Goal: Task Accomplishment & Management: Complete application form

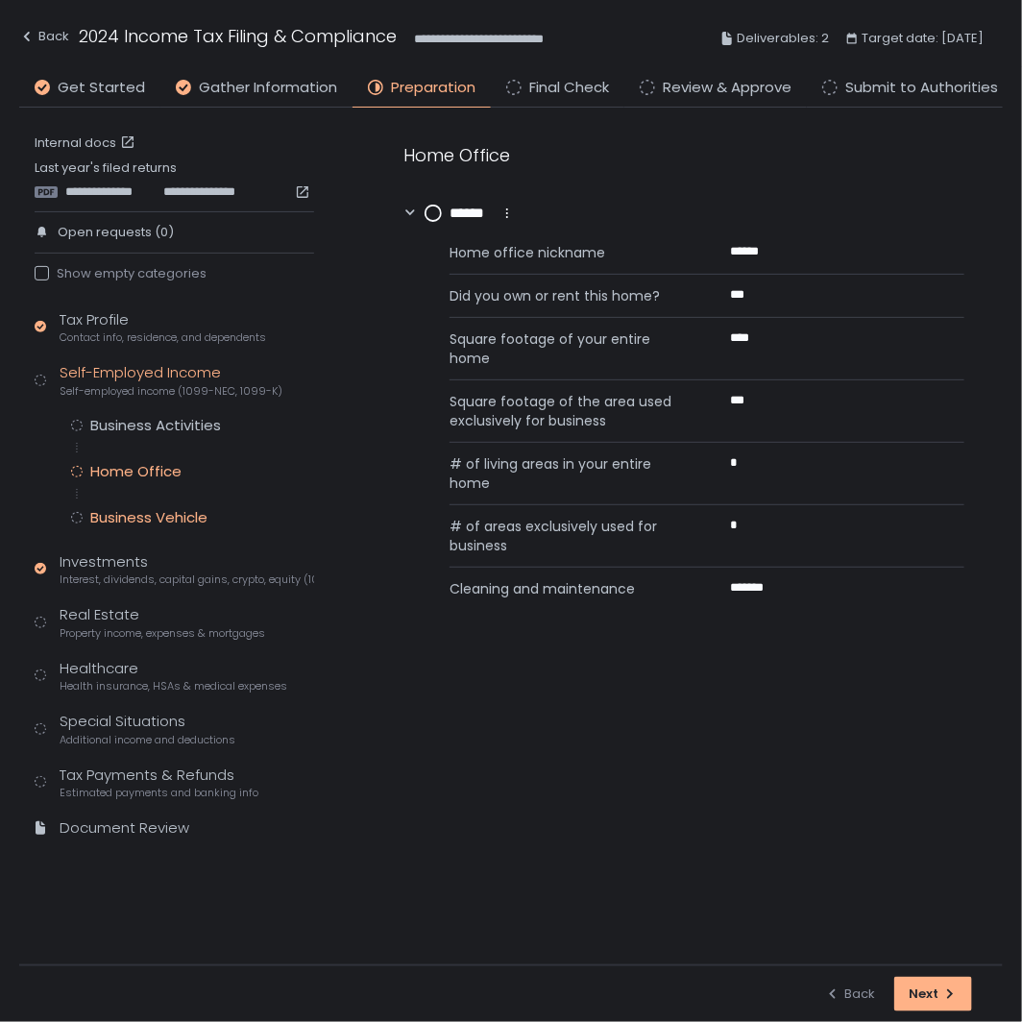
click at [159, 523] on div "Business Vehicle" at bounding box center [148, 517] width 117 height 19
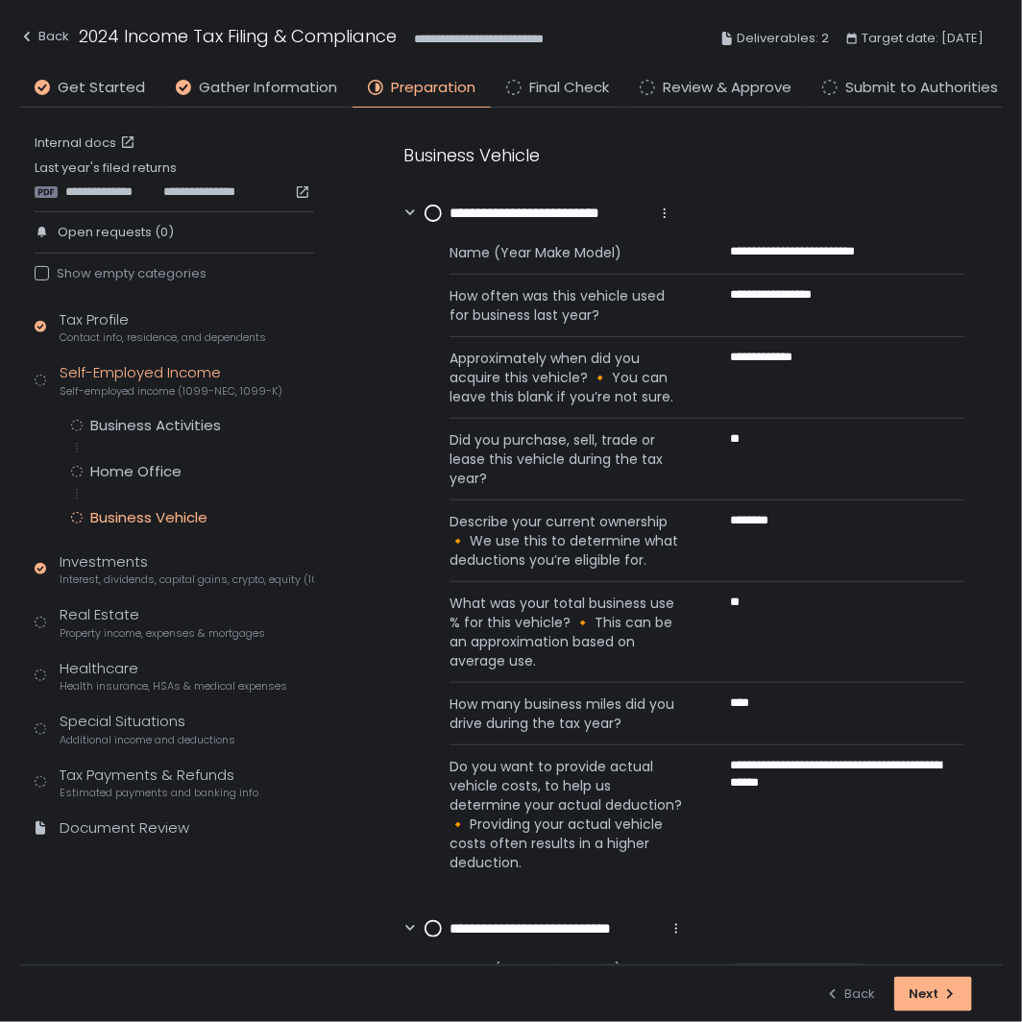
click at [426, 212] on circle at bounding box center [433, 213] width 15 height 15
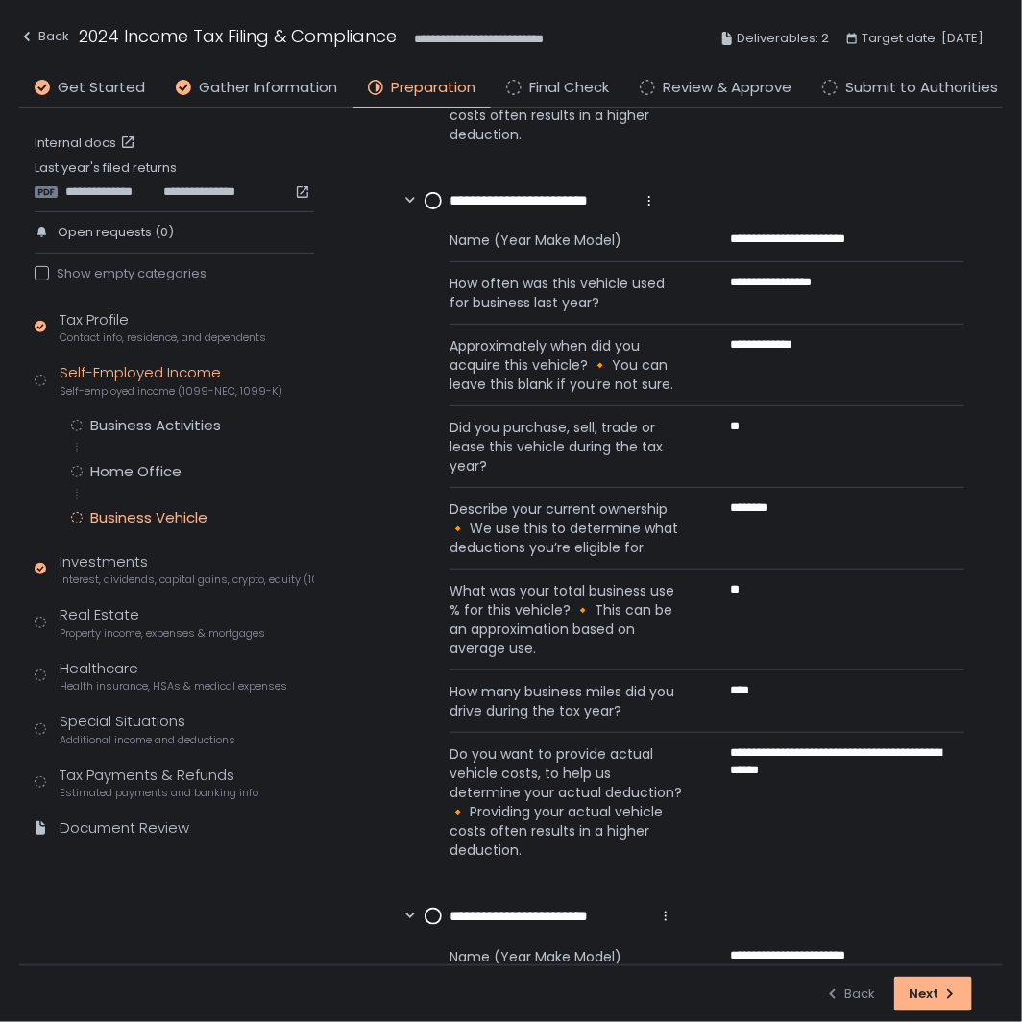
scroll to position [533, 0]
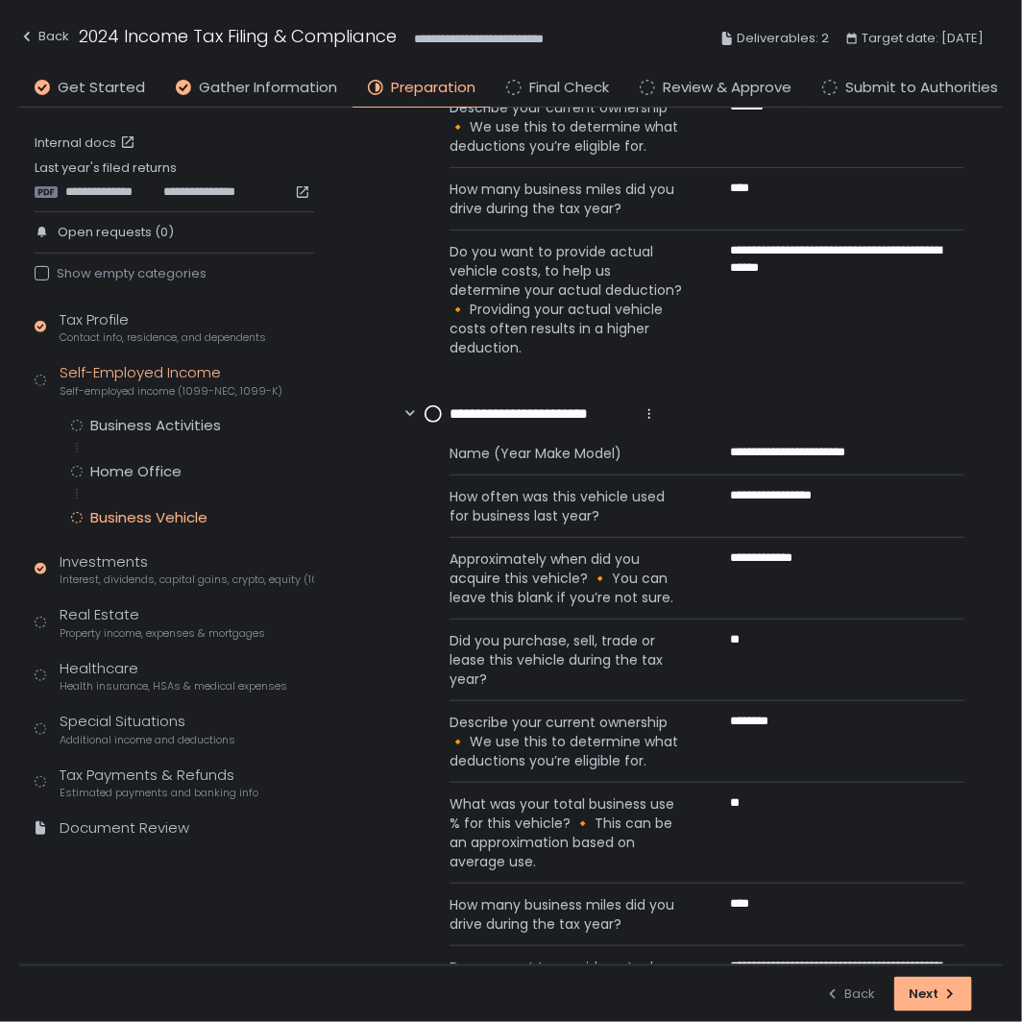
click at [429, 411] on circle at bounding box center [433, 413] width 15 height 15
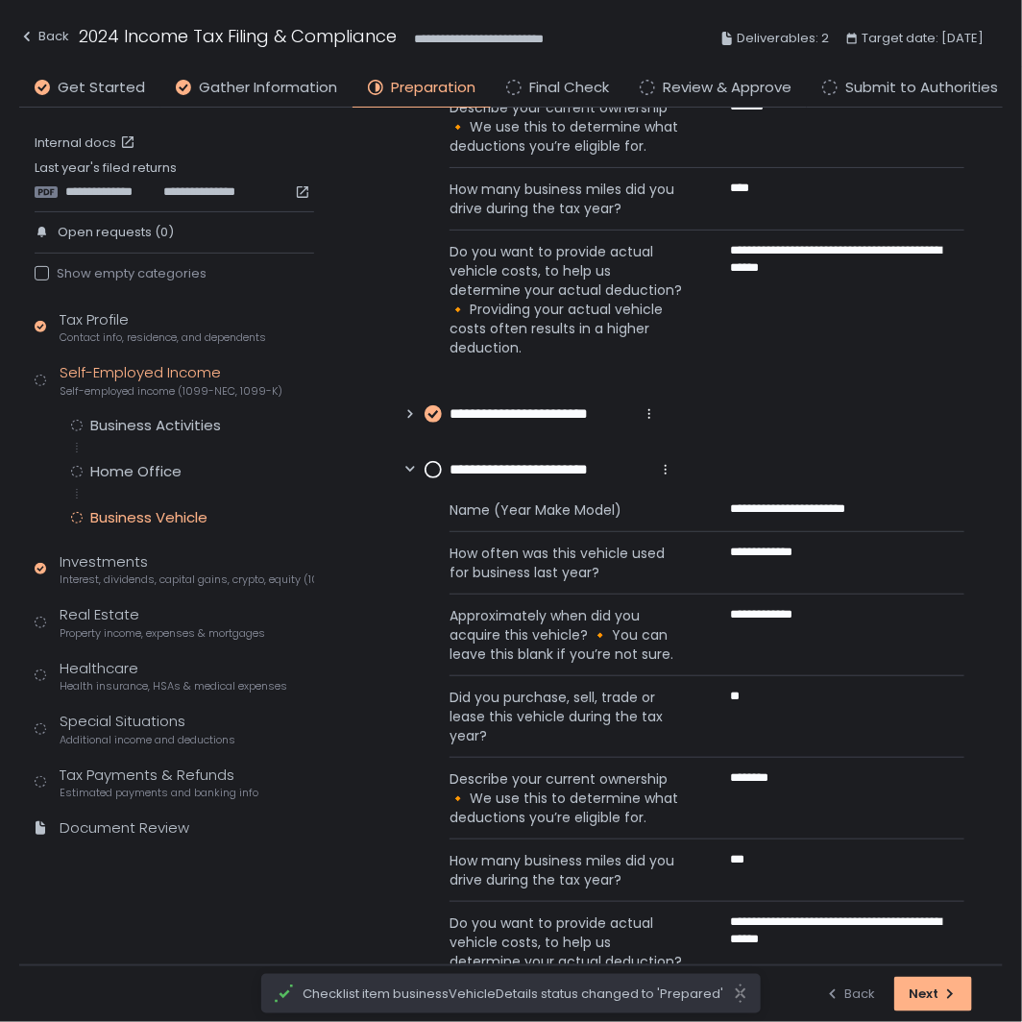
click at [433, 472] on circle at bounding box center [433, 469] width 15 height 15
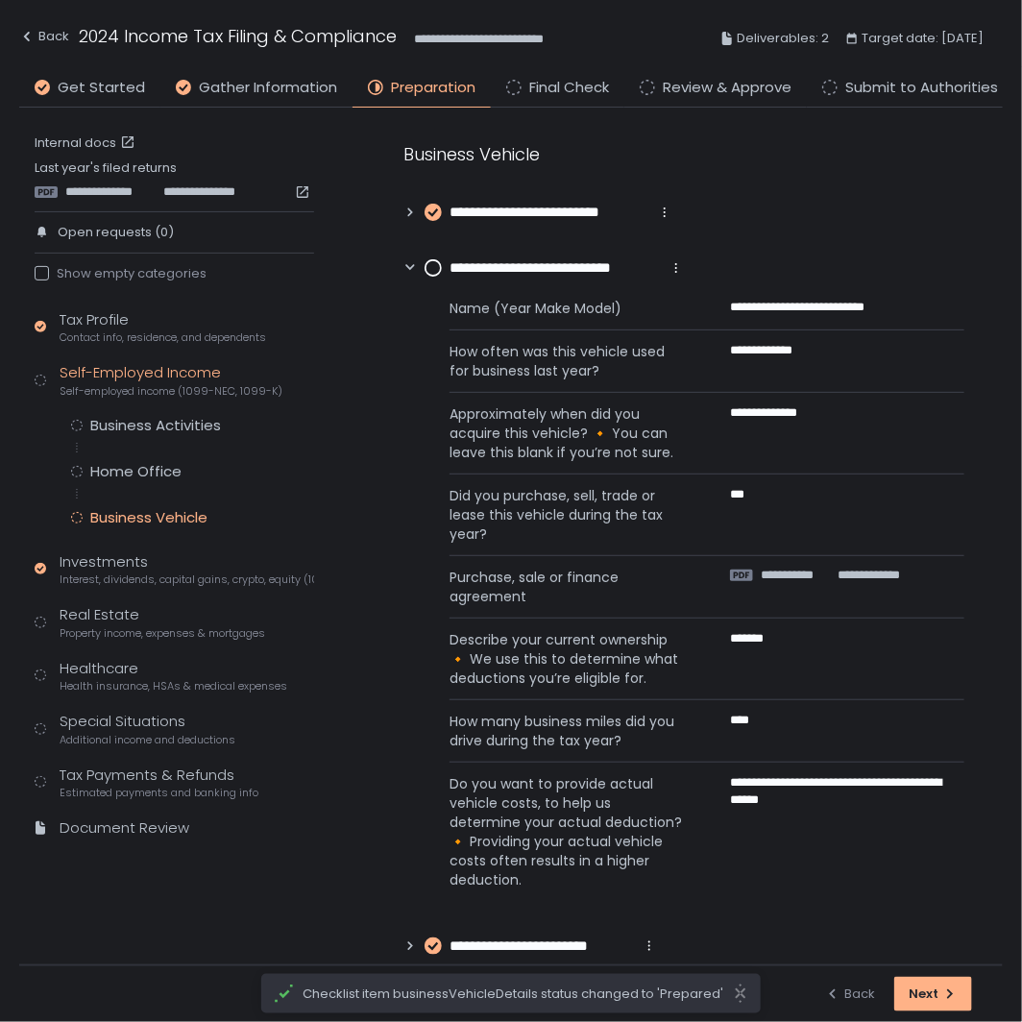
scroll to position [0, 0]
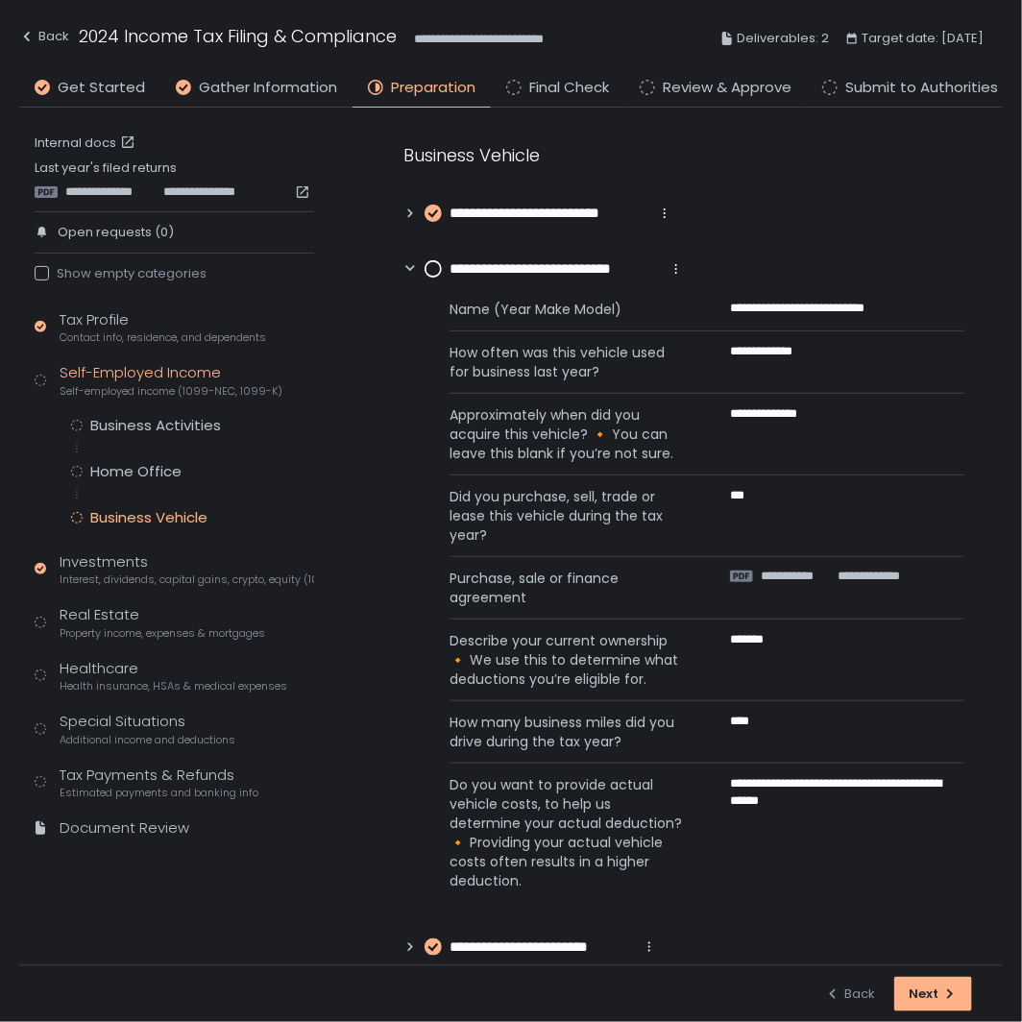
click at [429, 252] on div "**********" at bounding box center [683, 578] width 561 height 872
click at [430, 262] on circle at bounding box center [433, 268] width 15 height 15
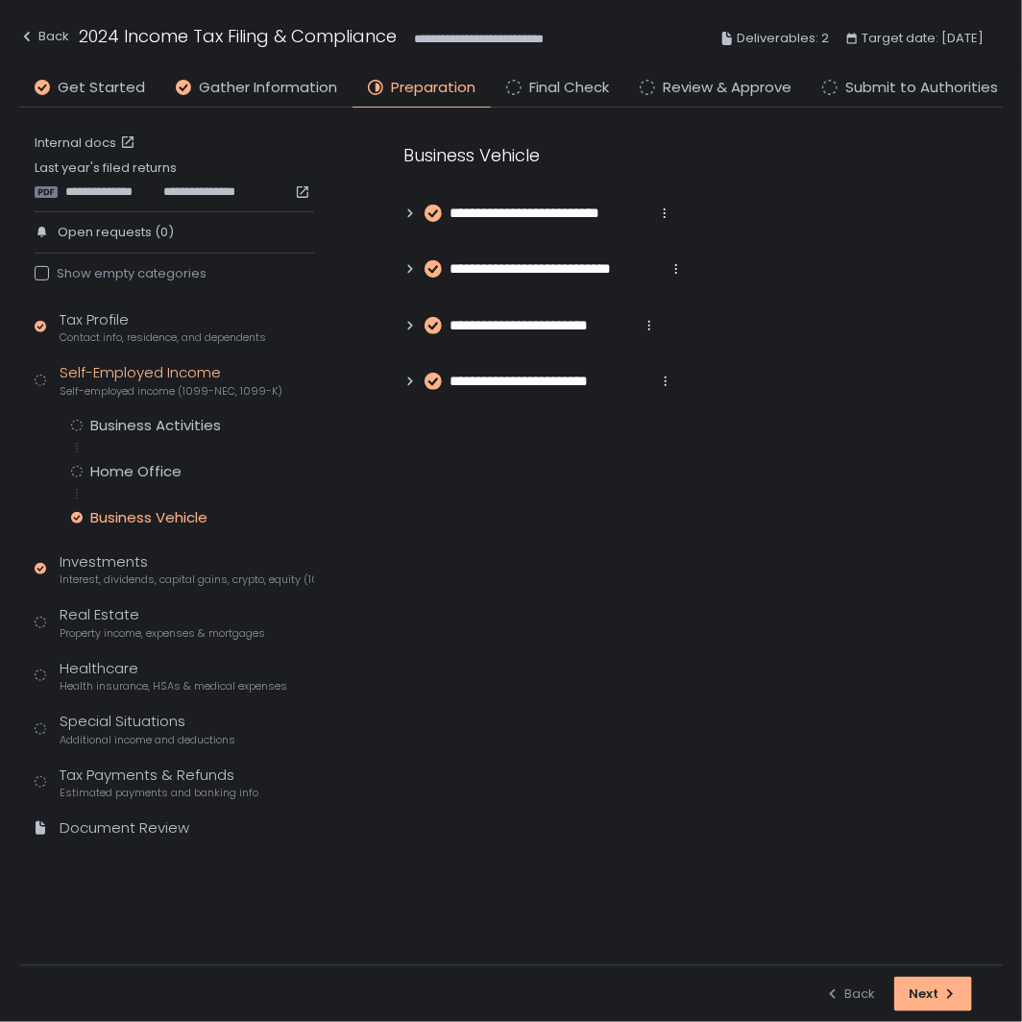
click at [413, 219] on div "**********" at bounding box center [537, 214] width 269 height 22
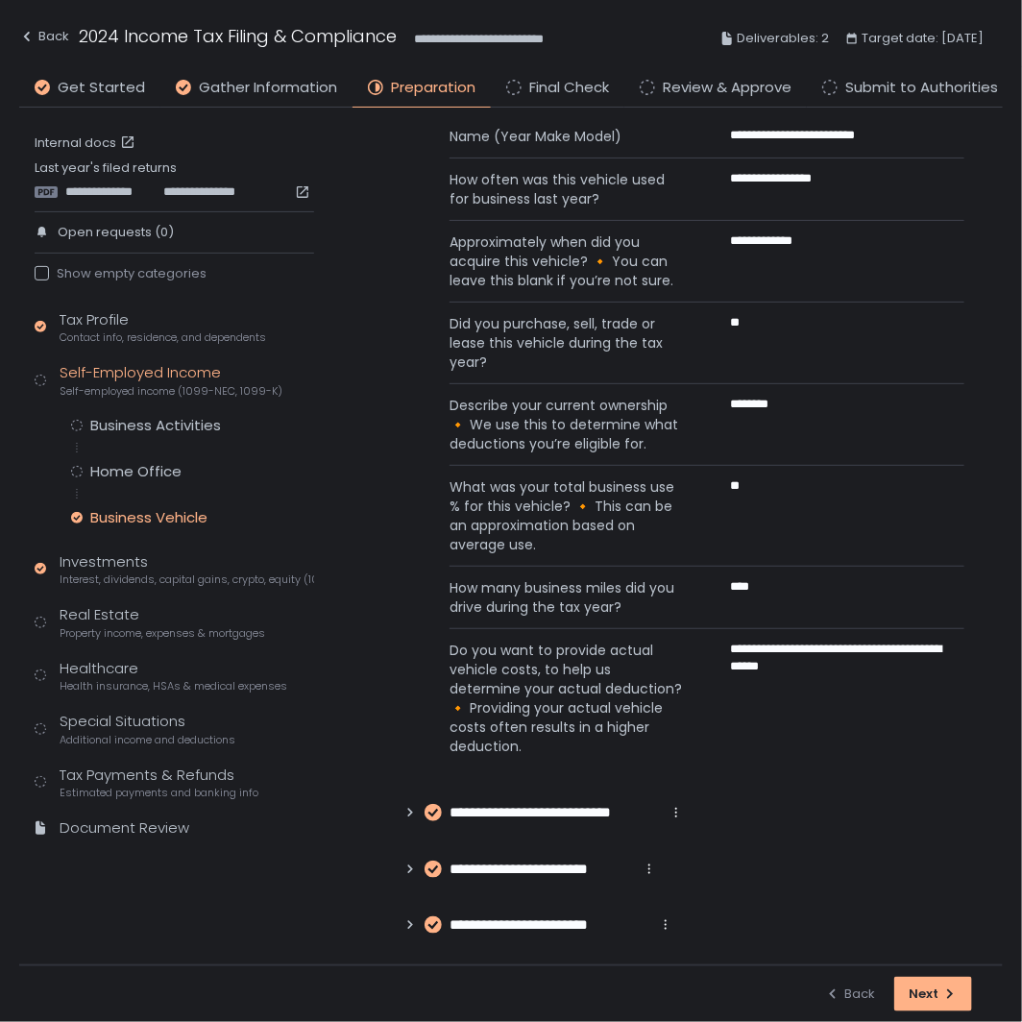
scroll to position [122, 0]
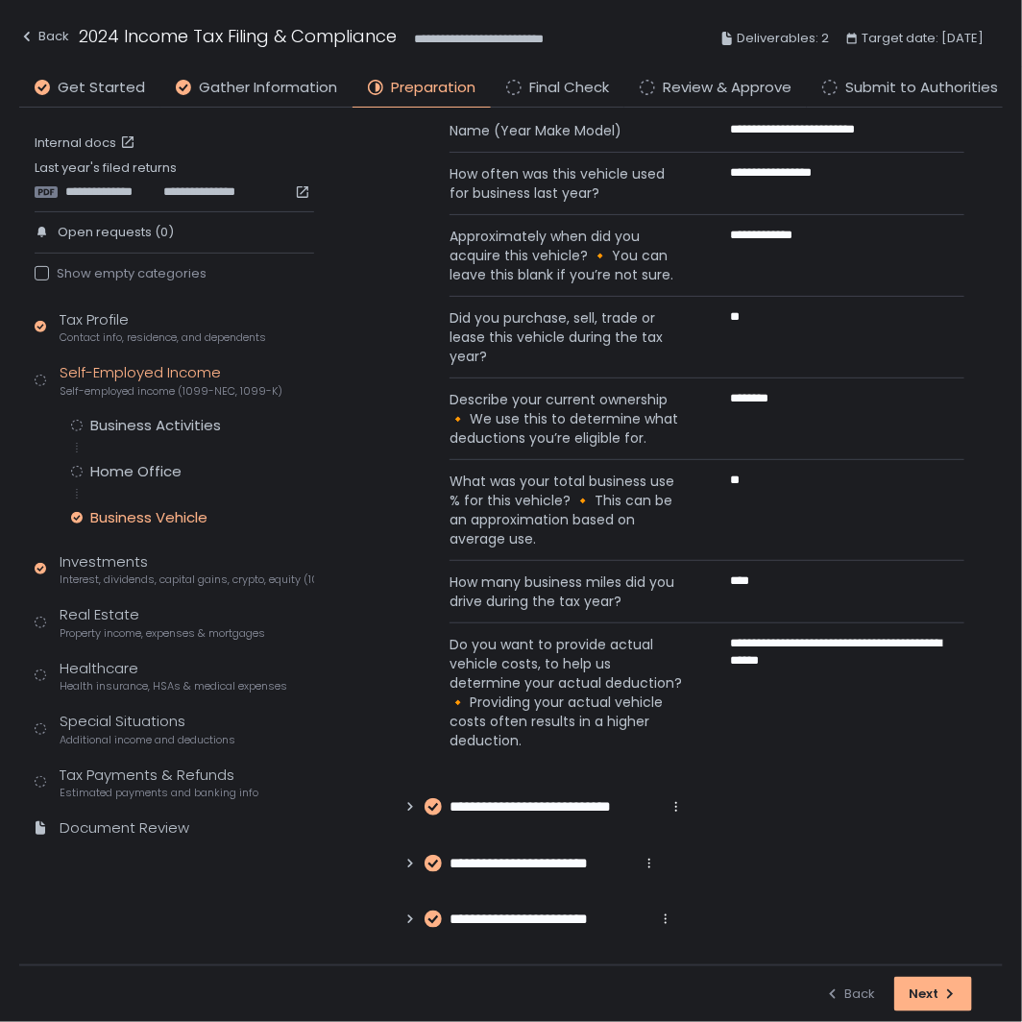
click at [410, 920] on icon at bounding box center [410, 920] width 5 height 9
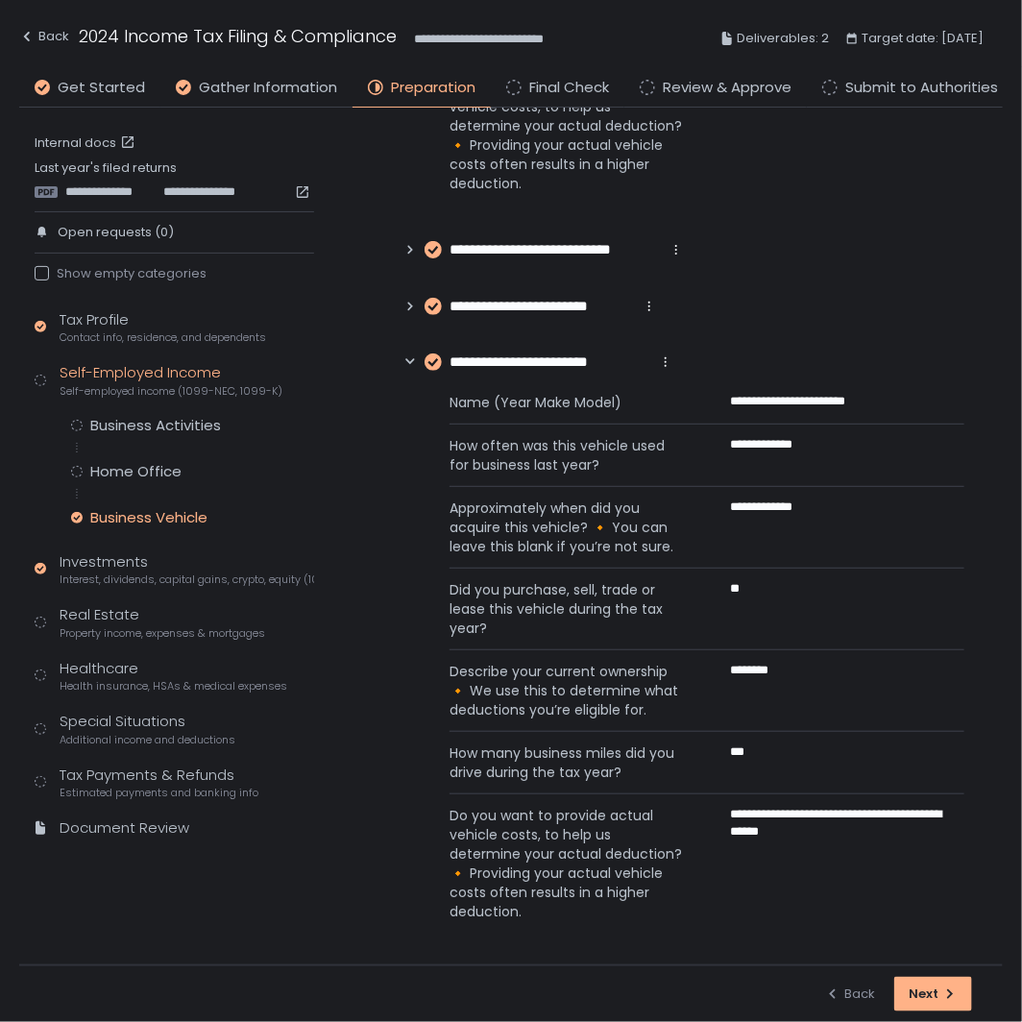
scroll to position [682, 0]
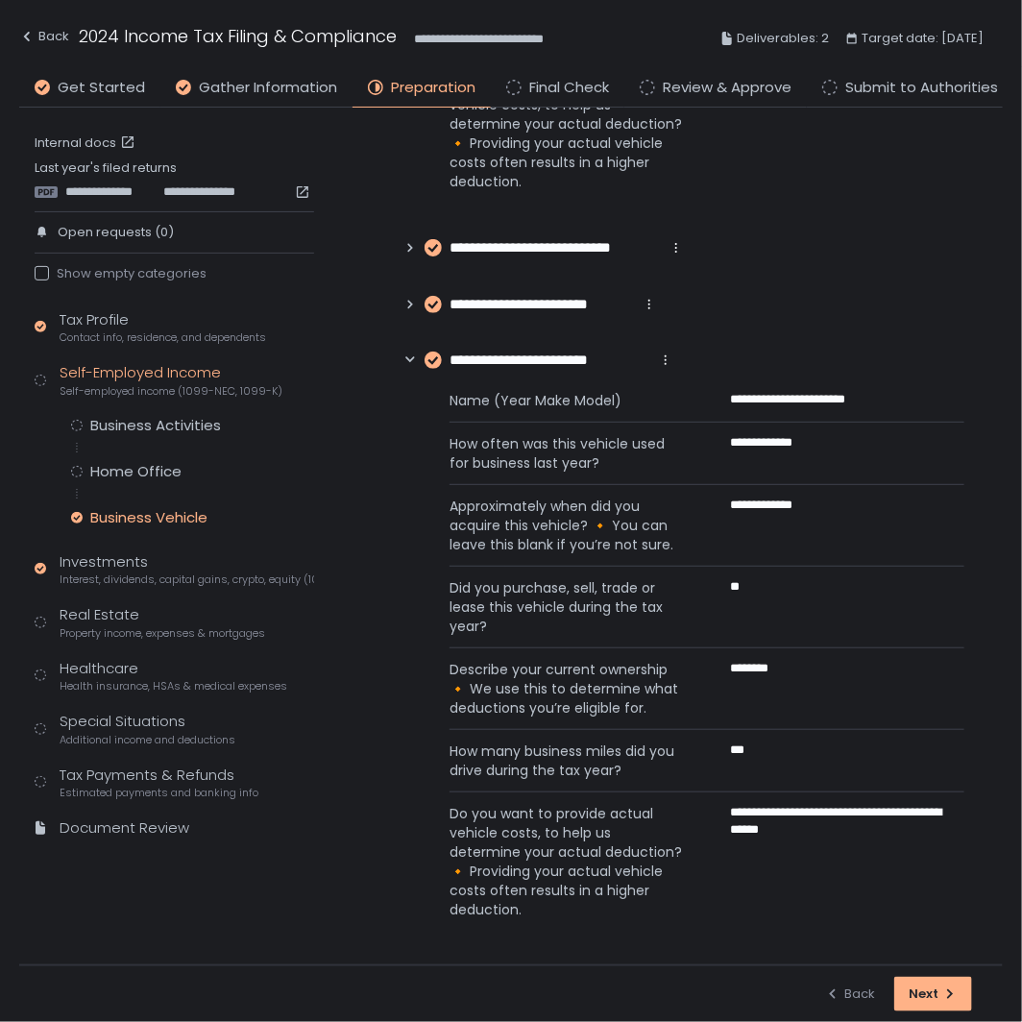
click at [419, 355] on div "**********" at bounding box center [538, 361] width 270 height 22
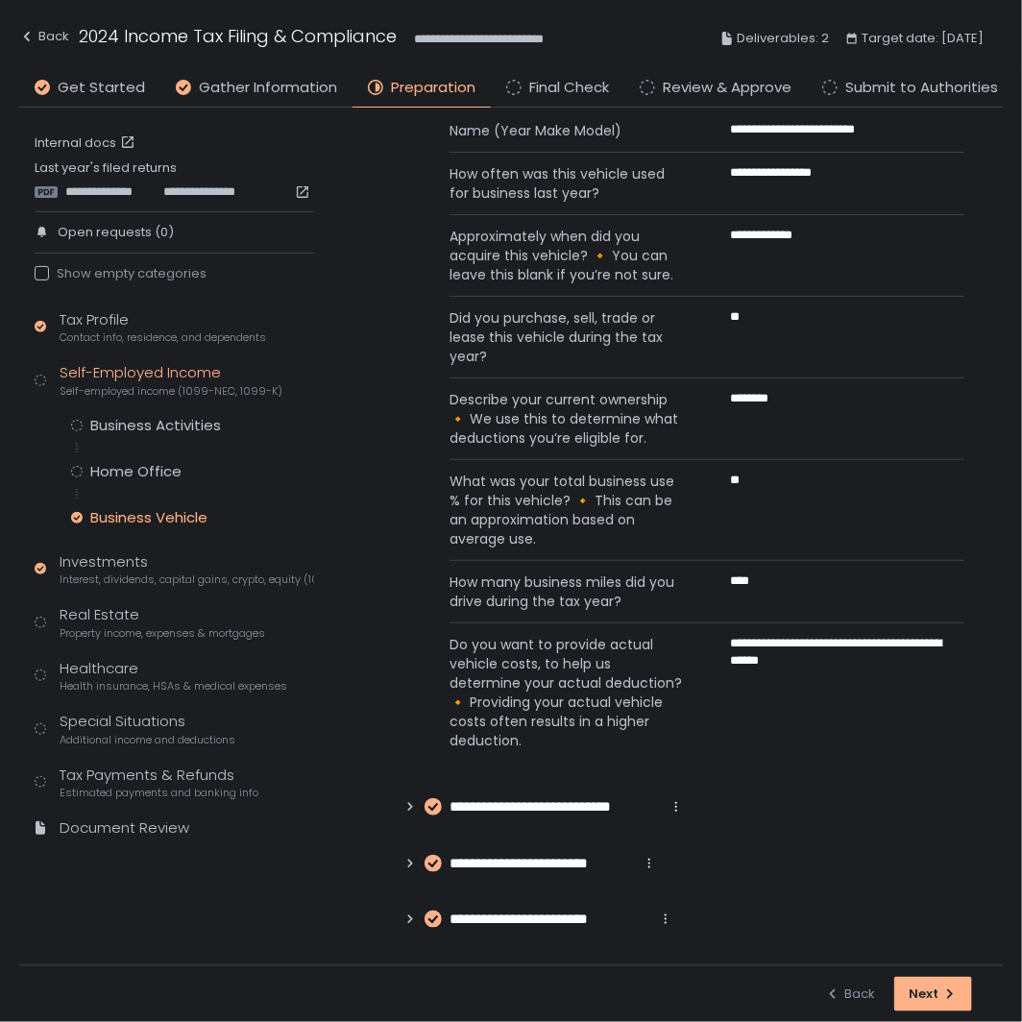
scroll to position [122, 0]
click at [419, 853] on div "**********" at bounding box center [530, 864] width 254 height 22
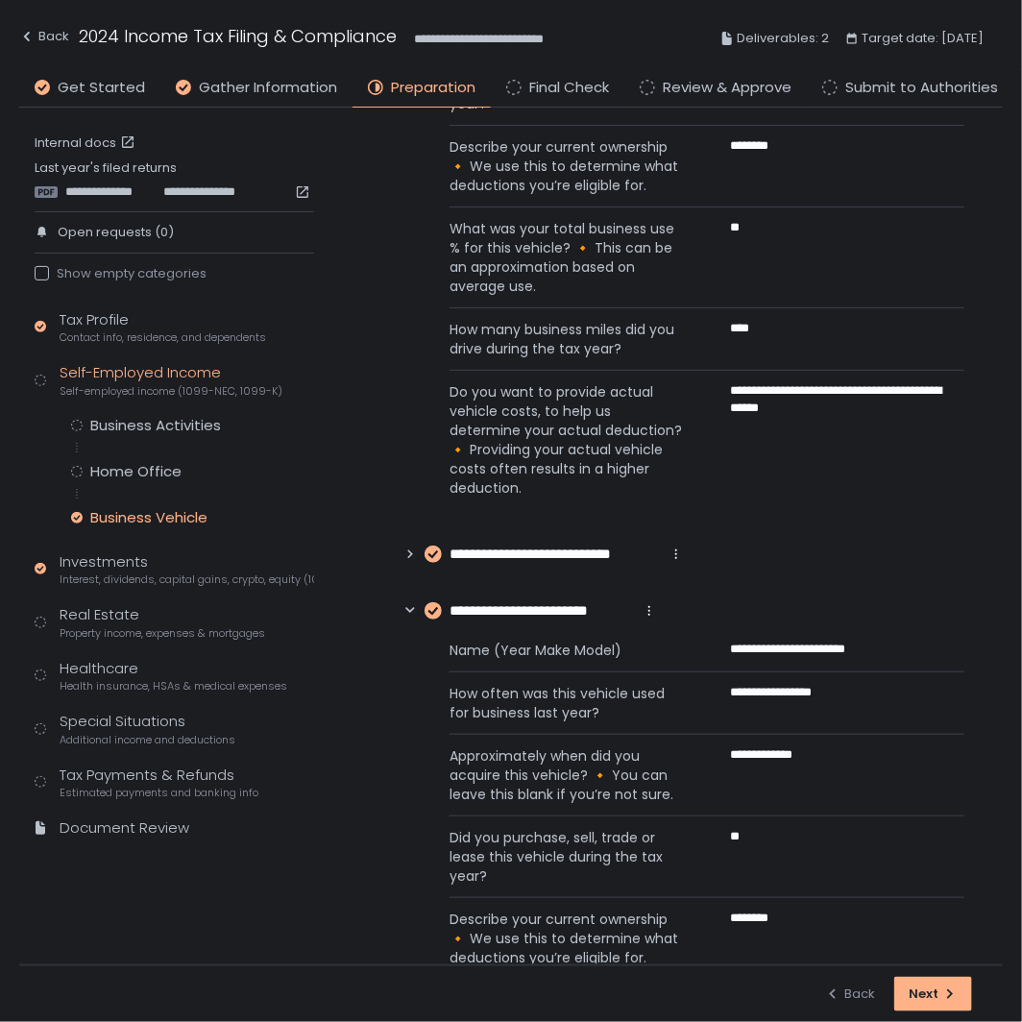
scroll to position [356, 0]
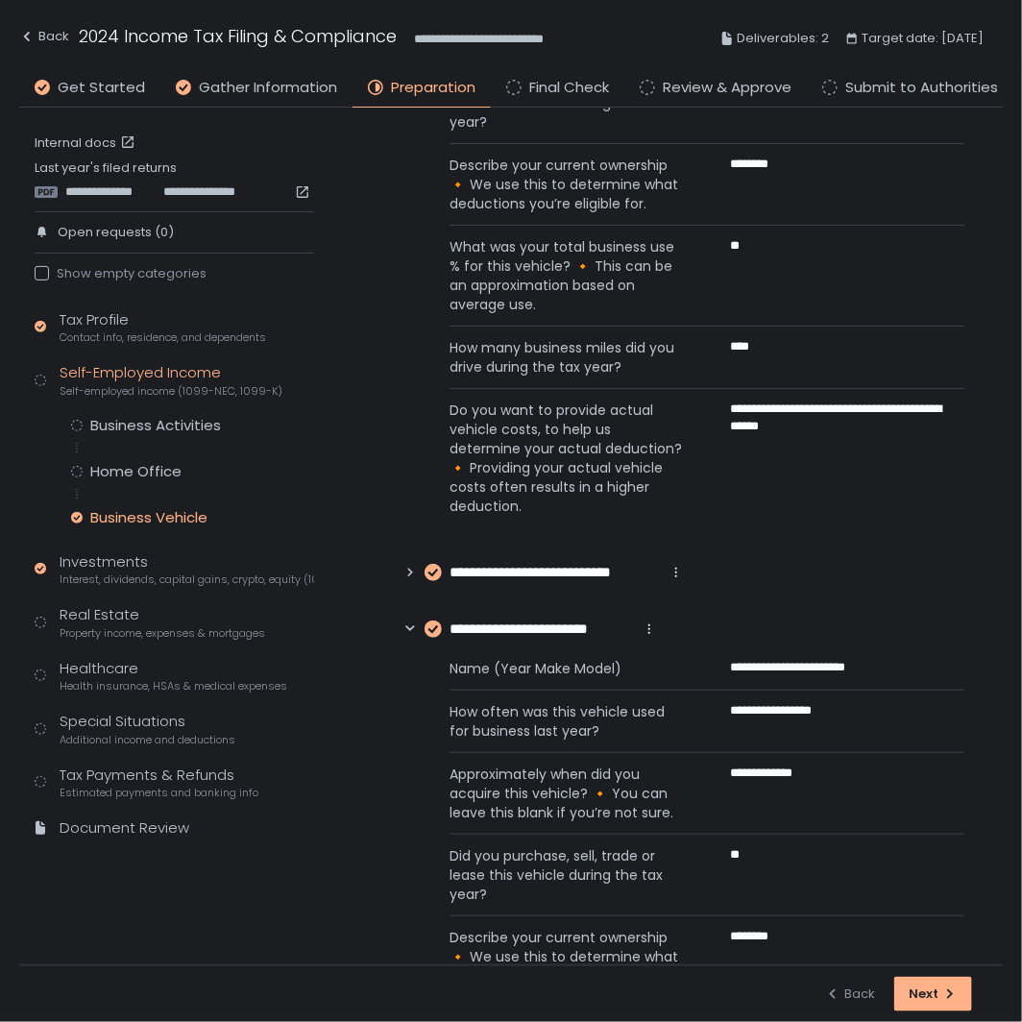
click at [406, 630] on icon at bounding box center [409, 629] width 13 height 13
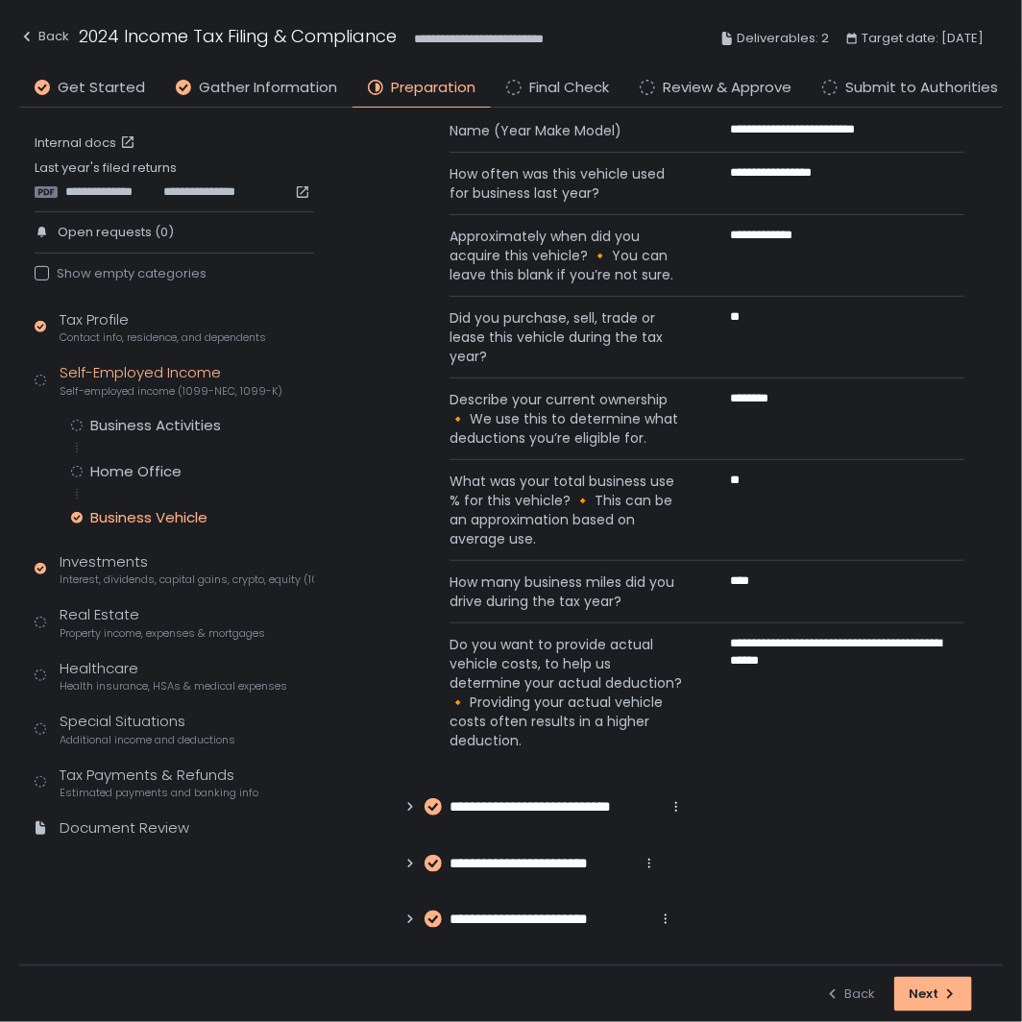
scroll to position [122, 0]
click at [403, 798] on div "**********" at bounding box center [543, 807] width 281 height 22
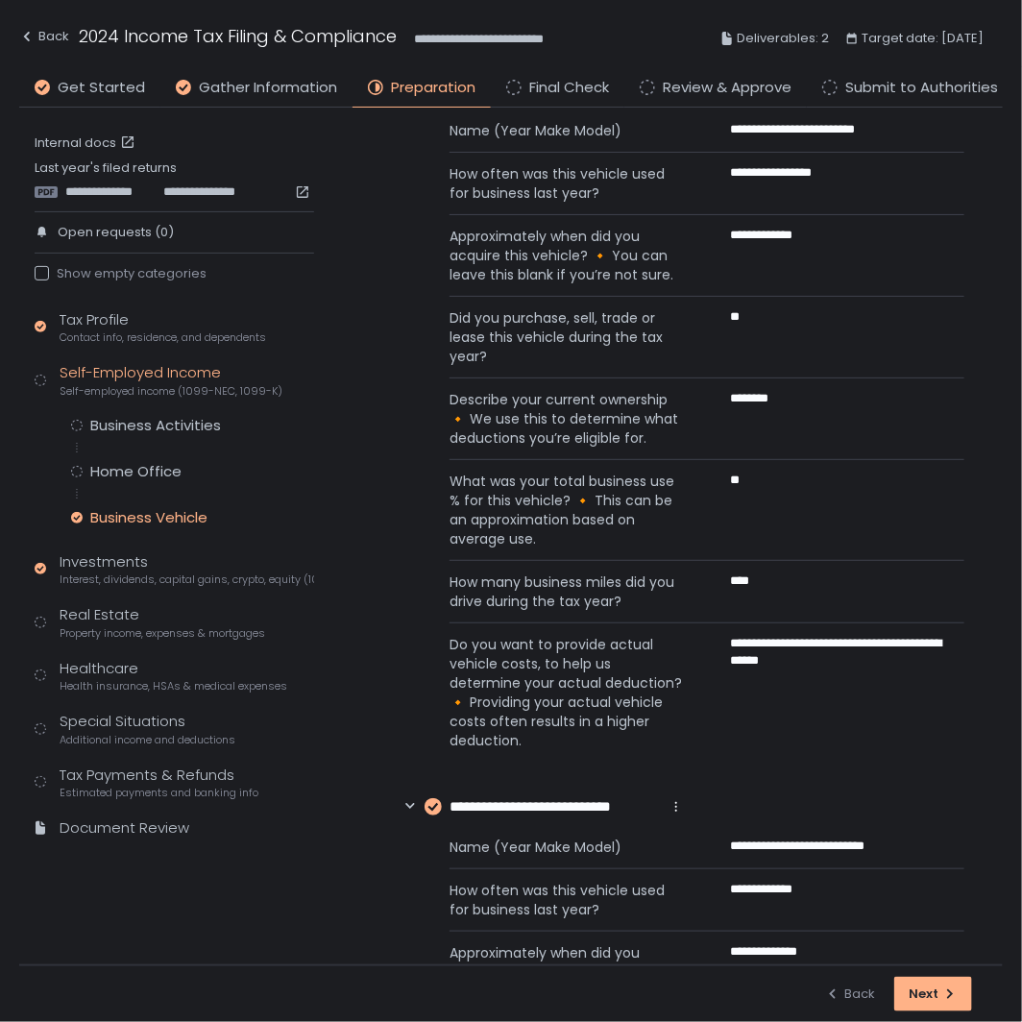
click at [406, 805] on icon at bounding box center [409, 807] width 9 height 6
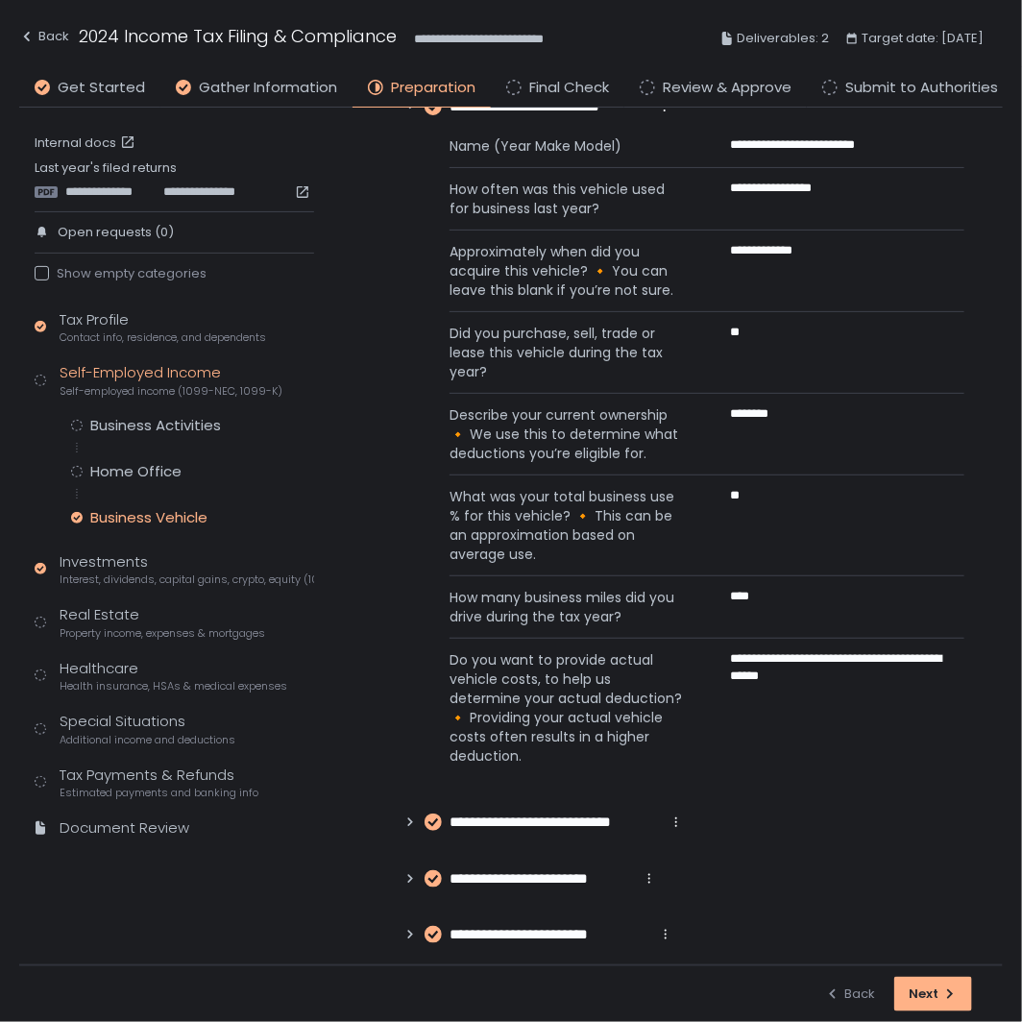
scroll to position [0, 0]
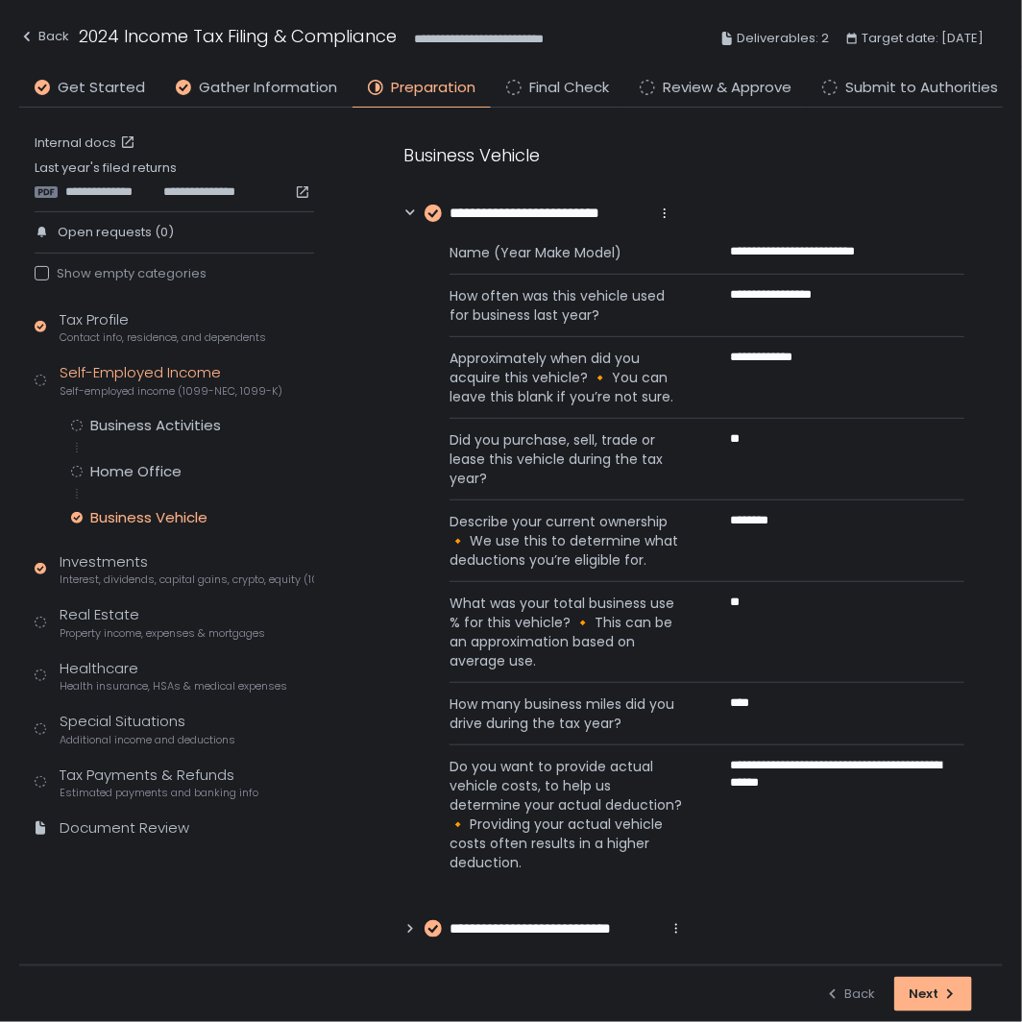
click at [415, 212] on icon at bounding box center [409, 213] width 13 height 13
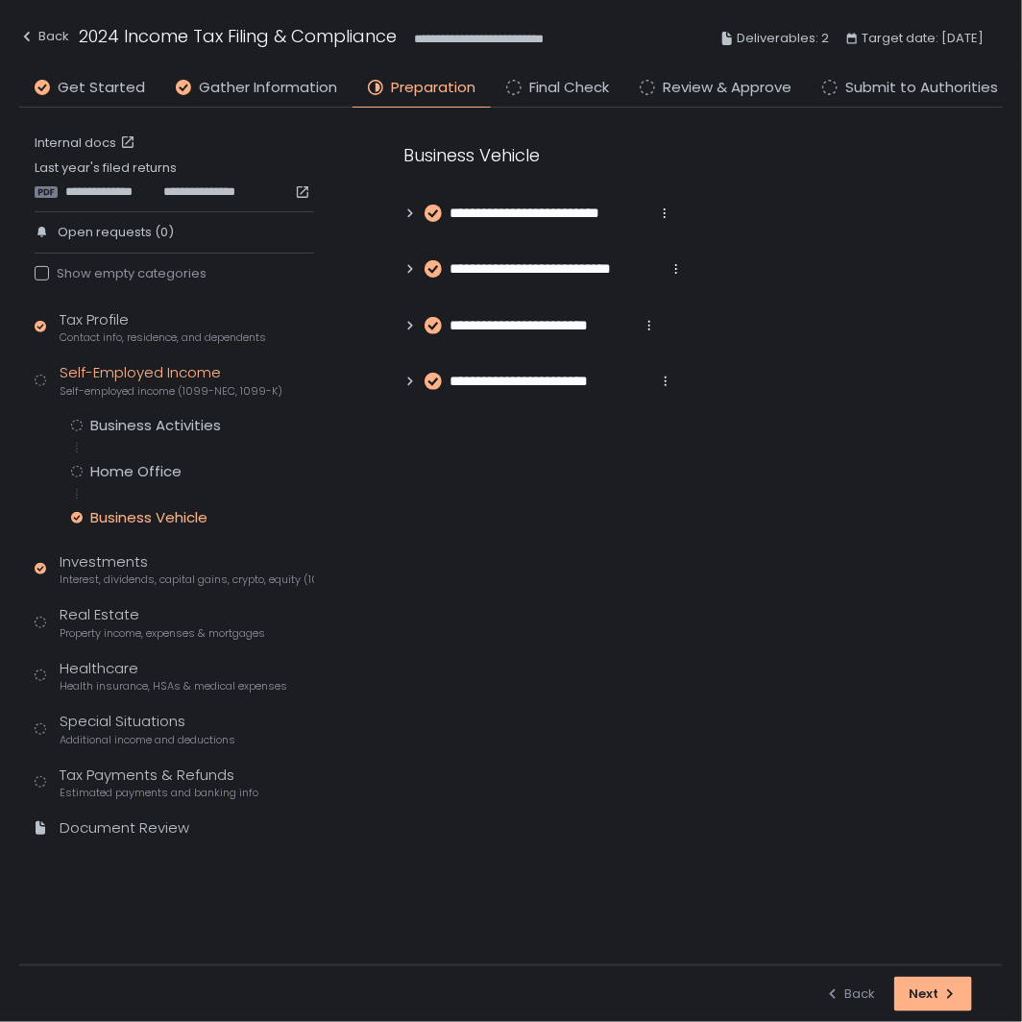
click at [397, 321] on div "**********" at bounding box center [684, 268] width 638 height 320
click at [409, 329] on icon at bounding box center [409, 325] width 13 height 13
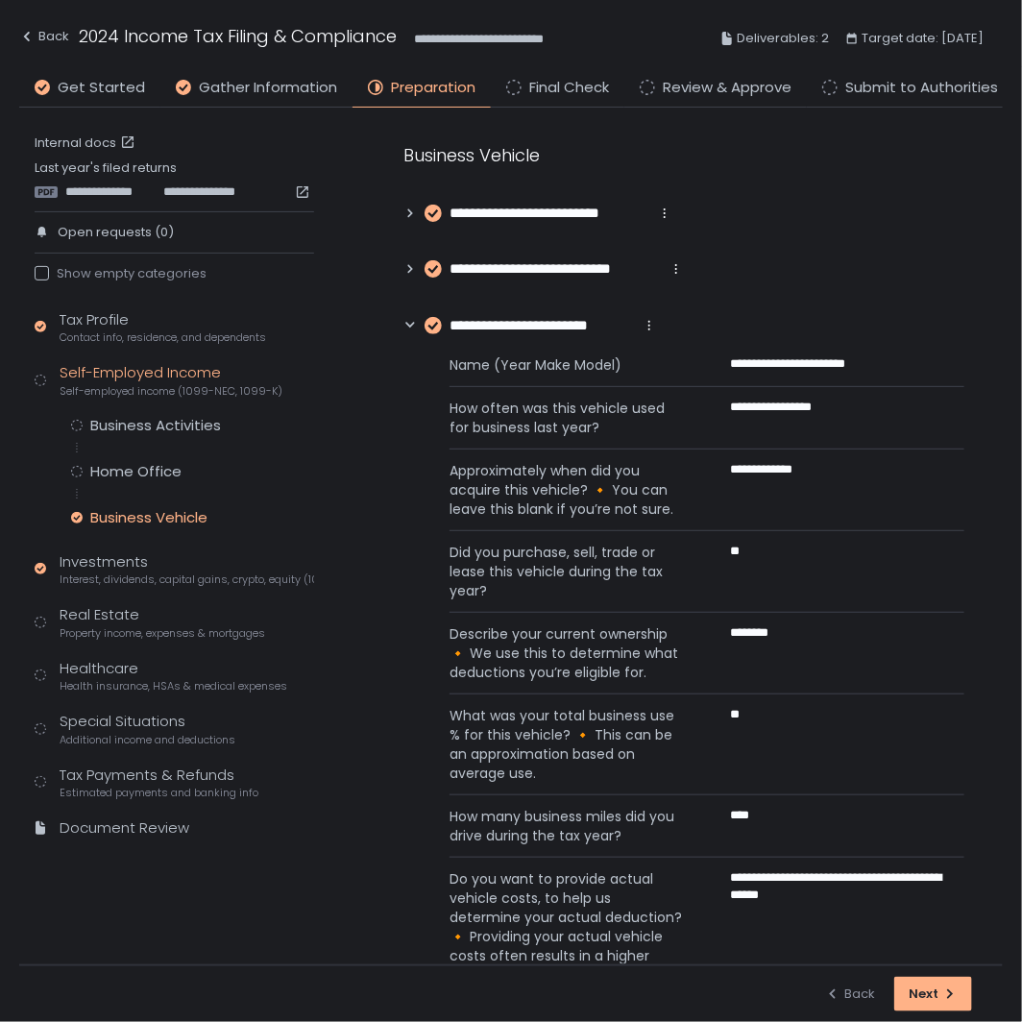
click at [410, 320] on icon at bounding box center [409, 325] width 13 height 13
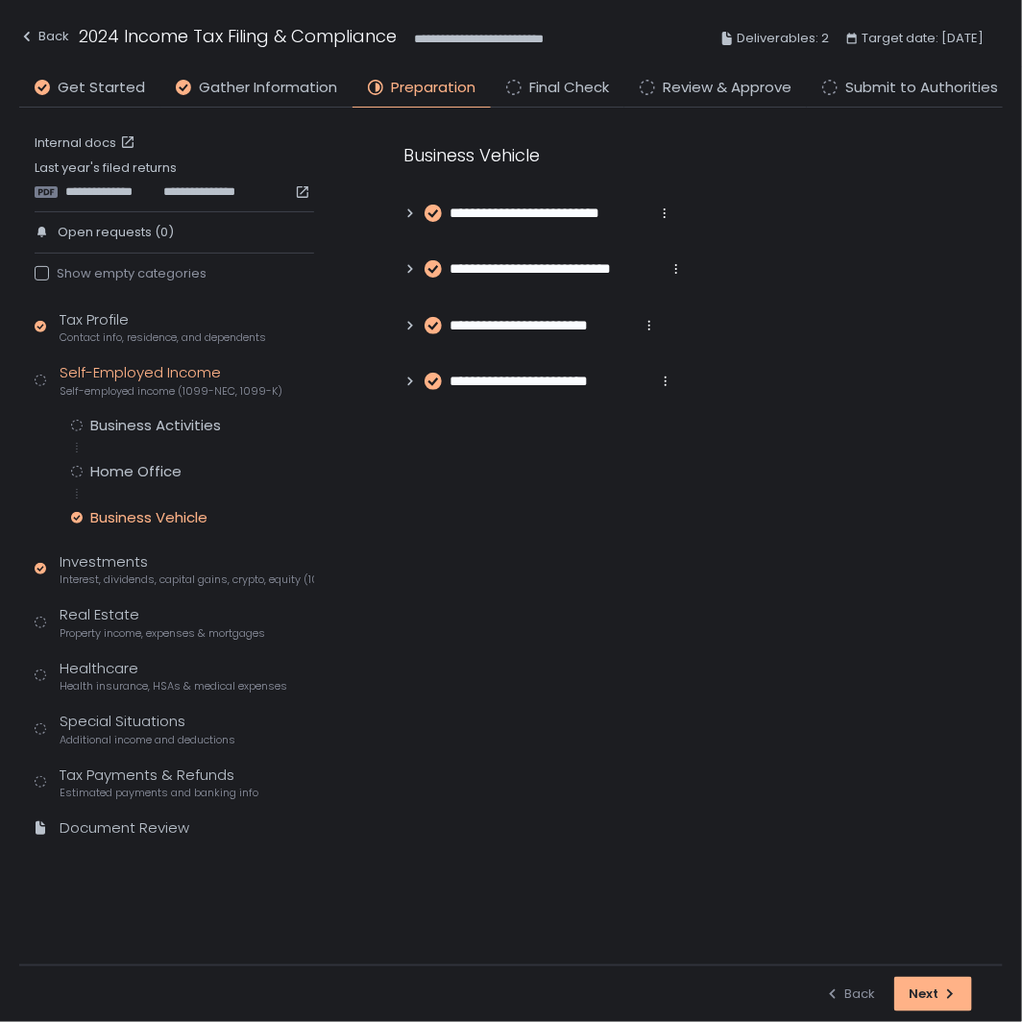
click at [409, 267] on icon at bounding box center [410, 269] width 5 height 9
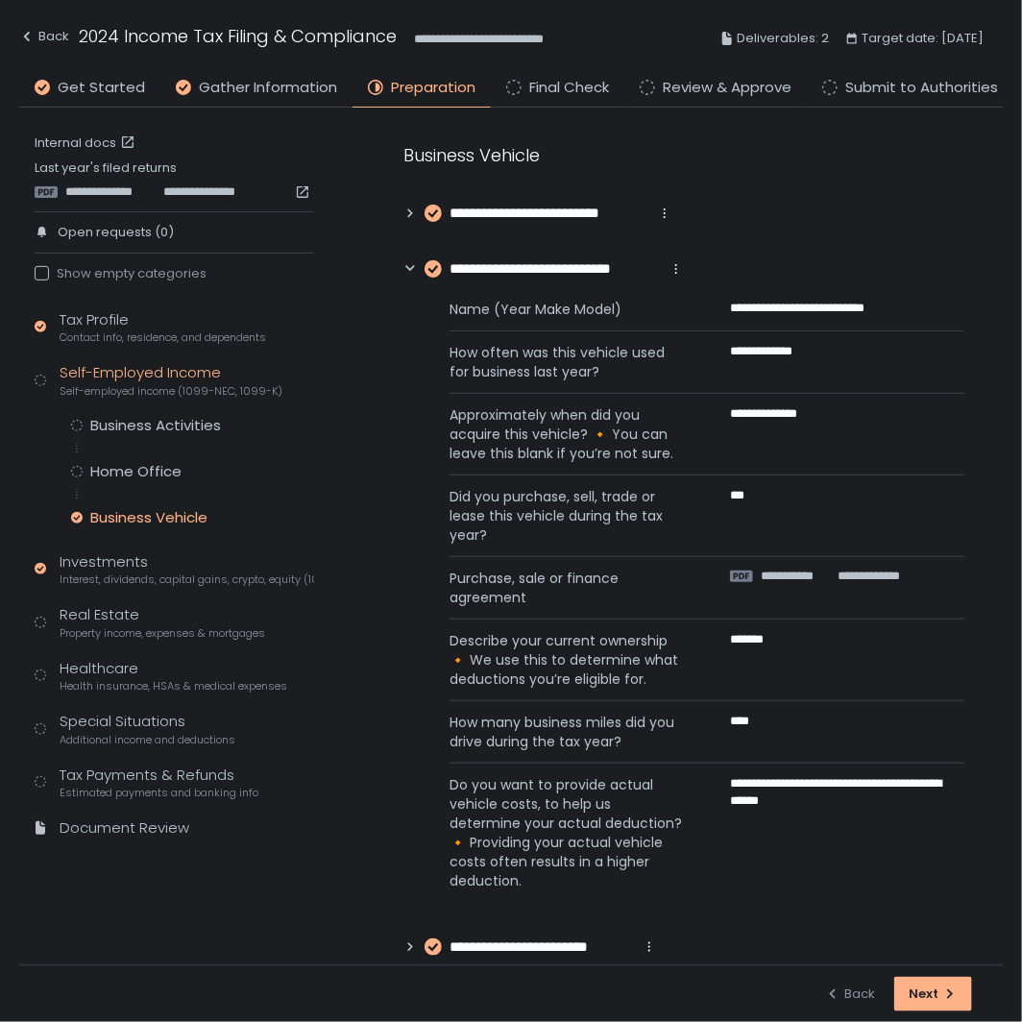
drag, startPoint x: 403, startPoint y: 266, endPoint x: 382, endPoint y: 288, distance: 30.6
click at [404, 264] on icon at bounding box center [409, 268] width 13 height 13
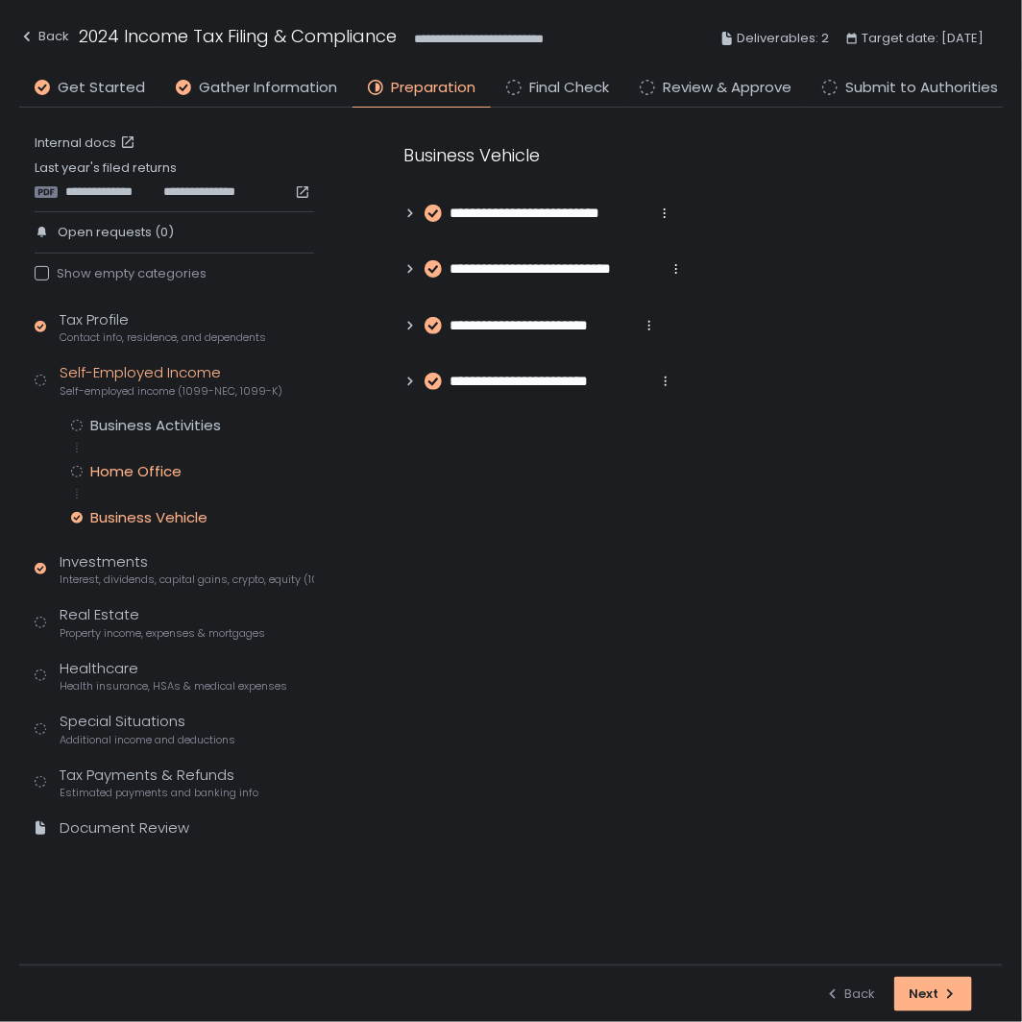
click at [151, 472] on div "Home Office" at bounding box center [135, 471] width 91 height 19
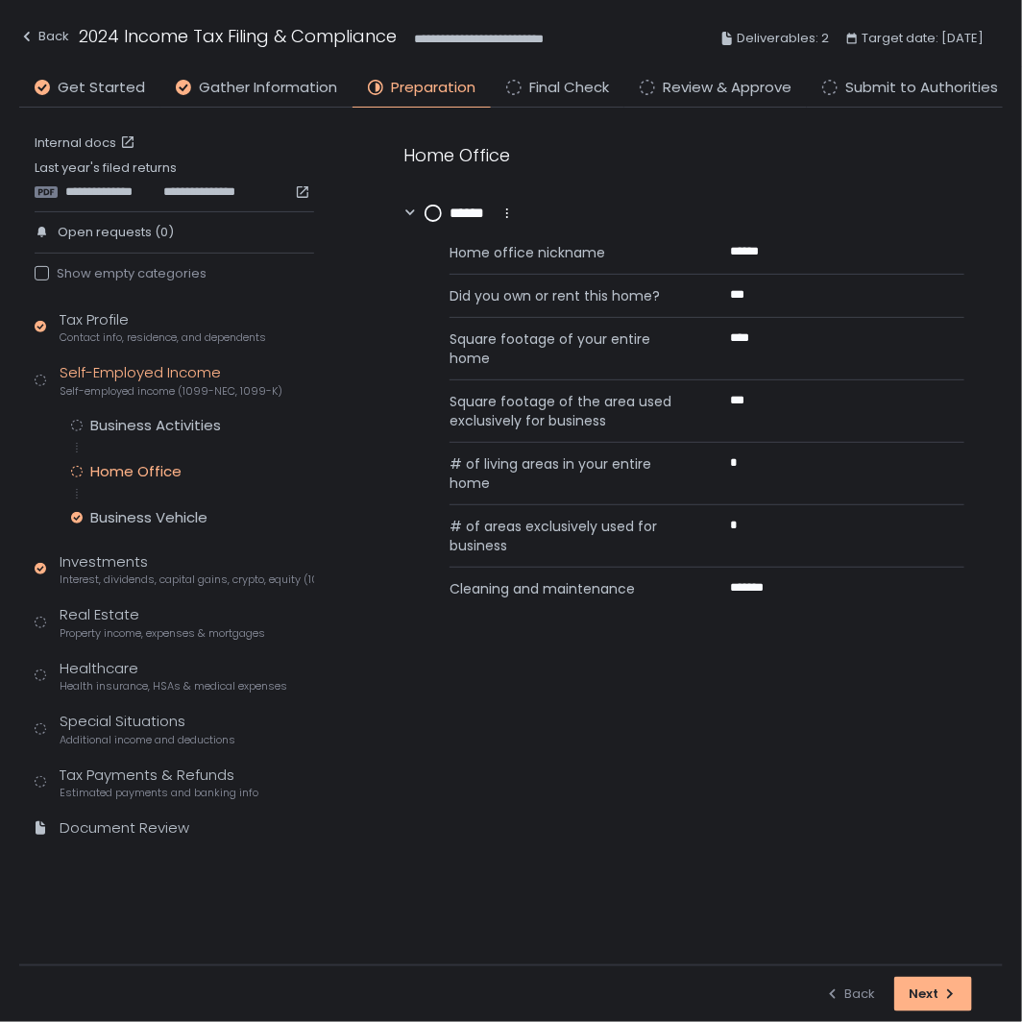
click at [434, 211] on circle at bounding box center [433, 213] width 15 height 15
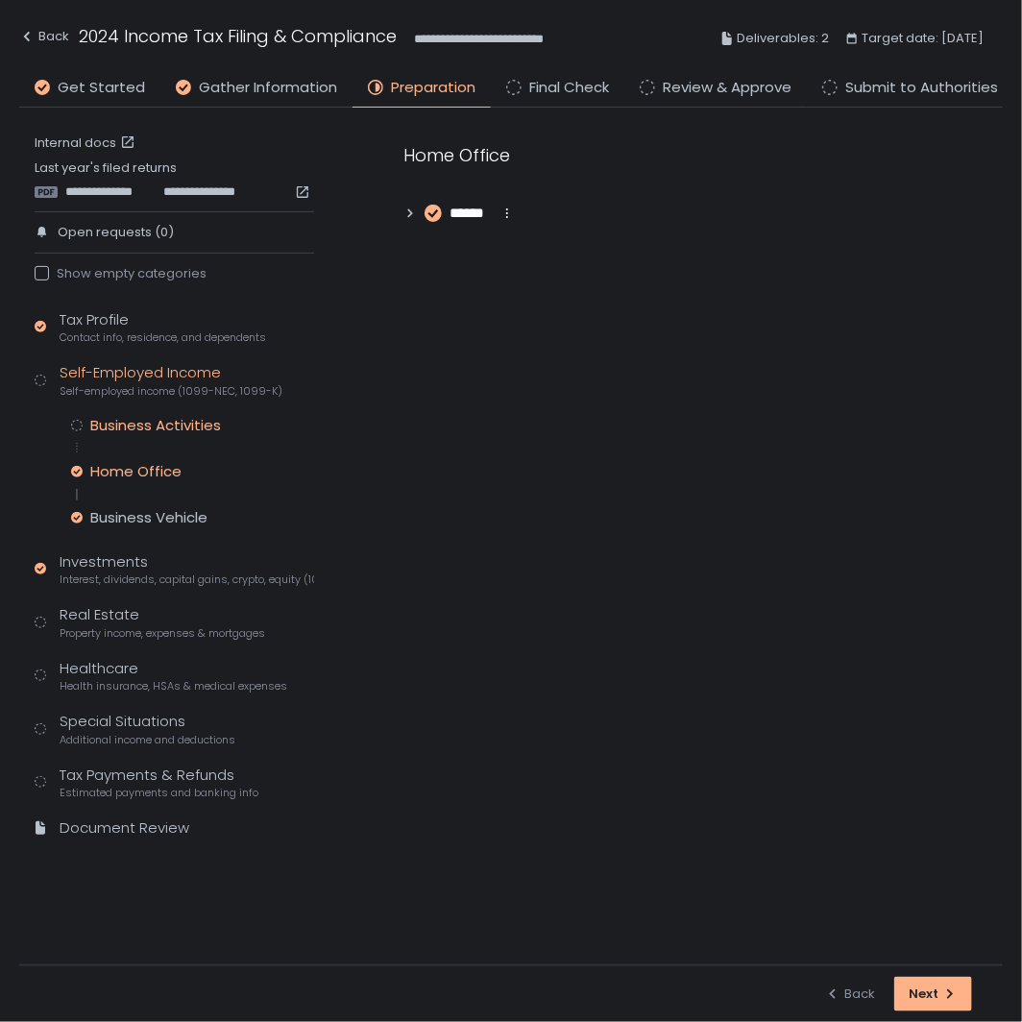
click at [149, 425] on div "Business Activities" at bounding box center [155, 425] width 131 height 19
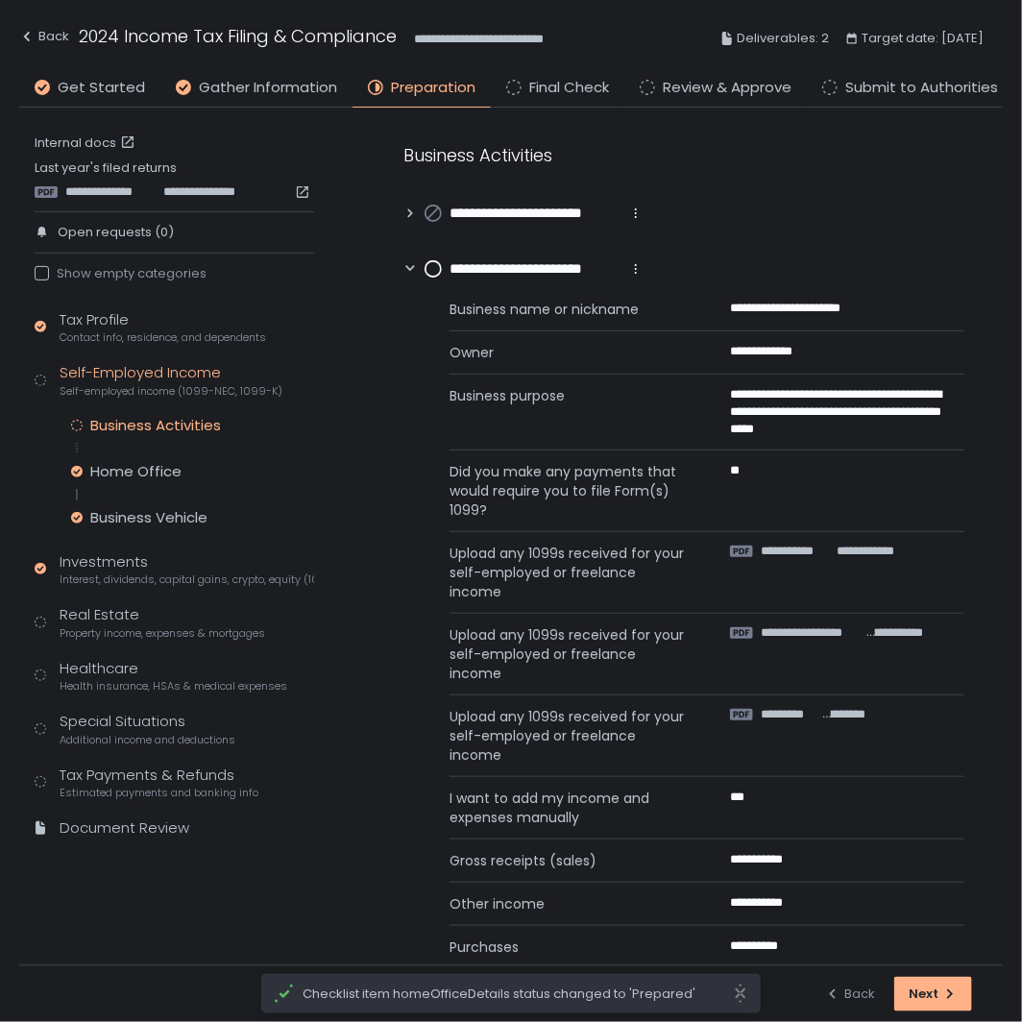
click at [428, 272] on circle at bounding box center [433, 268] width 15 height 15
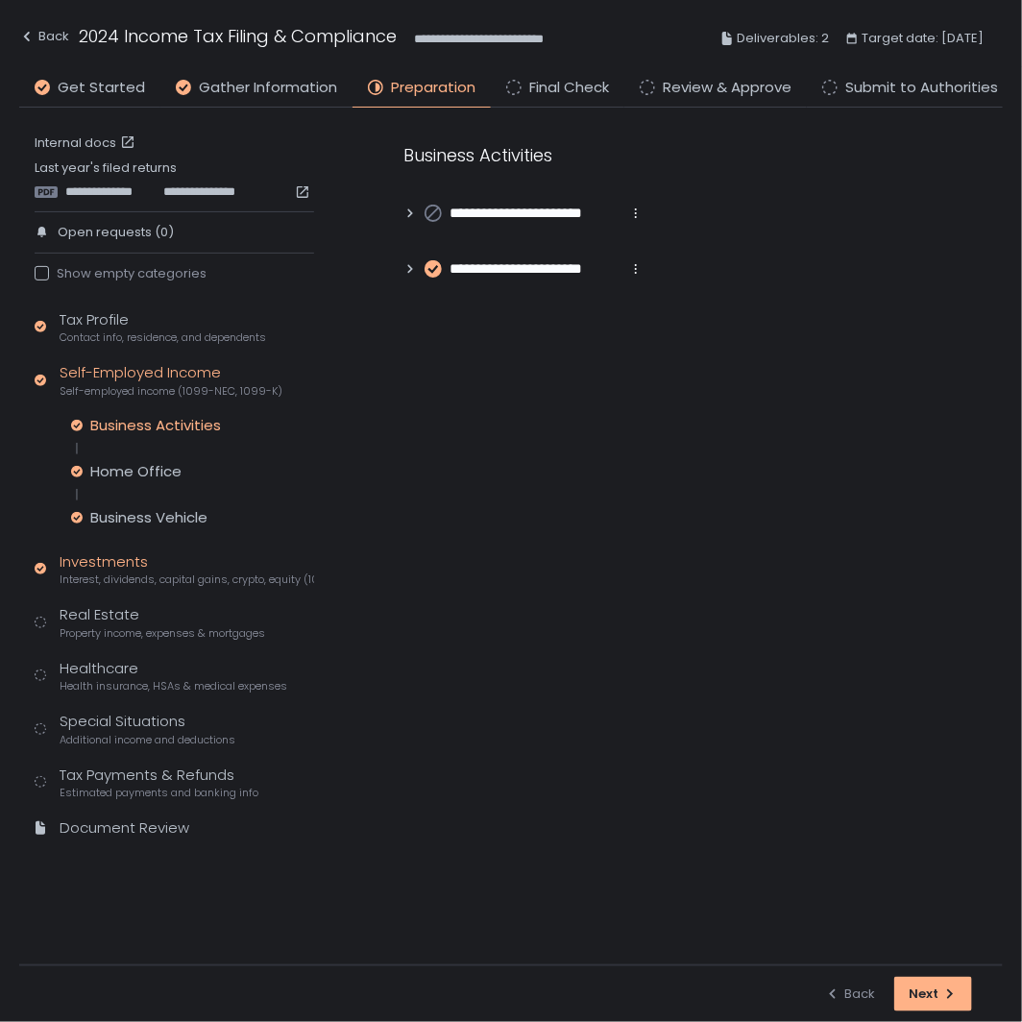
click at [140, 563] on div "Investments Interest, dividends, capital gains, crypto, equity (1099s, K-1s)" at bounding box center [187, 569] width 255 height 37
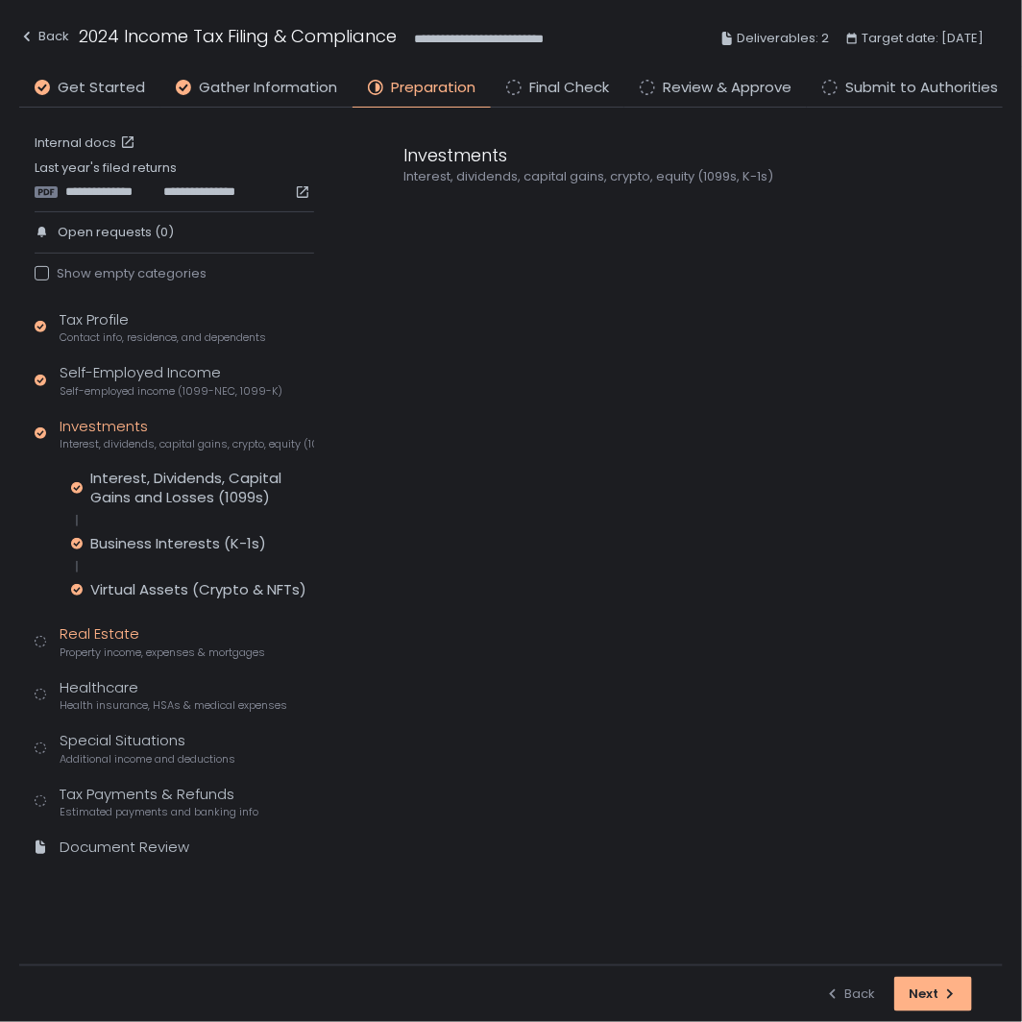
click at [110, 646] on span "Property income, expenses & mortgages" at bounding box center [163, 653] width 206 height 14
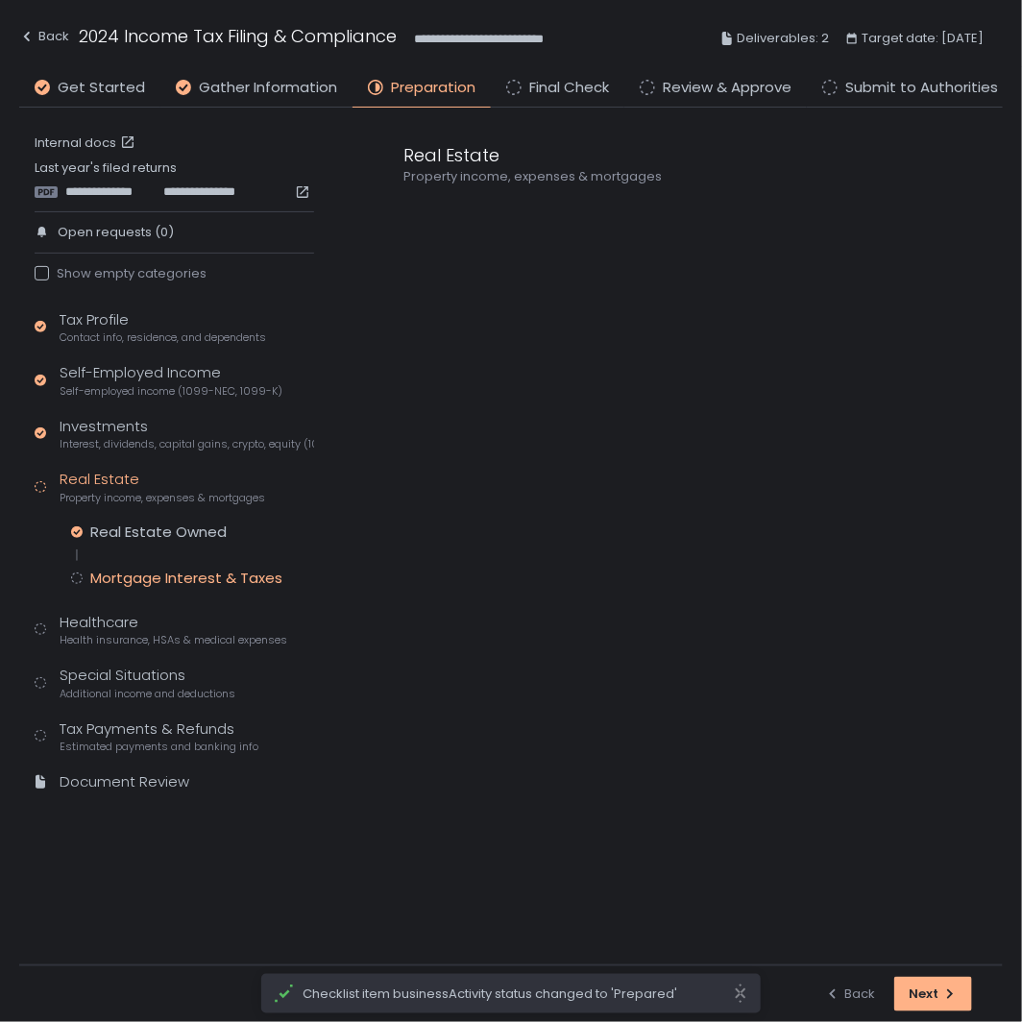
click at [158, 583] on div "Mortgage Interest & Taxes" at bounding box center [186, 578] width 192 height 19
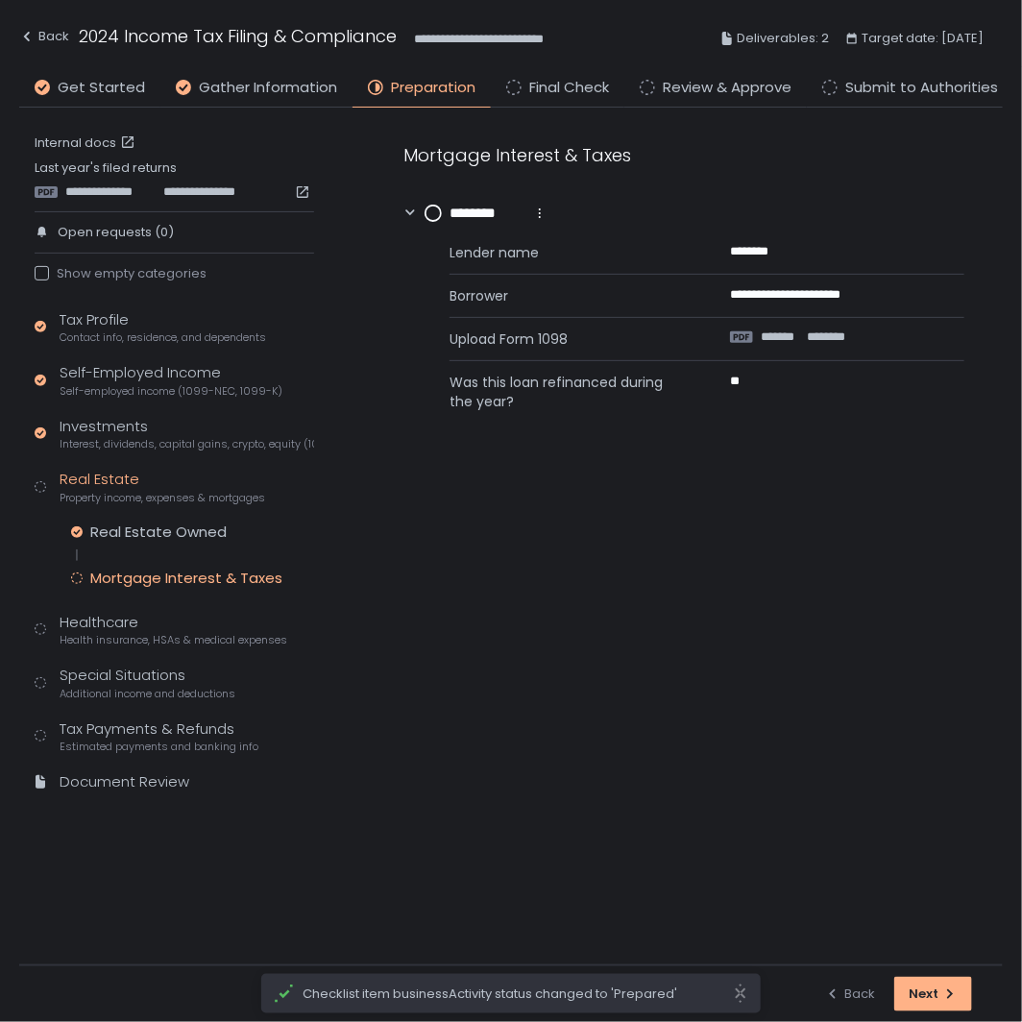
click at [429, 217] on circle at bounding box center [433, 213] width 15 height 15
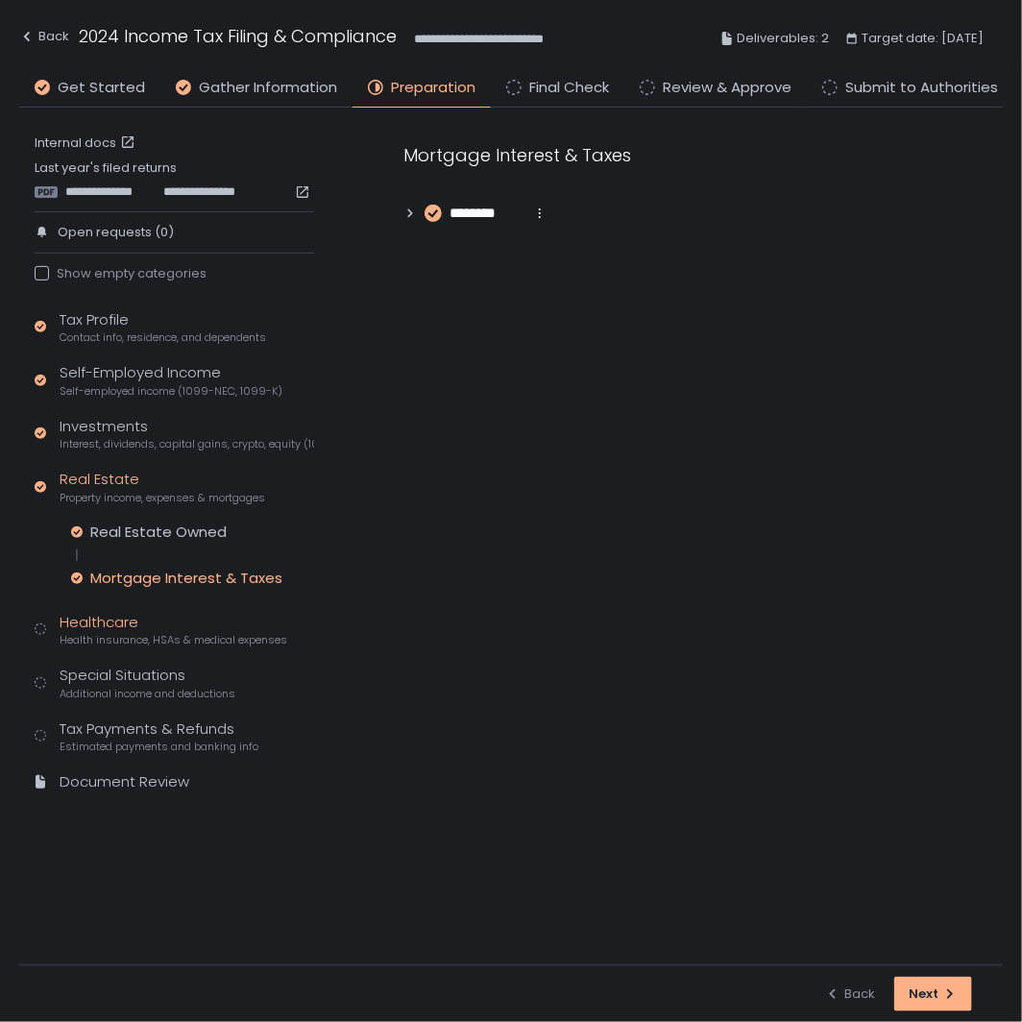
click at [146, 629] on div "Healthcare Health insurance, HSAs & medical expenses" at bounding box center [174, 630] width 228 height 37
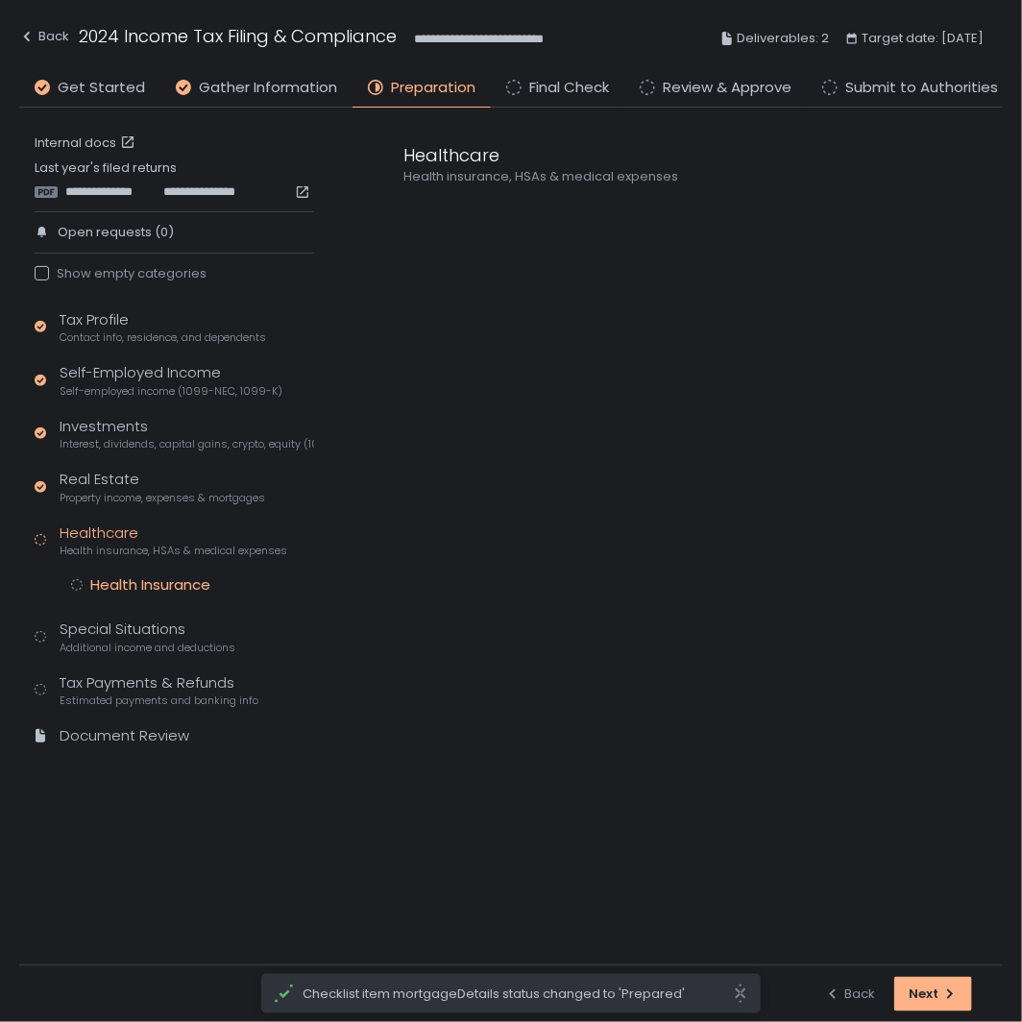
click at [159, 584] on div "Health Insurance" at bounding box center [150, 584] width 120 height 19
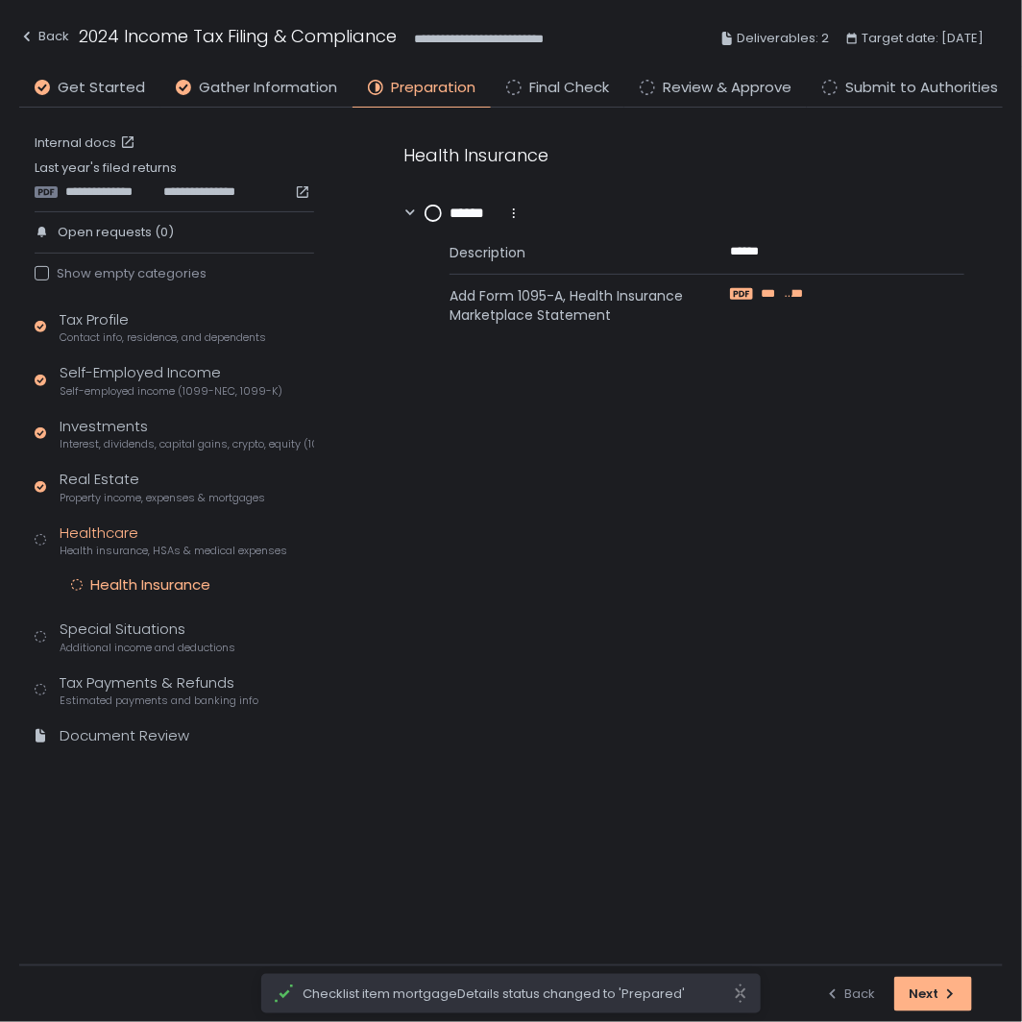
click at [775, 300] on span "***" at bounding box center [771, 293] width 20 height 17
click at [429, 213] on circle at bounding box center [433, 213] width 15 height 15
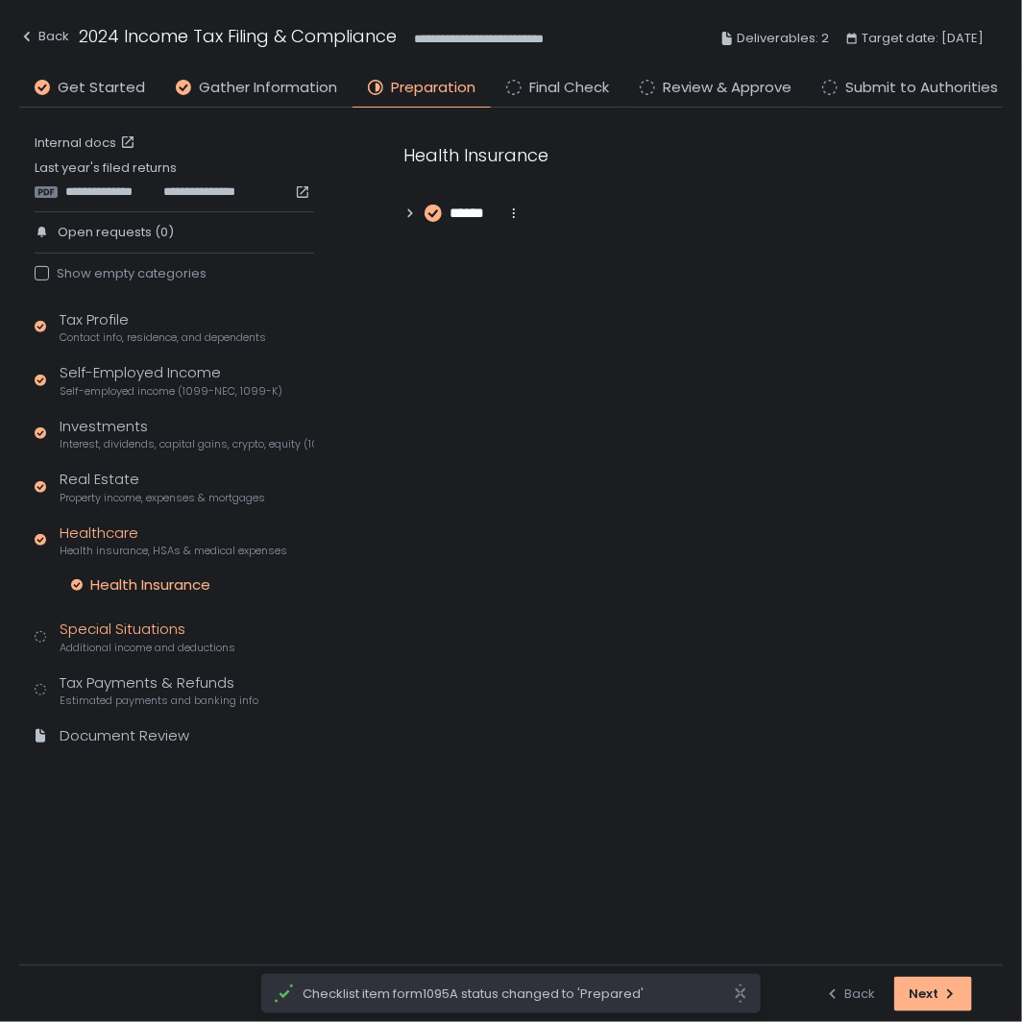
click at [154, 636] on div "Special Situations Additional income and deductions" at bounding box center [148, 637] width 176 height 37
click at [161, 640] on div "Clean Energy Vehicles" at bounding box center [168, 638] width 157 height 19
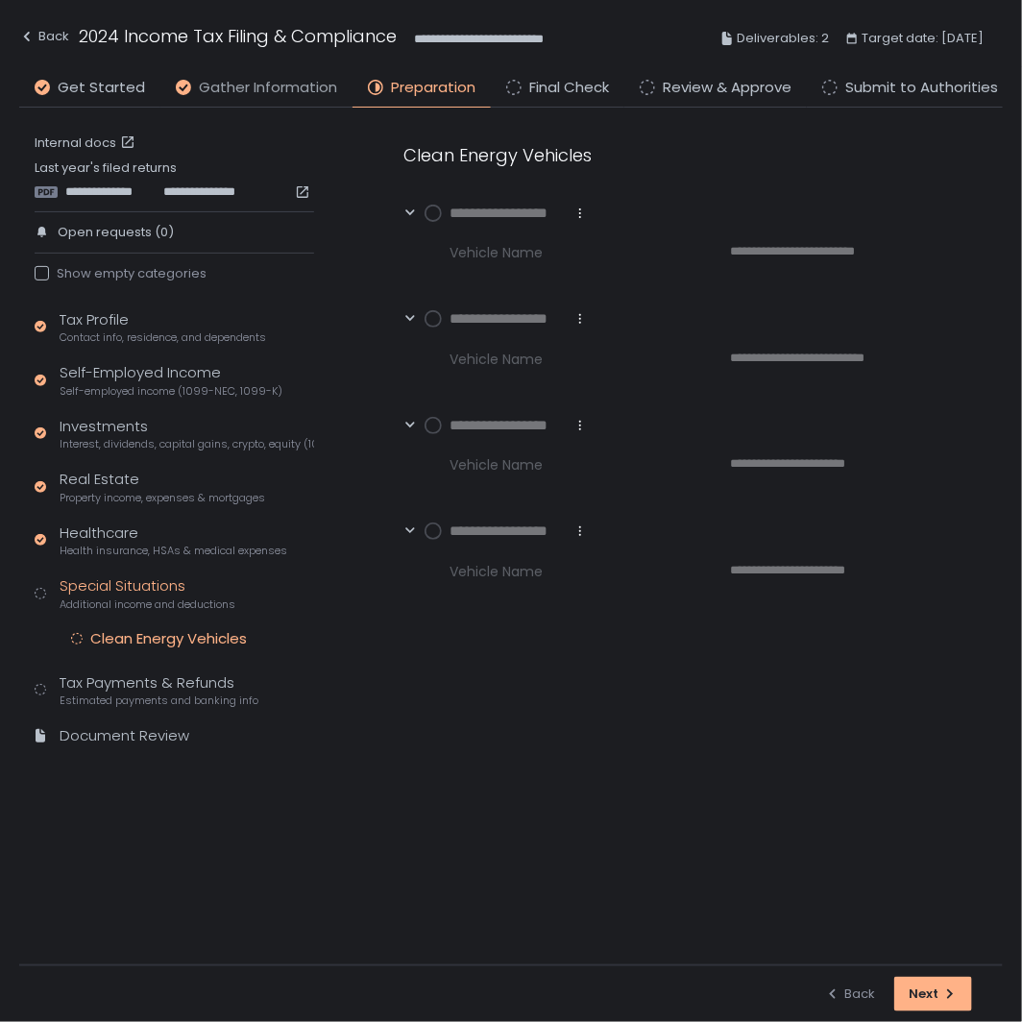
click at [263, 85] on span "Gather Information" at bounding box center [268, 88] width 138 height 22
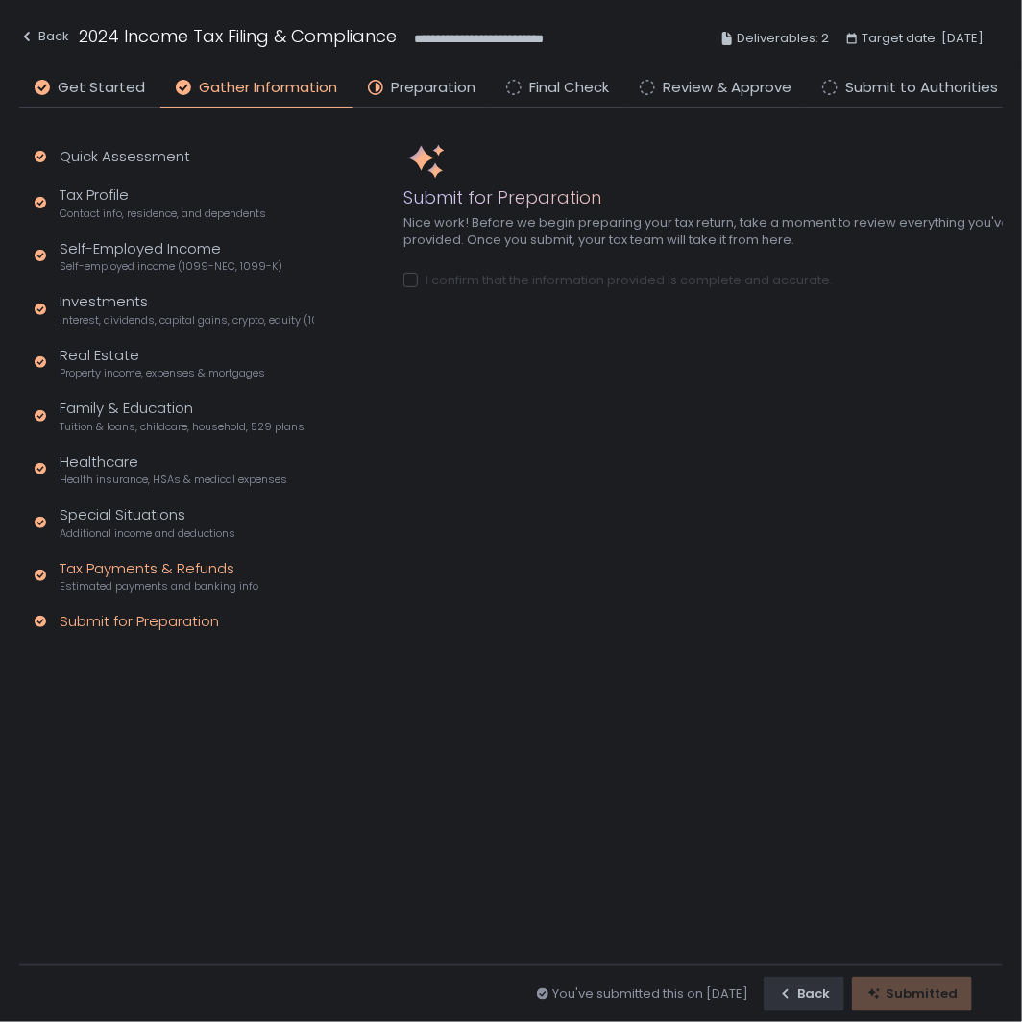
click at [169, 576] on div "Tax Payments & Refunds Estimated payments and banking info" at bounding box center [159, 576] width 199 height 37
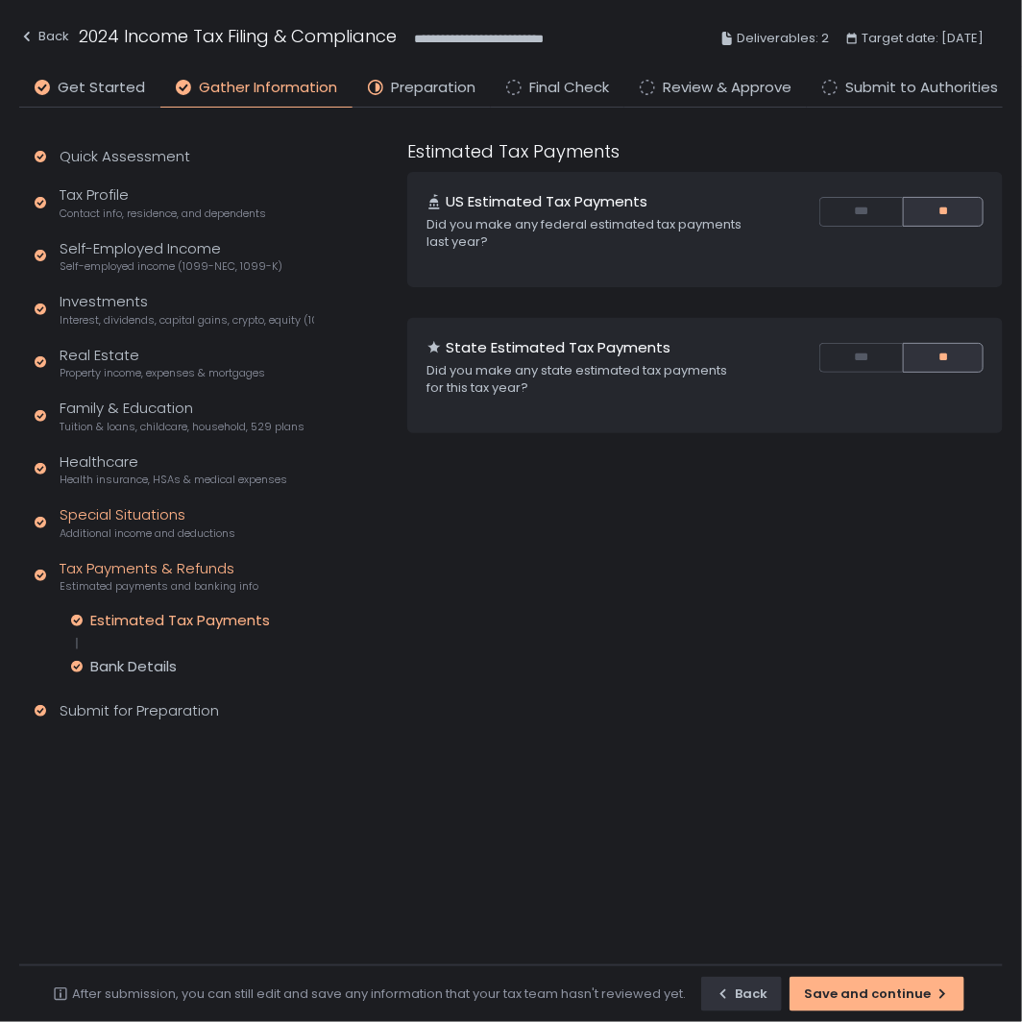
click at [125, 514] on div "Special Situations Additional income and deductions" at bounding box center [148, 522] width 176 height 37
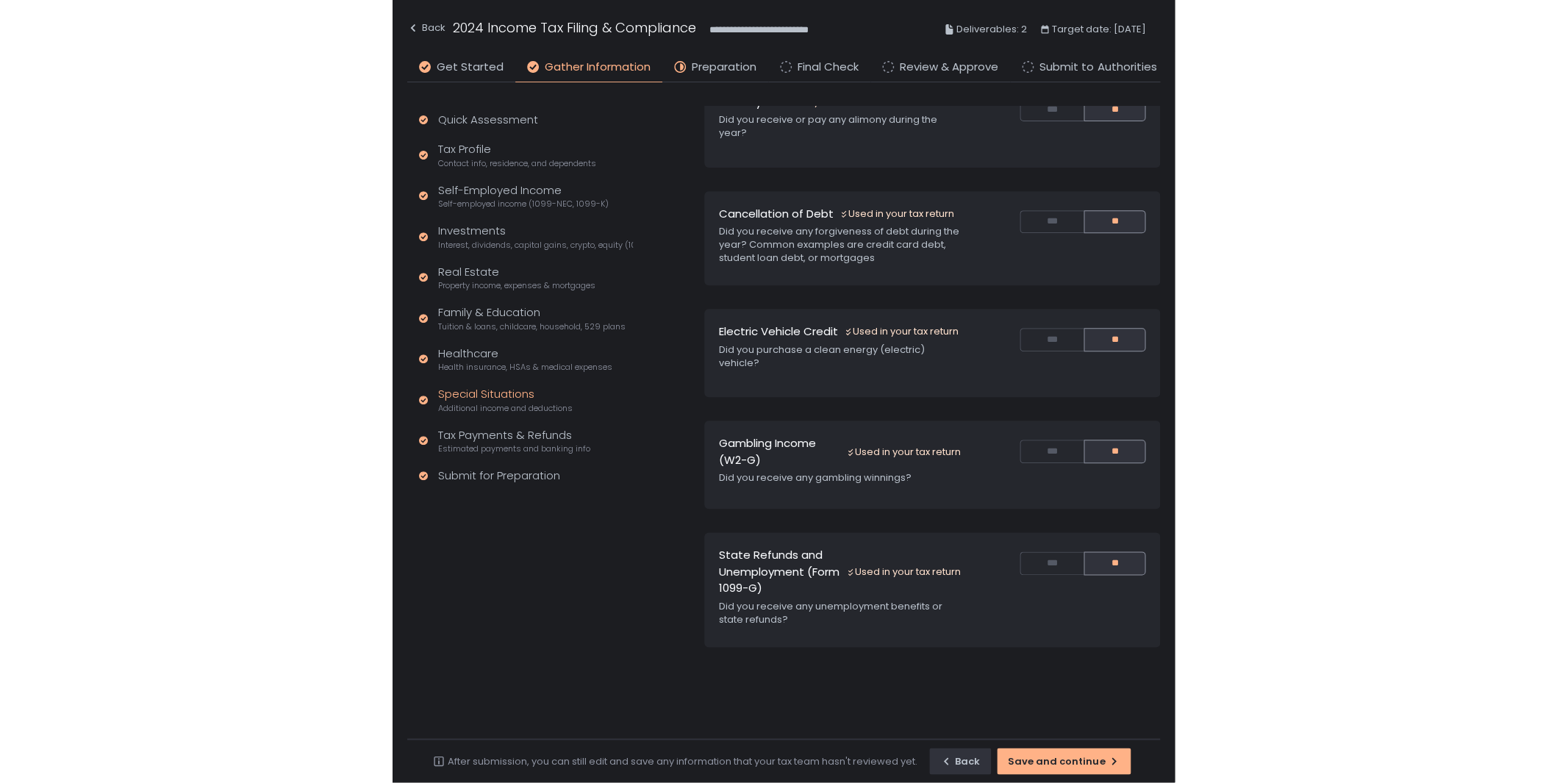
scroll to position [133, 0]
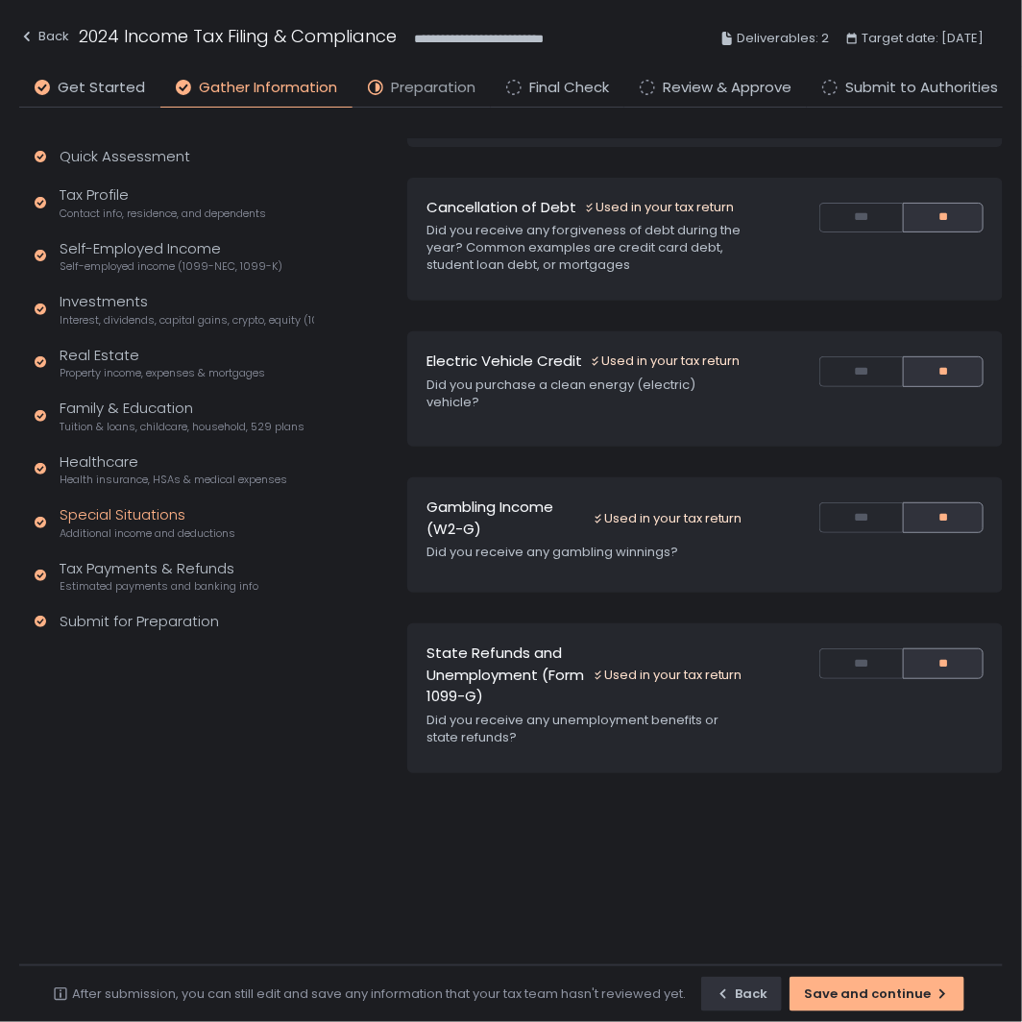
click at [406, 87] on span "Preparation" at bounding box center [433, 88] width 85 height 22
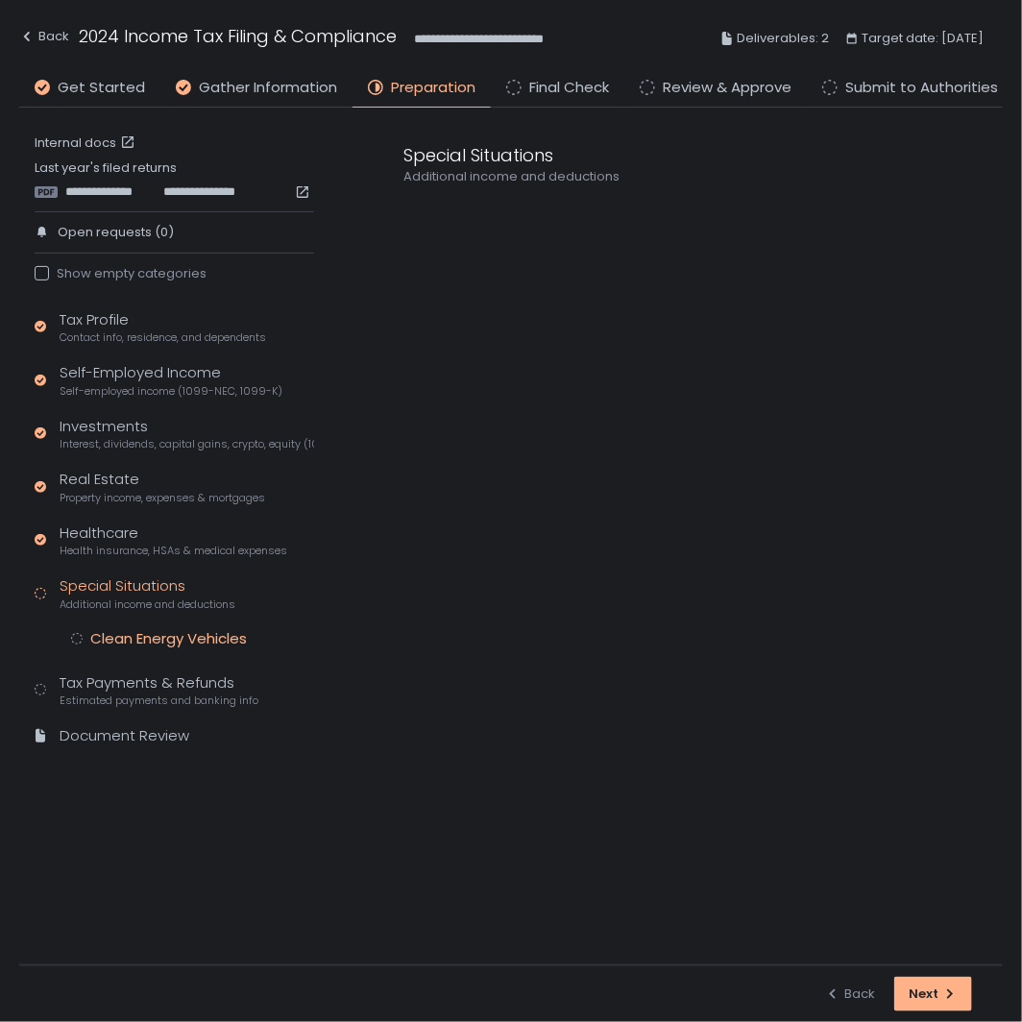
click at [138, 637] on div "Clean Energy Vehicles" at bounding box center [168, 638] width 157 height 19
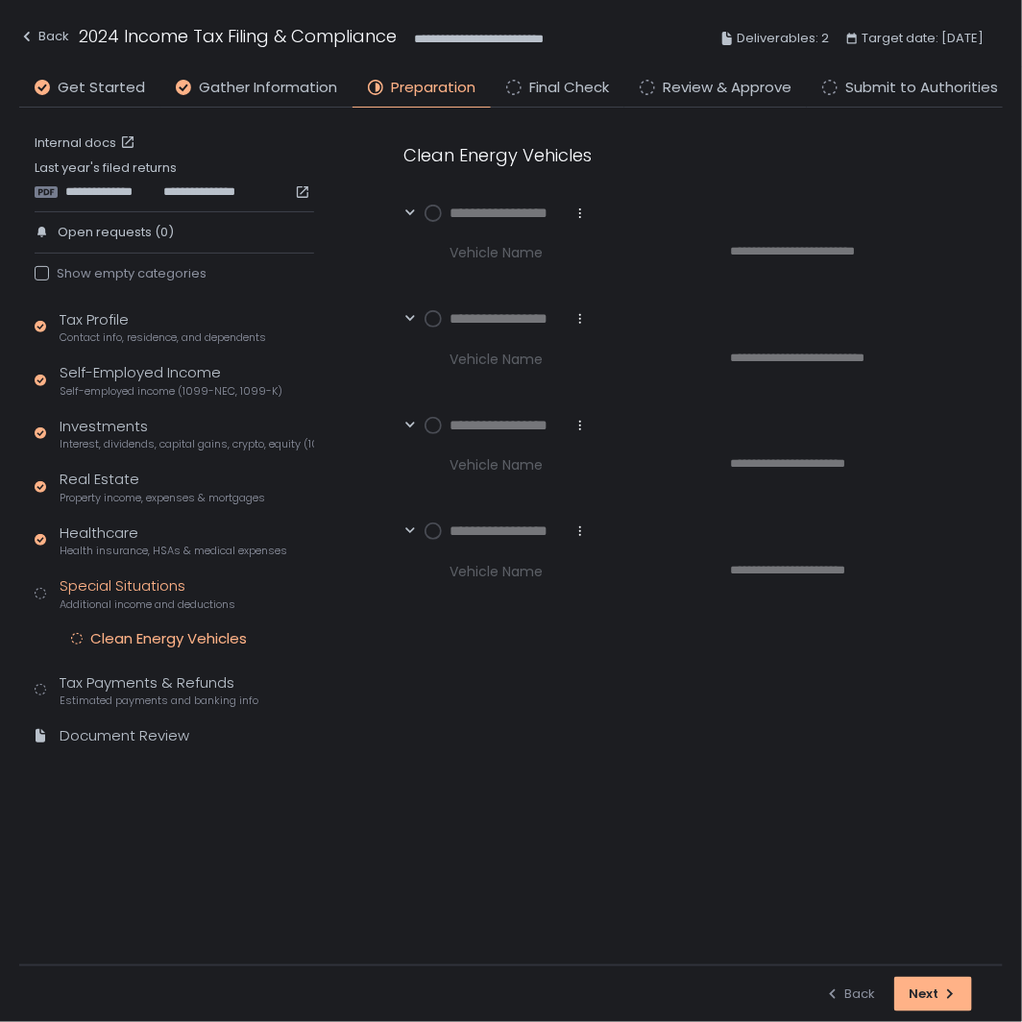
click at [578, 211] on icon at bounding box center [580, 213] width 15 height 15
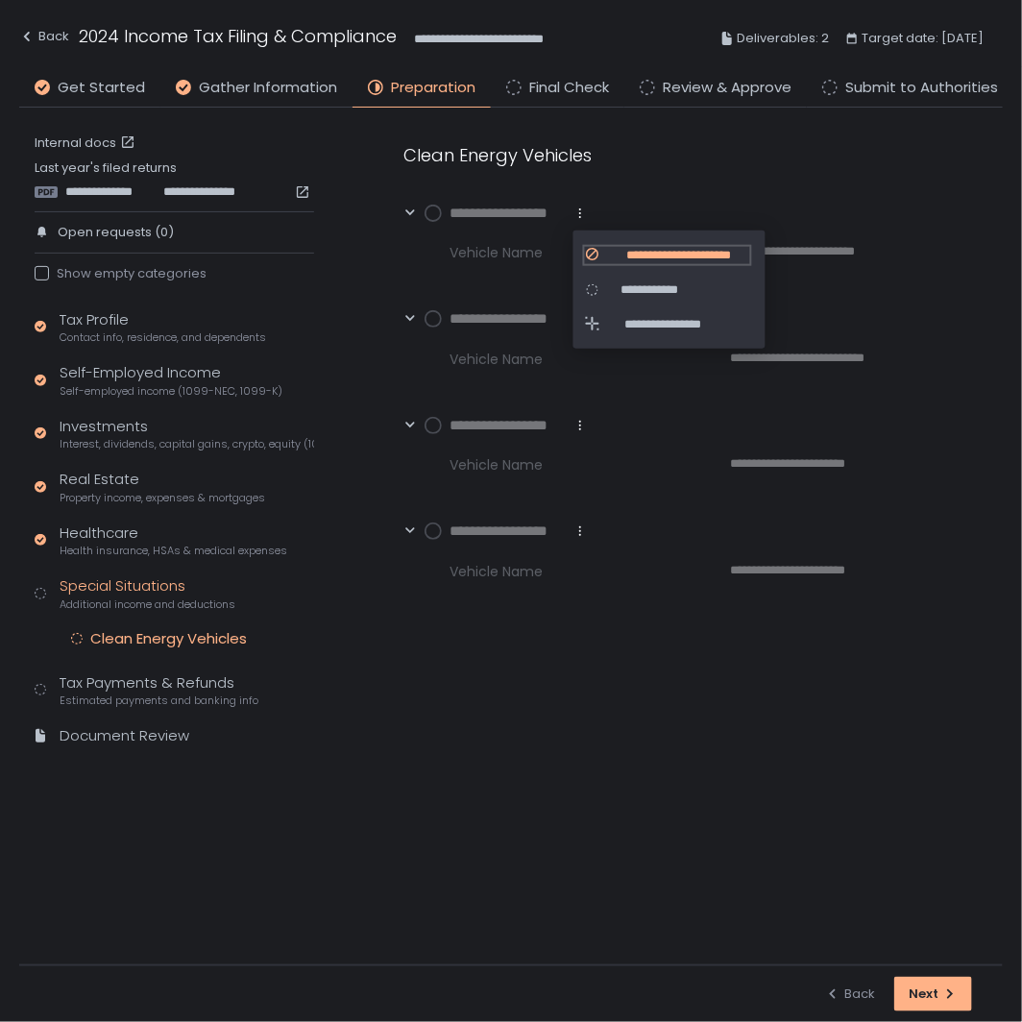
click at [610, 253] on span "**********" at bounding box center [679, 254] width 142 height 17
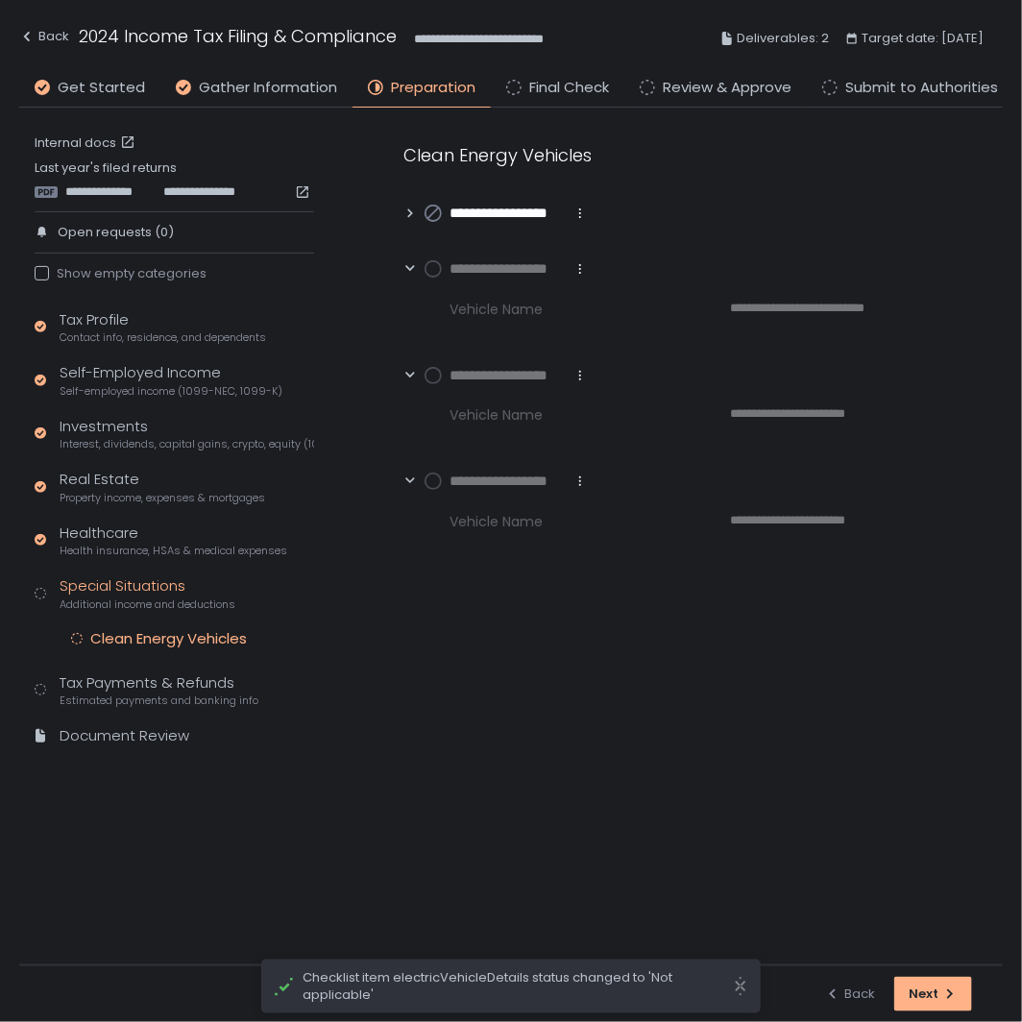
click at [576, 271] on icon at bounding box center [580, 268] width 15 height 15
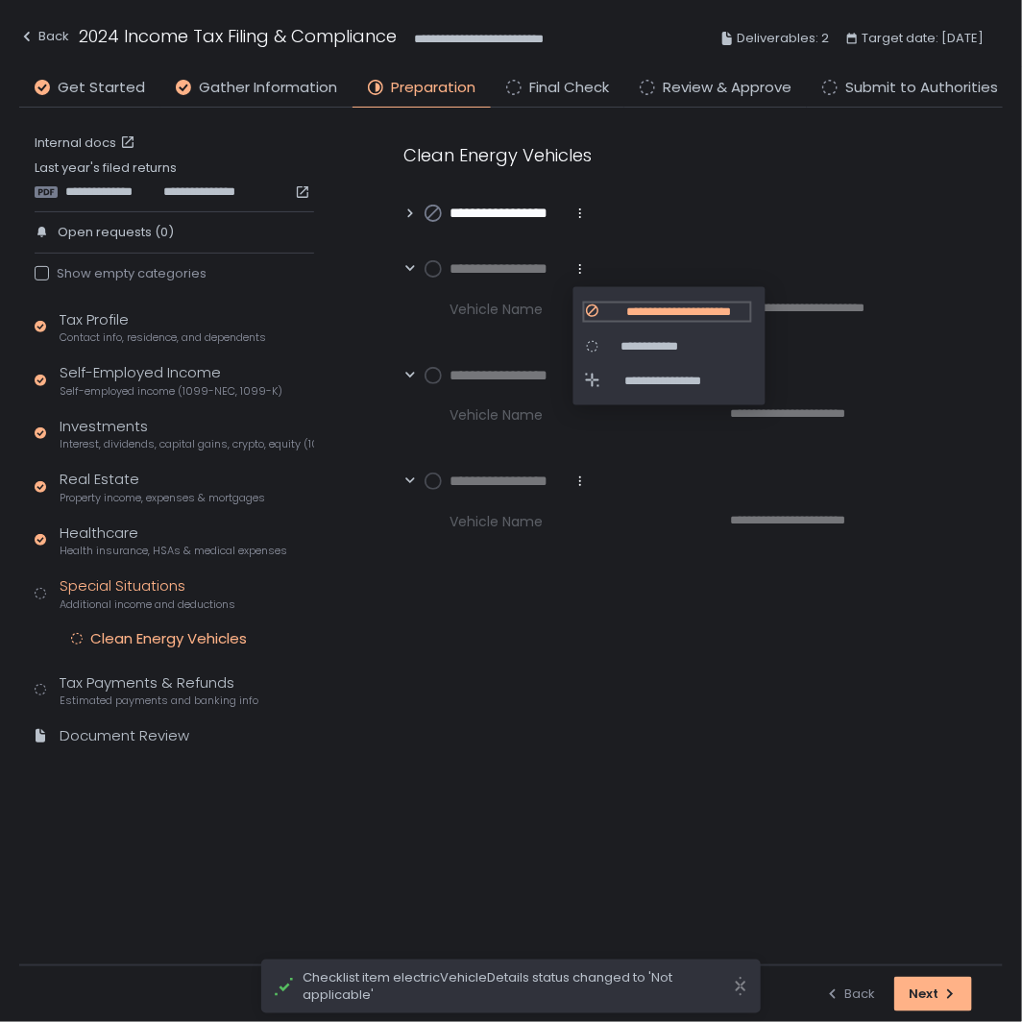
click at [603, 311] on div "**********" at bounding box center [667, 311] width 165 height 17
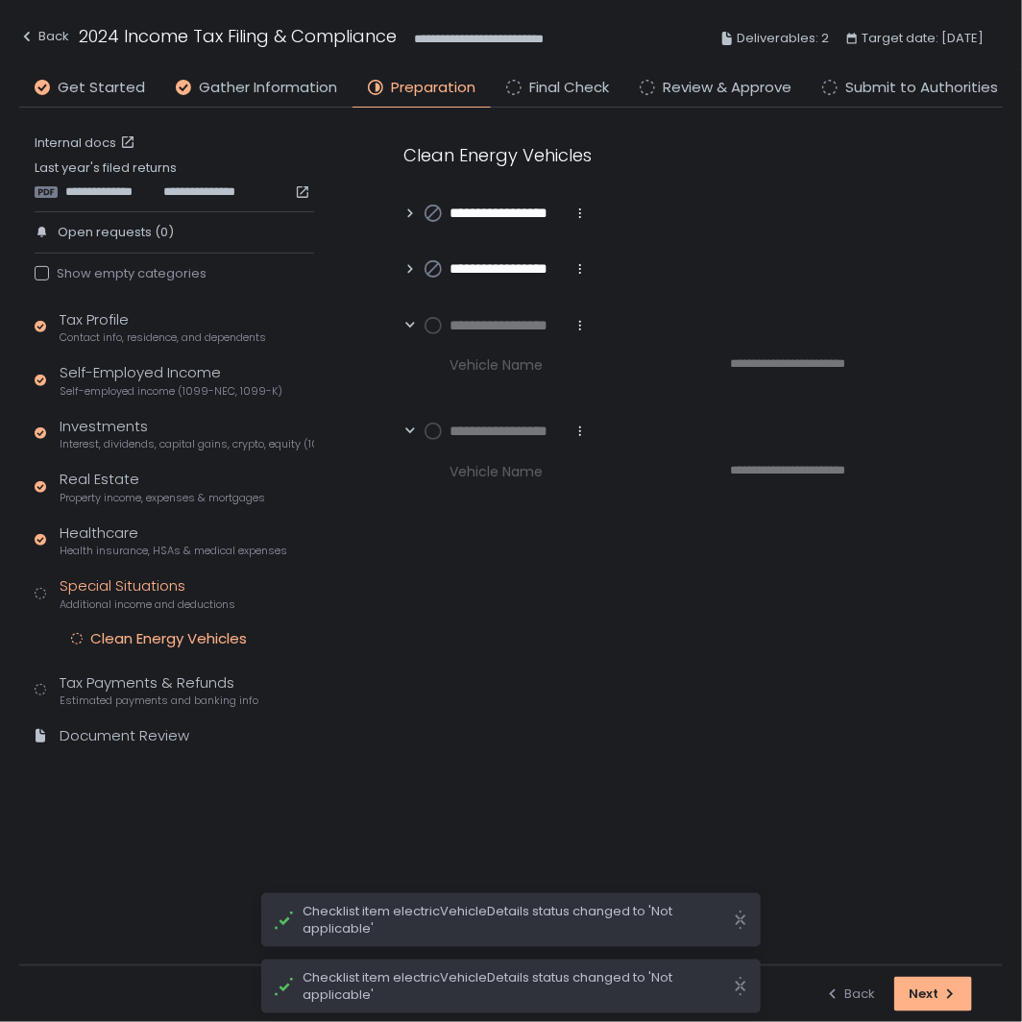
click at [574, 322] on icon at bounding box center [580, 325] width 15 height 15
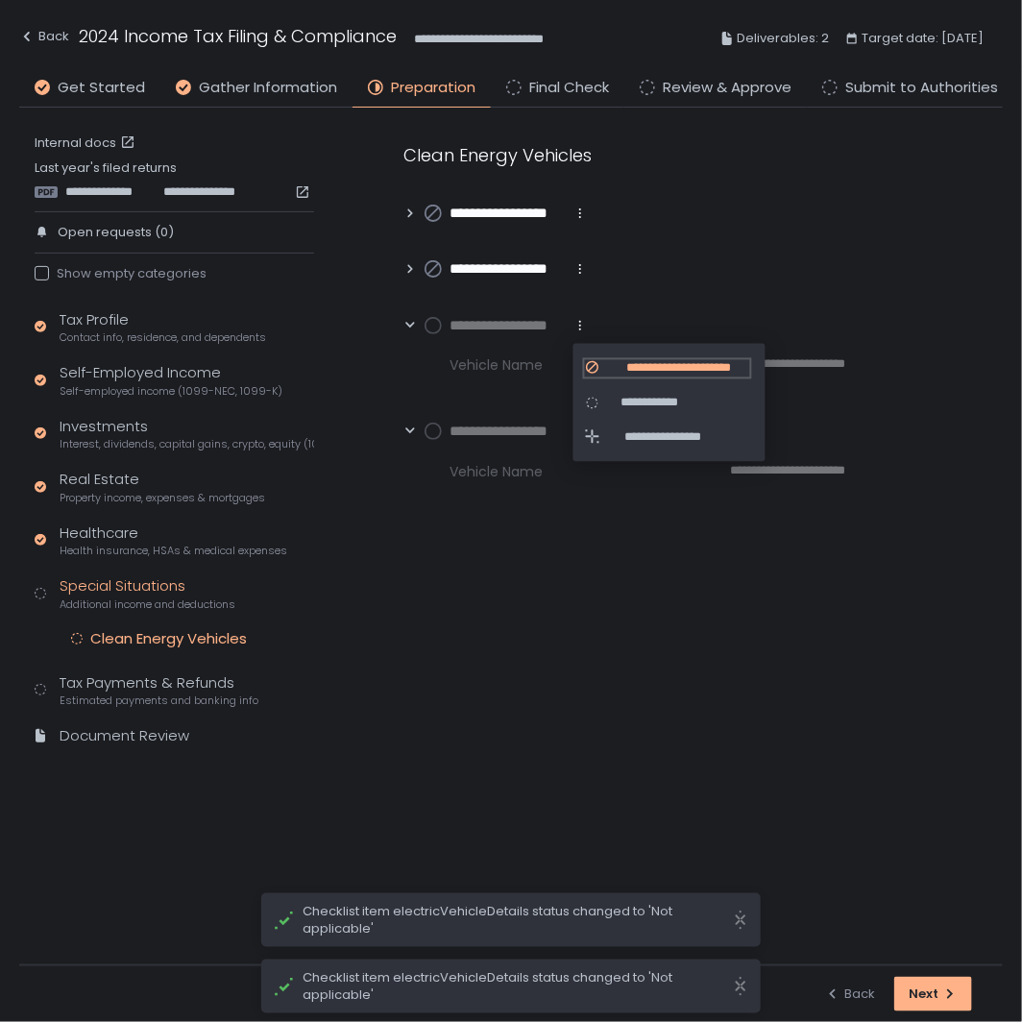
click at [618, 362] on span "**********" at bounding box center [679, 367] width 142 height 17
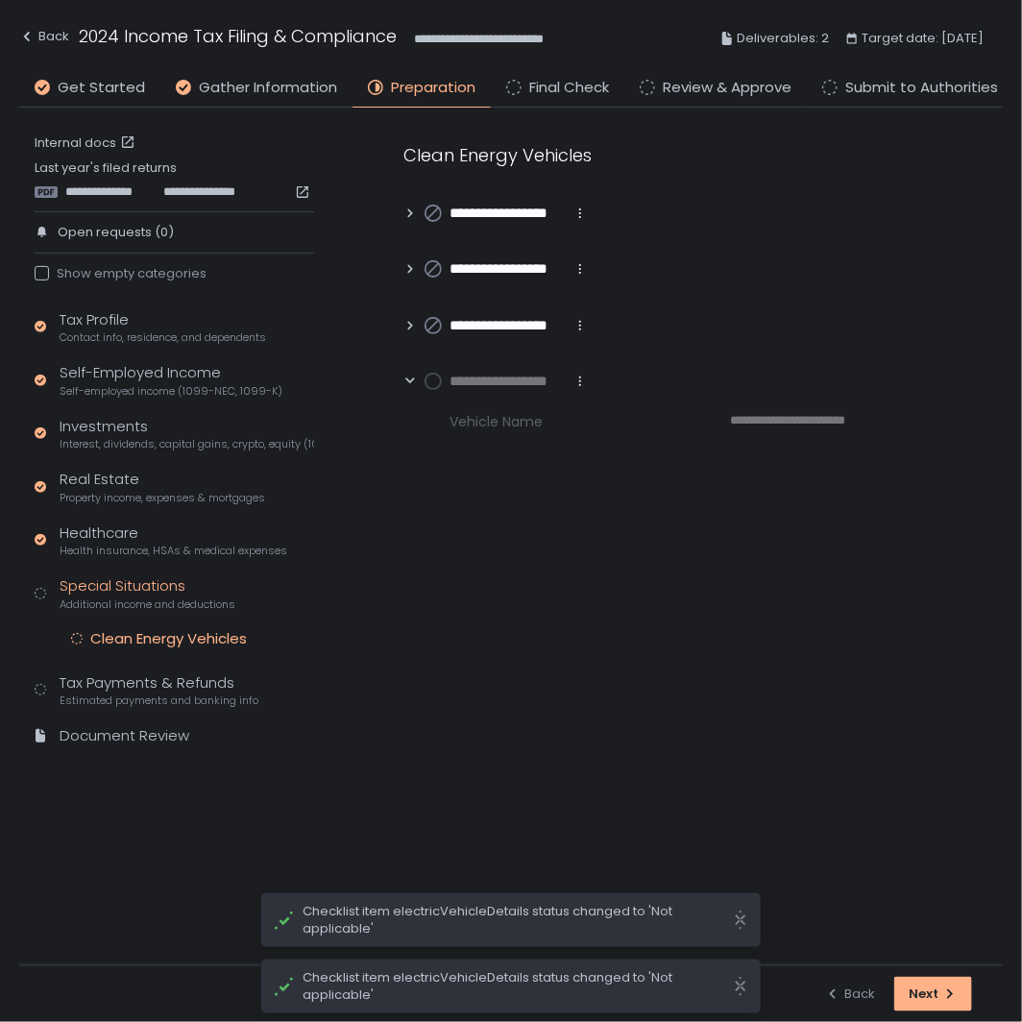
click at [586, 385] on icon at bounding box center [580, 381] width 15 height 15
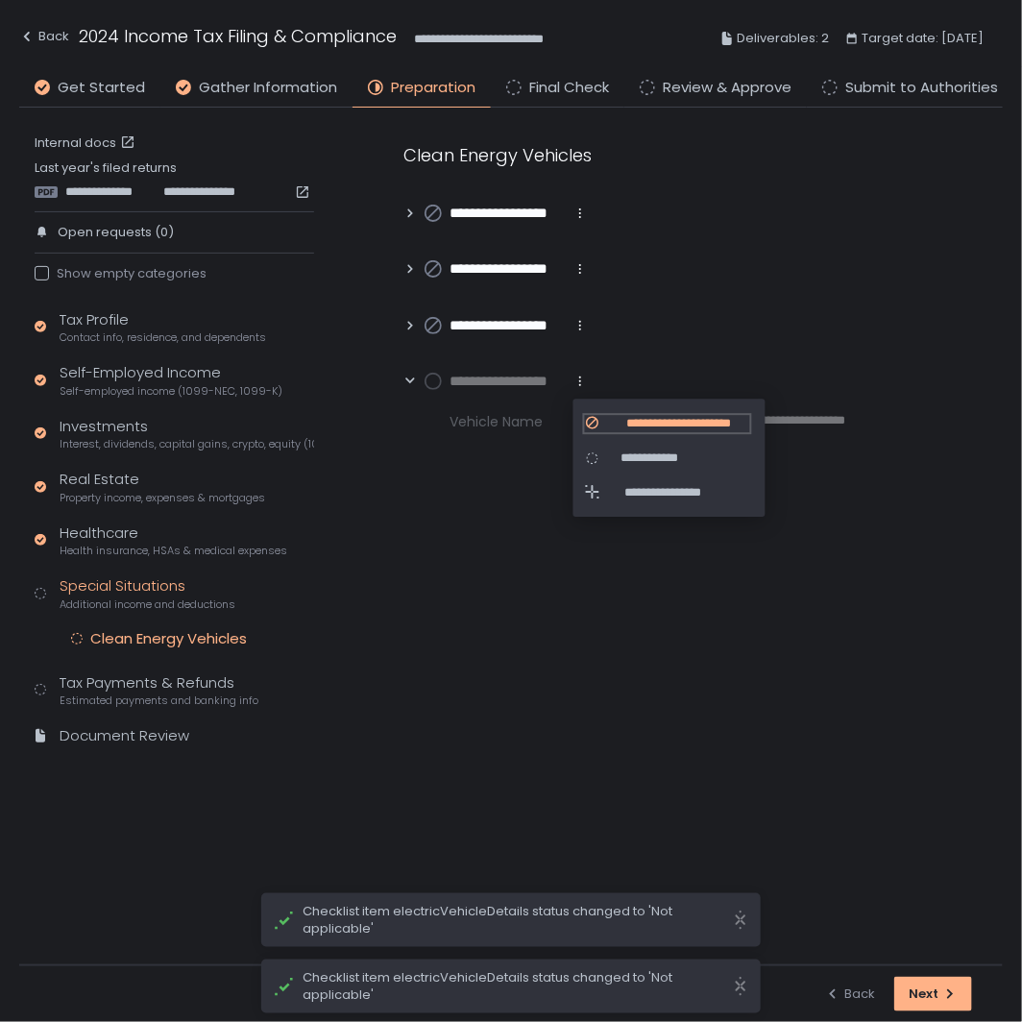
click at [612, 419] on span "**********" at bounding box center [679, 423] width 142 height 17
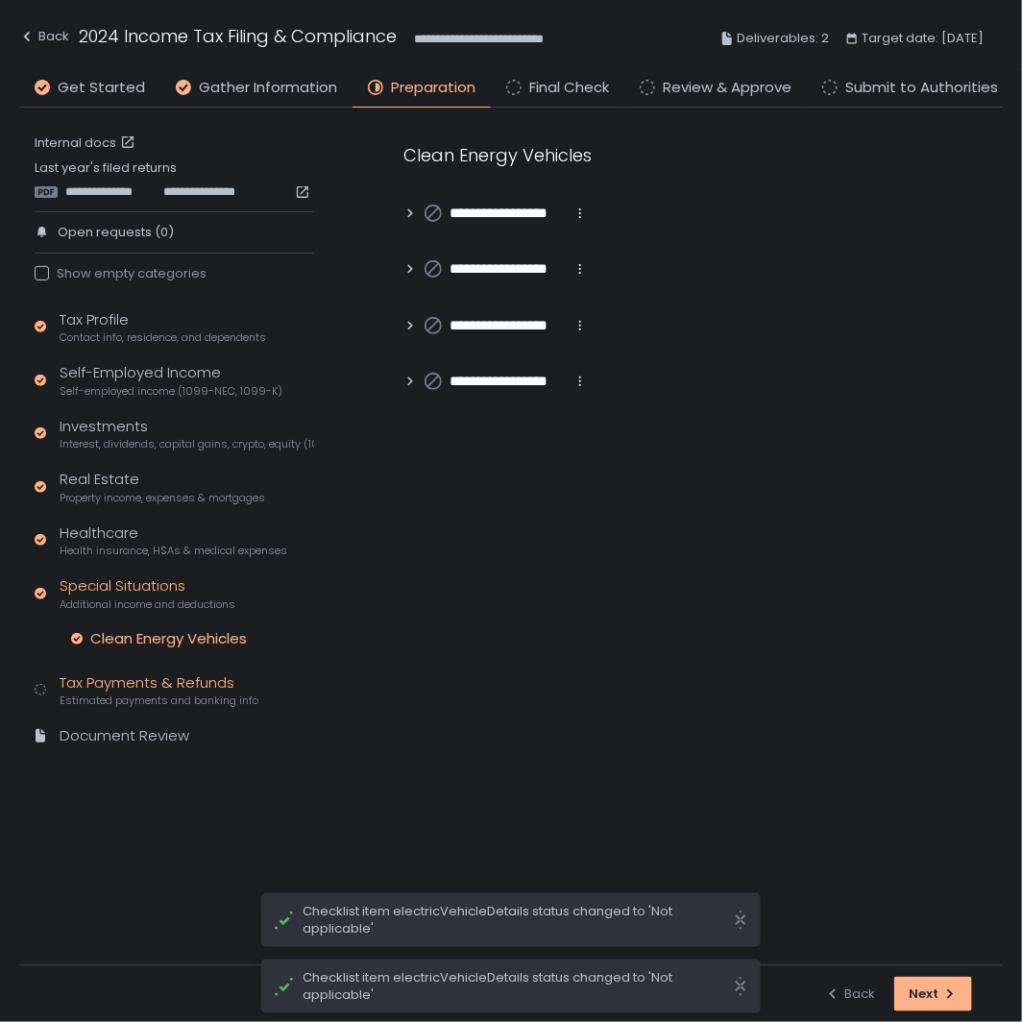
click at [129, 688] on div "Tax Payments & Refunds Estimated payments and banking info" at bounding box center [159, 690] width 199 height 37
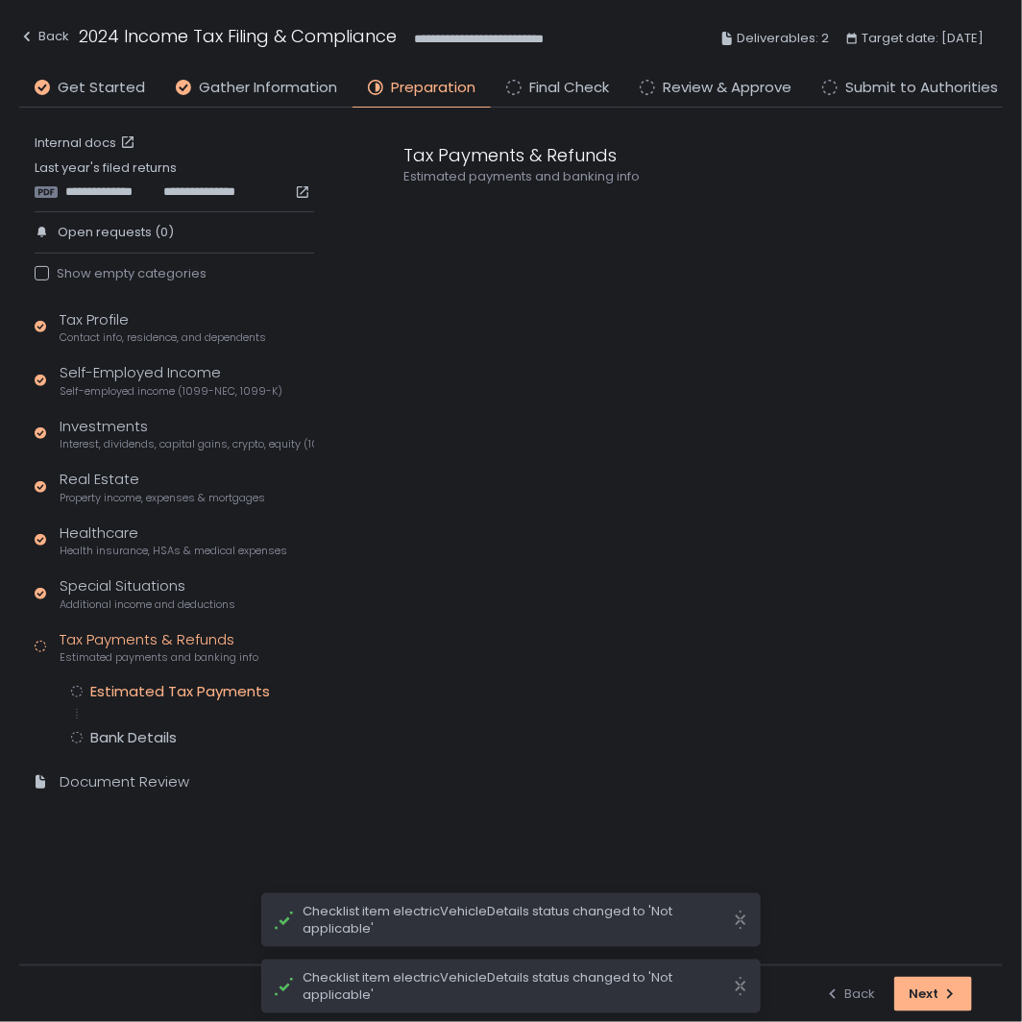
click at [184, 687] on div "Estimated Tax Payments" at bounding box center [180, 691] width 180 height 19
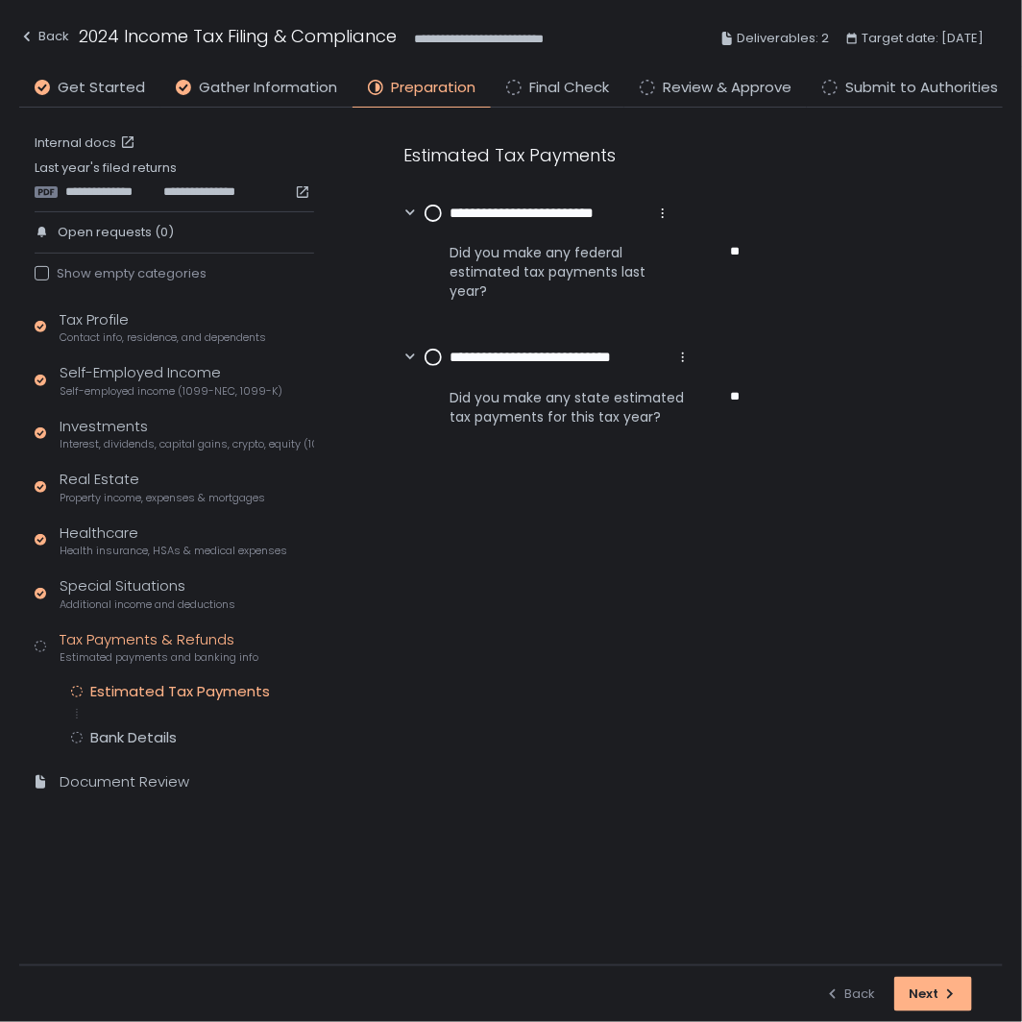
click at [435, 213] on circle at bounding box center [433, 213] width 15 height 15
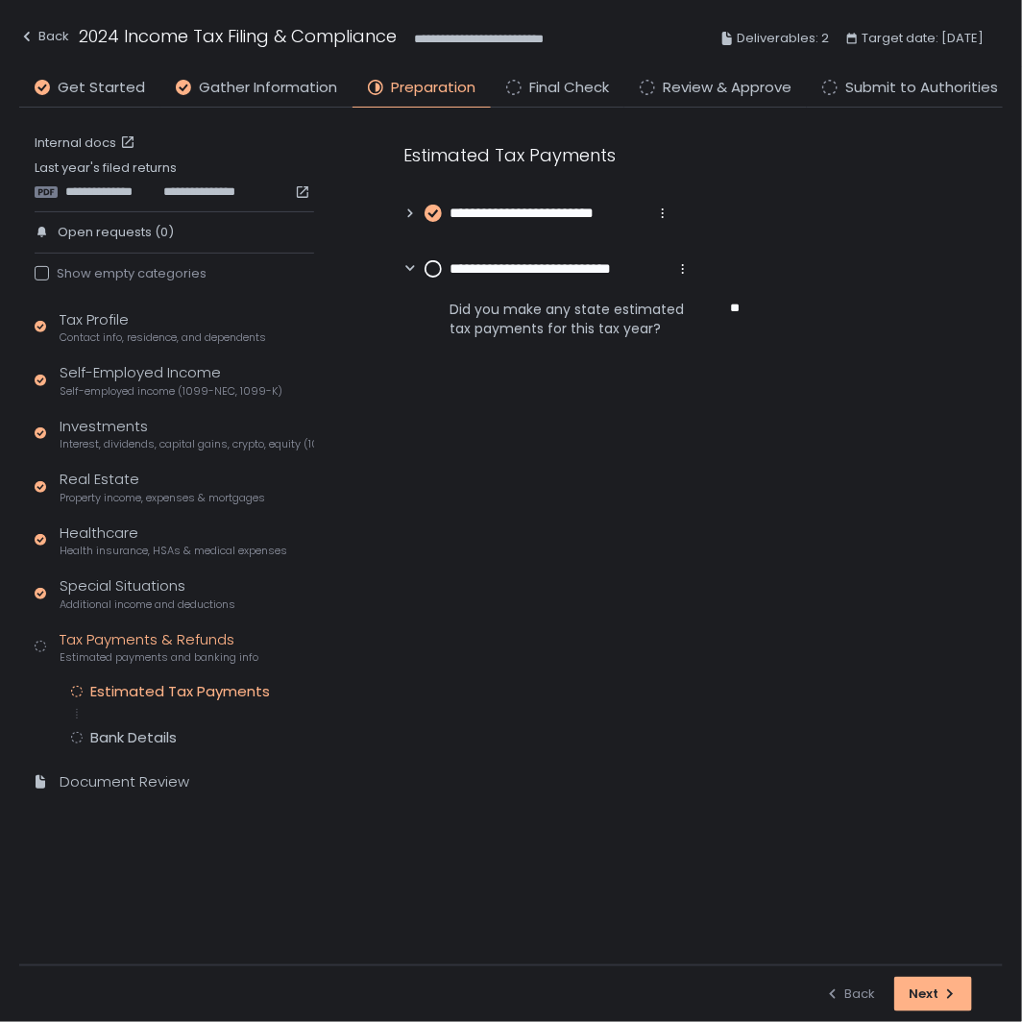
click at [434, 265] on circle at bounding box center [433, 268] width 15 height 15
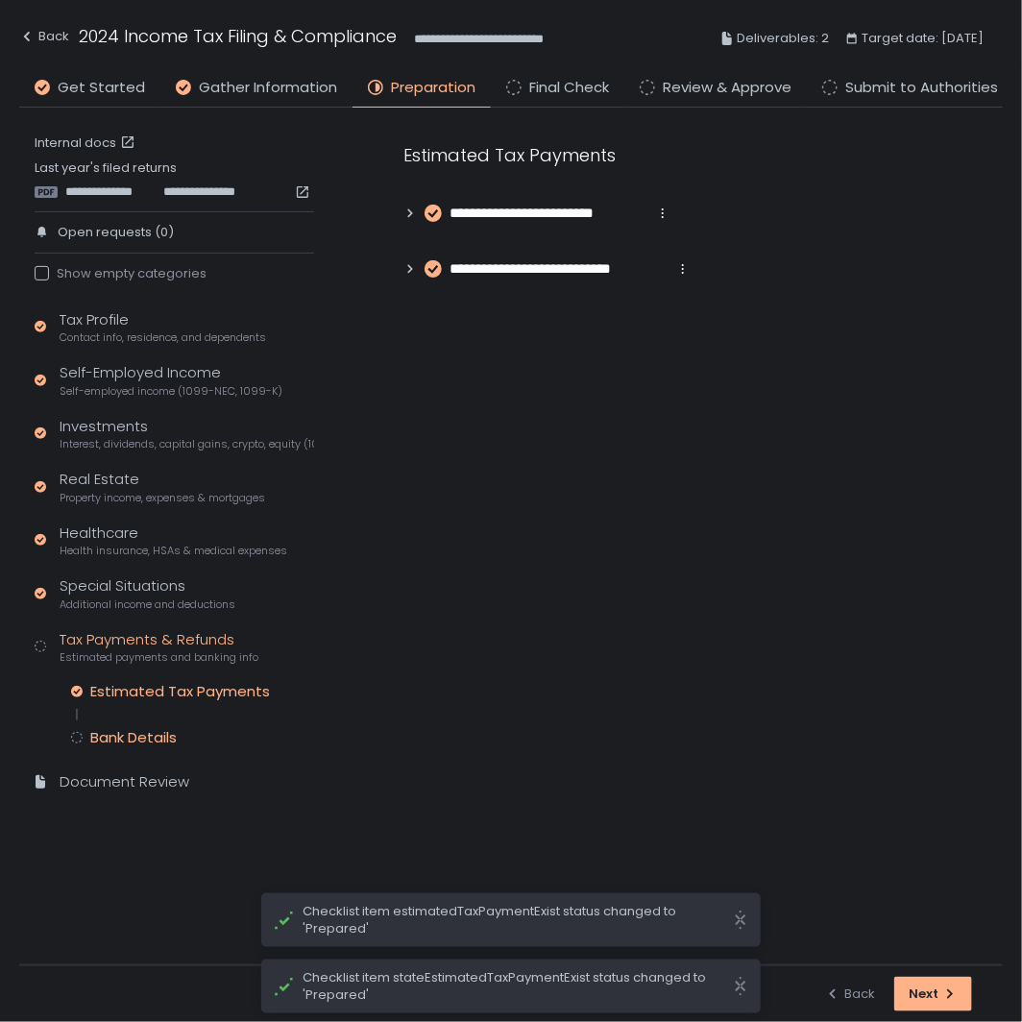
click at [156, 737] on div "Bank Details" at bounding box center [133, 737] width 86 height 19
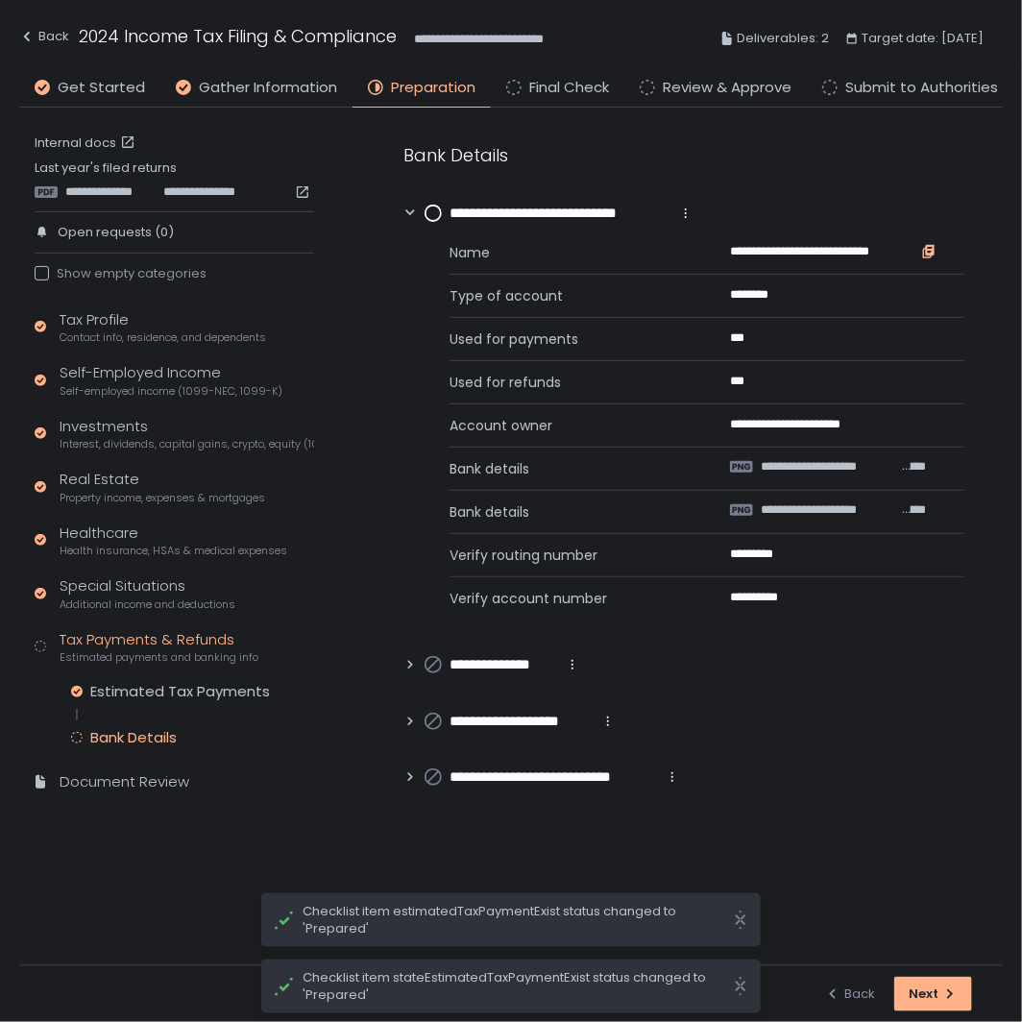
click at [930, 253] on icon "button" at bounding box center [930, 250] width 9 height 11
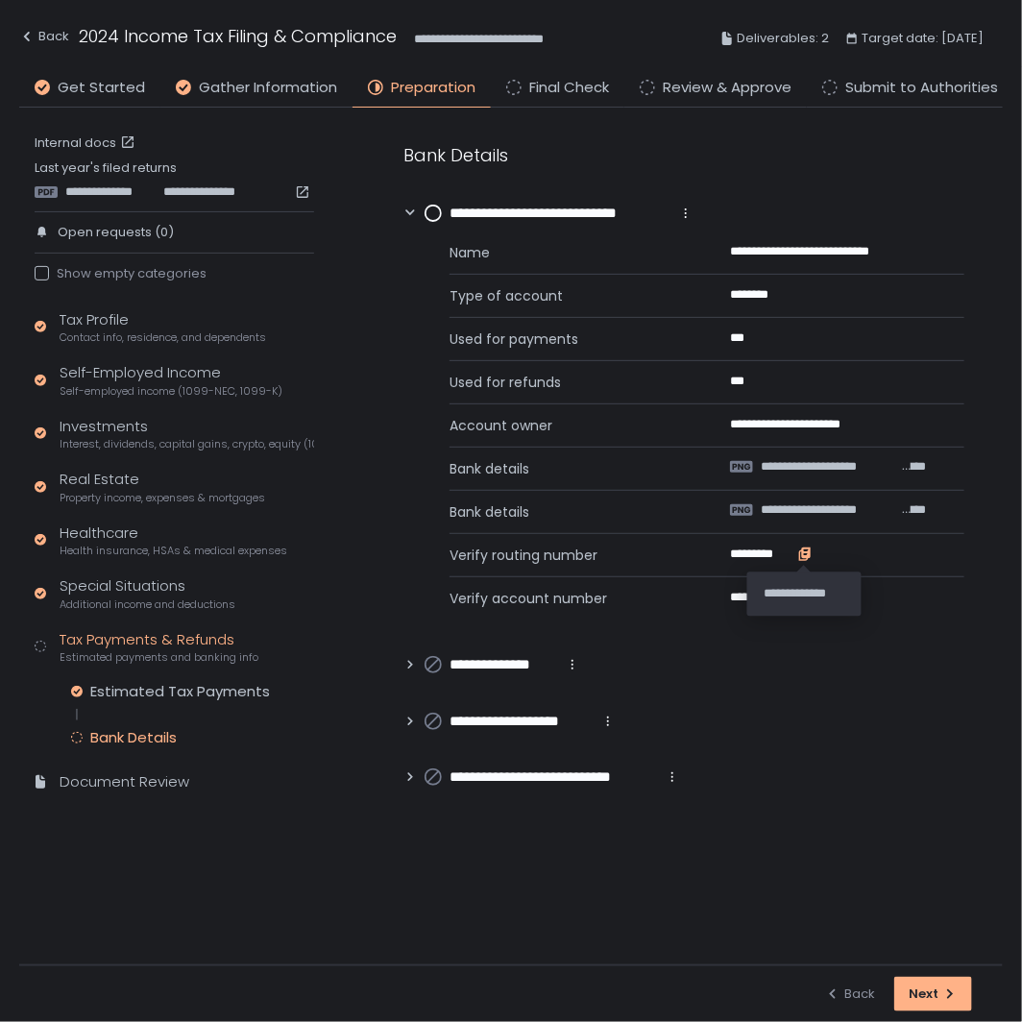
click at [797, 555] on icon "button" at bounding box center [804, 554] width 15 height 15
click at [804, 600] on icon "button" at bounding box center [808, 600] width 8 height 10
click at [432, 217] on circle at bounding box center [433, 213] width 15 height 15
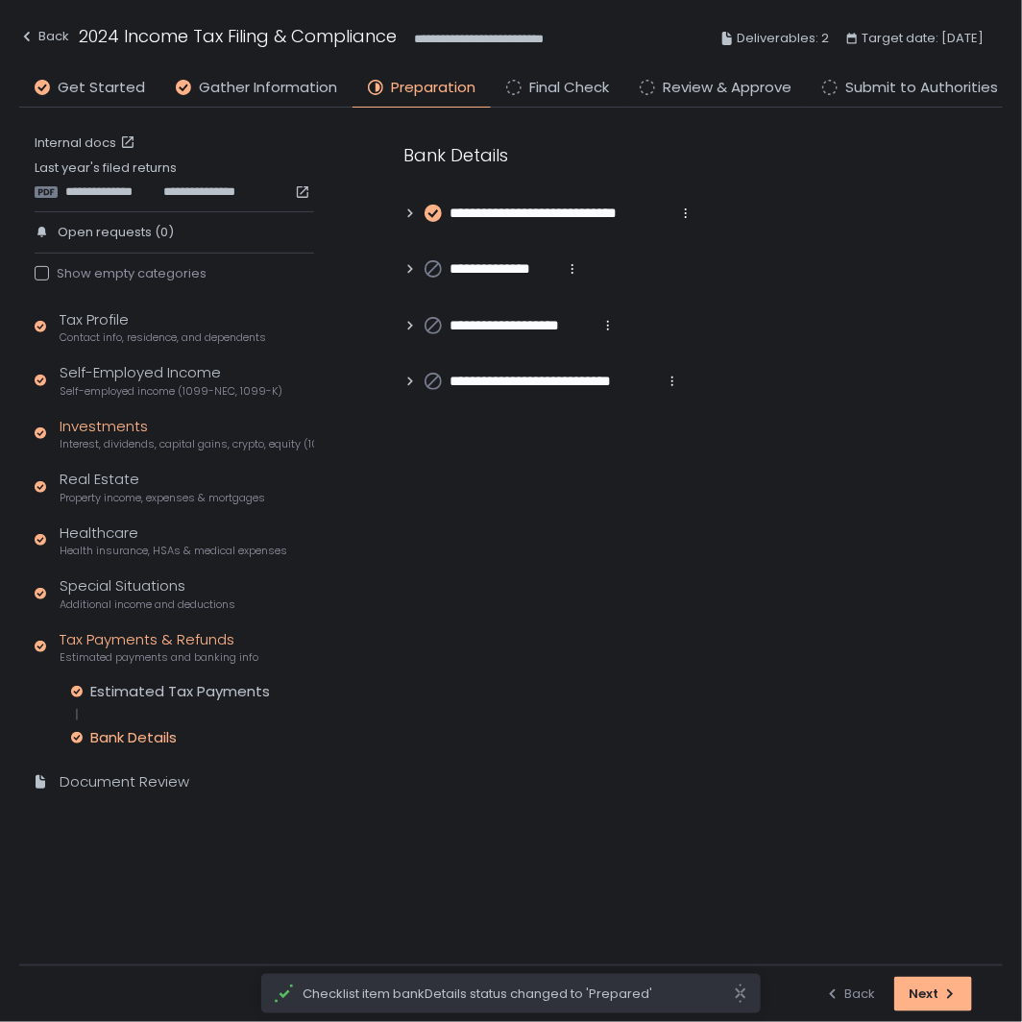
click at [103, 434] on div "Investments Interest, dividends, capital gains, crypto, equity (1099s, K-1s)" at bounding box center [187, 434] width 255 height 37
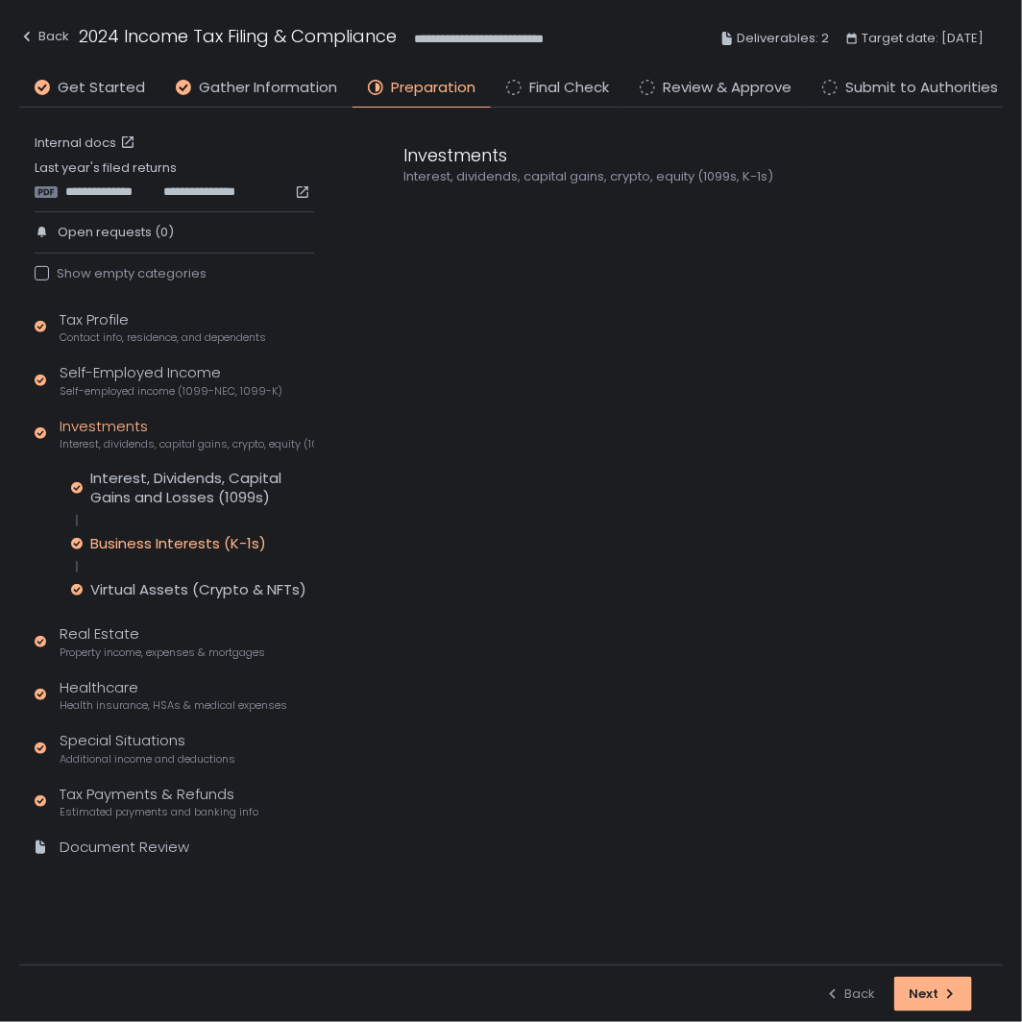
click at [116, 549] on div "Business Interests (K-1s)" at bounding box center [178, 543] width 176 height 19
click at [130, 590] on div "Virtual Assets (Crypto & NFTs)" at bounding box center [198, 589] width 216 height 19
click at [48, 33] on div "Back" at bounding box center [44, 36] width 50 height 23
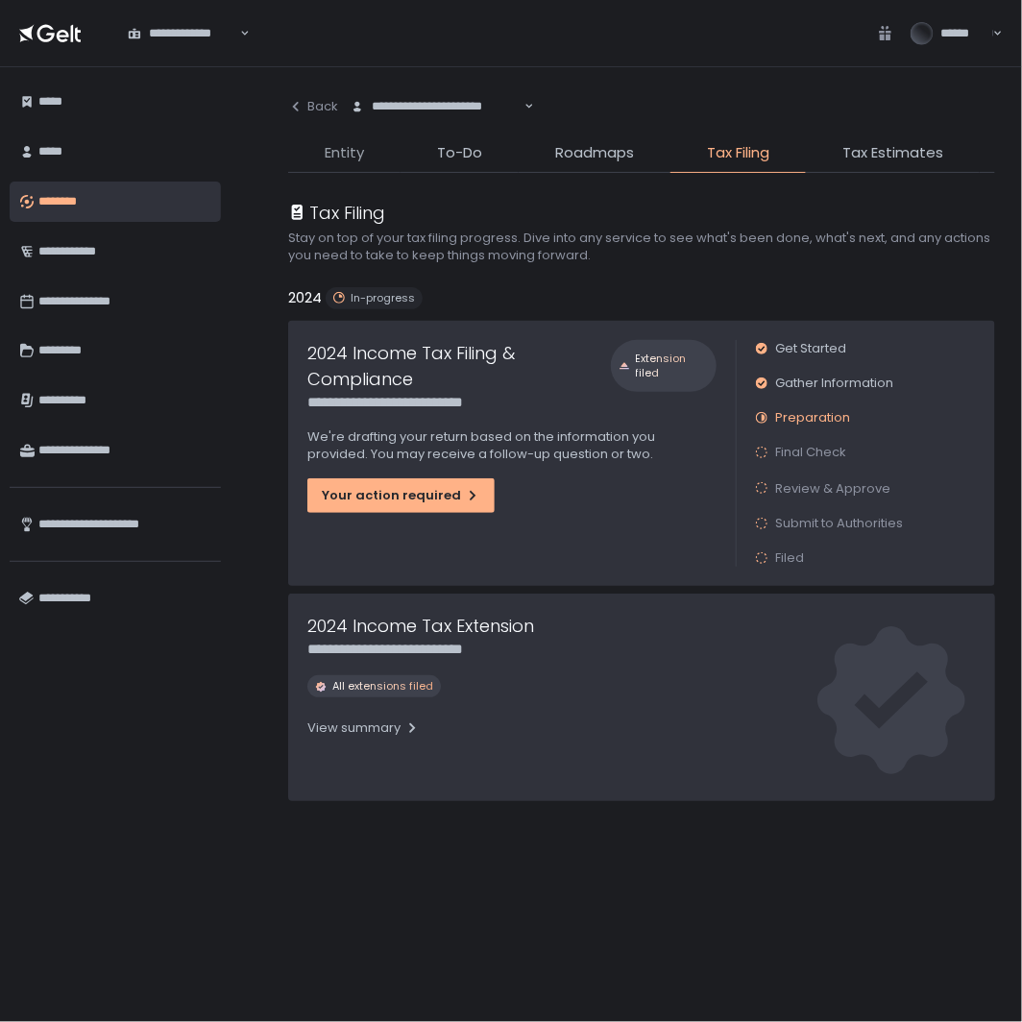
click at [333, 151] on span "Entity" at bounding box center [344, 153] width 39 height 22
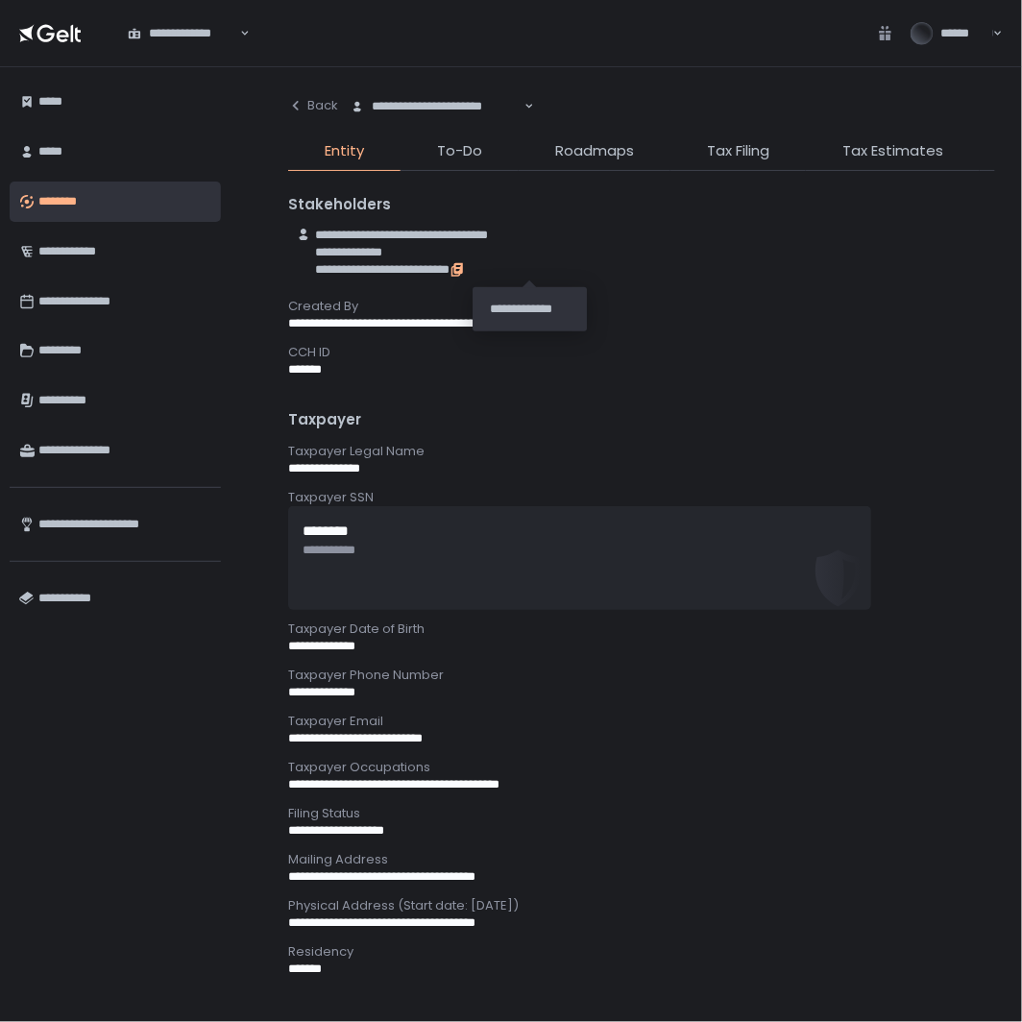
click at [463, 265] on icon "button" at bounding box center [458, 268] width 9 height 11
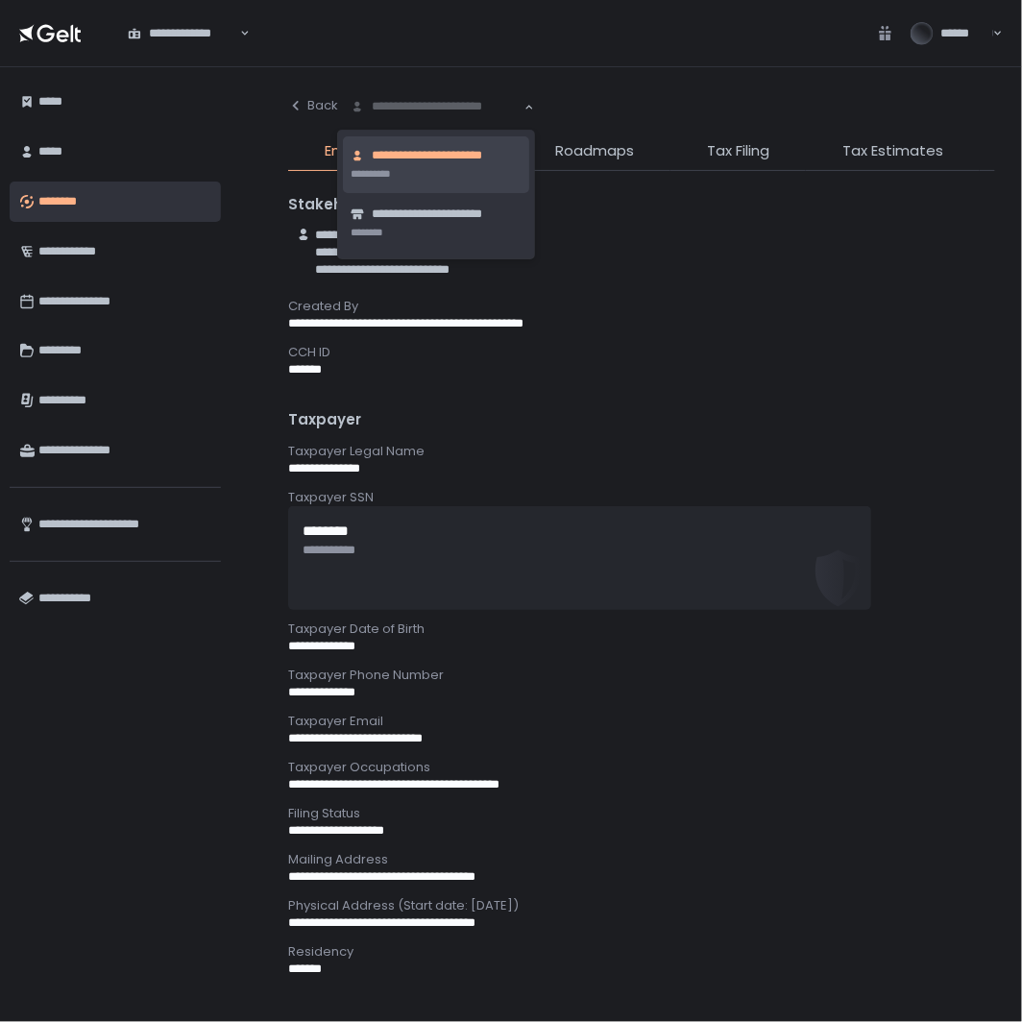
drag, startPoint x: 359, startPoint y: 90, endPoint x: 453, endPoint y: 112, distance: 96.7
click at [452, 112] on div "**********" at bounding box center [436, 106] width 196 height 40
click at [677, 307] on div "Created By" at bounding box center [641, 306] width 707 height 17
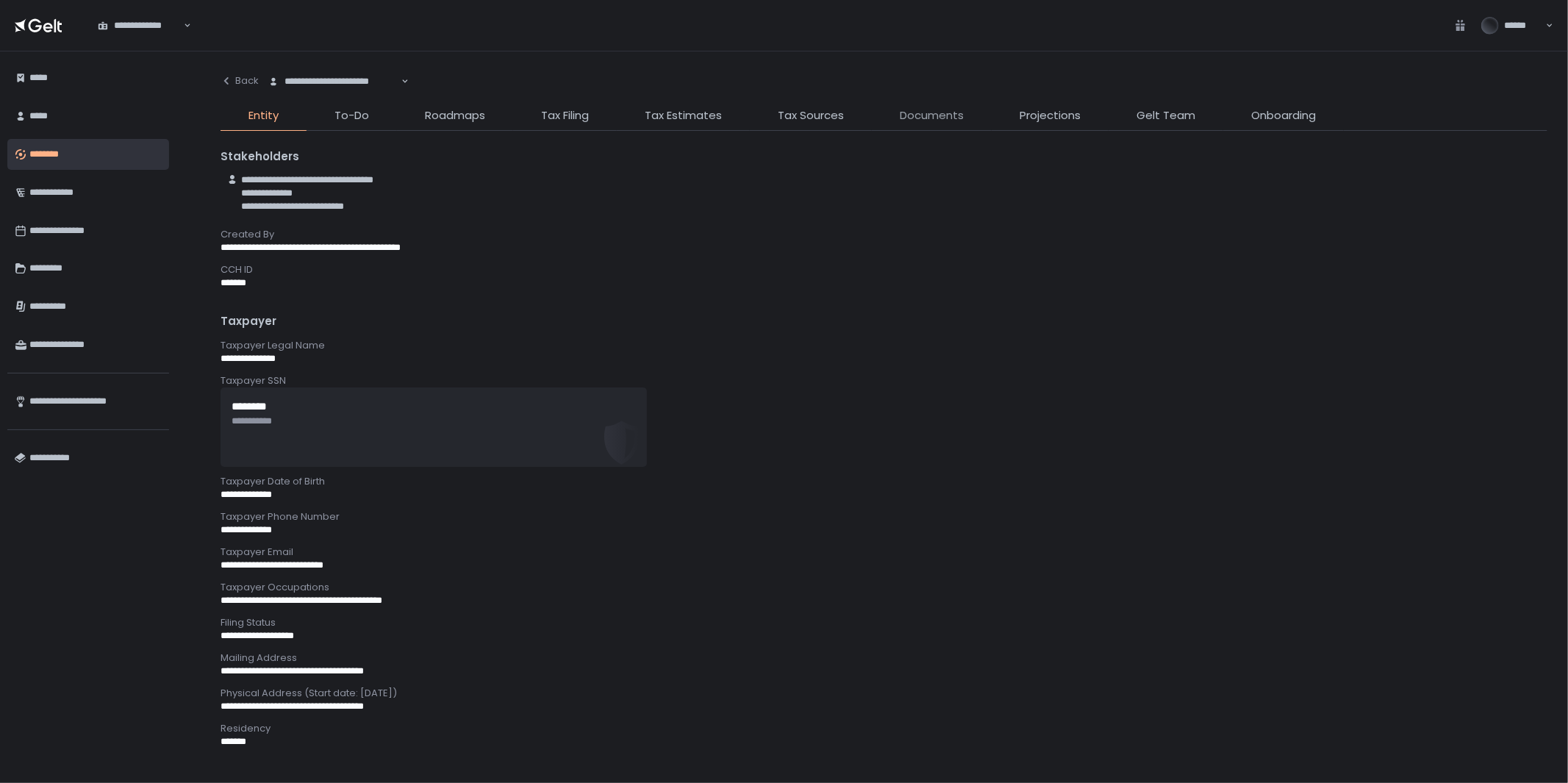
click at [781, 121] on span "Documents" at bounding box center [932, 116] width 64 height 17
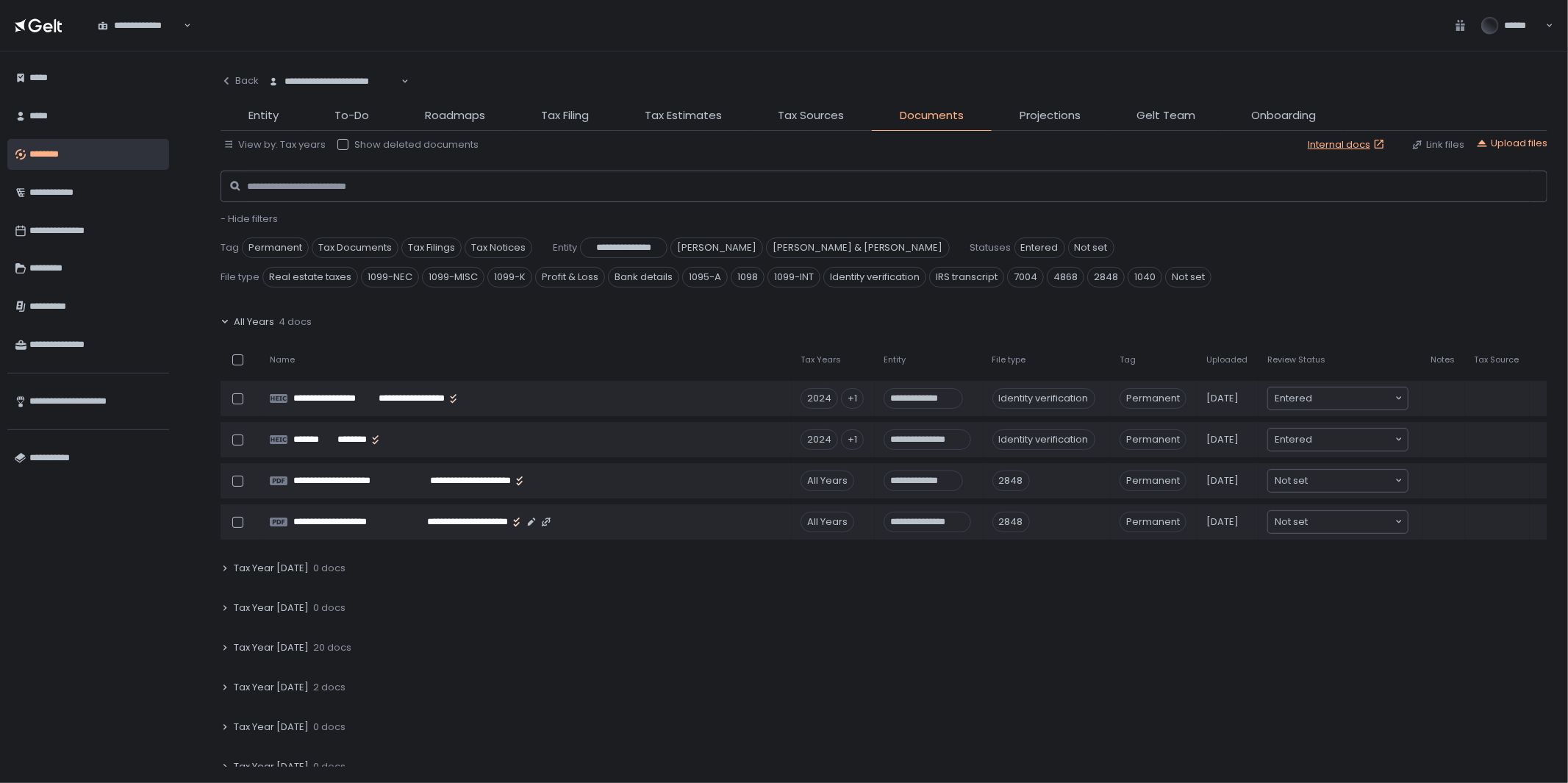
scroll to position [82, 0]
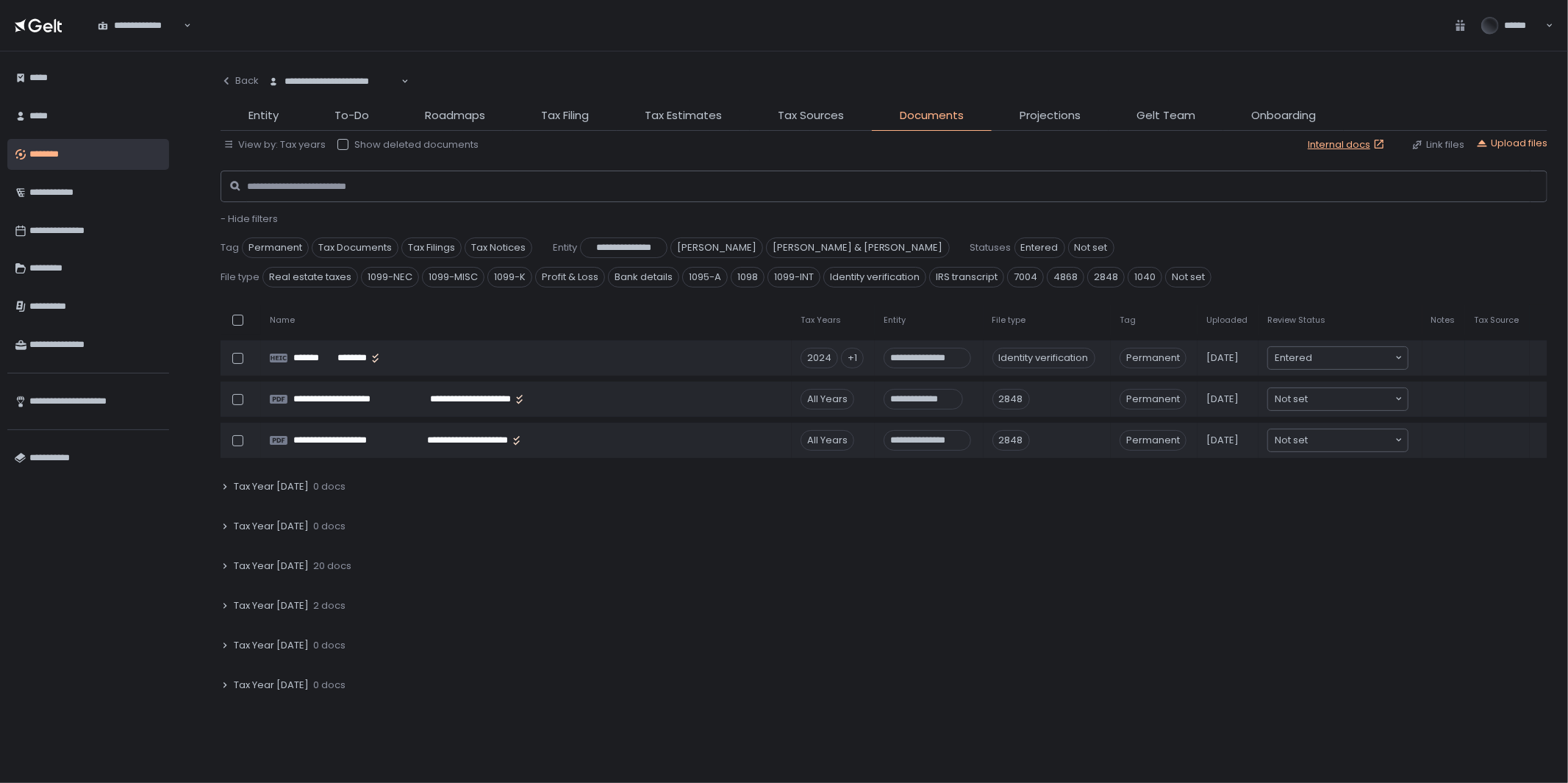
click at [226, 599] on div "Tax Year [DATE] 2 docs" at bounding box center [884, 605] width 1327 height 34
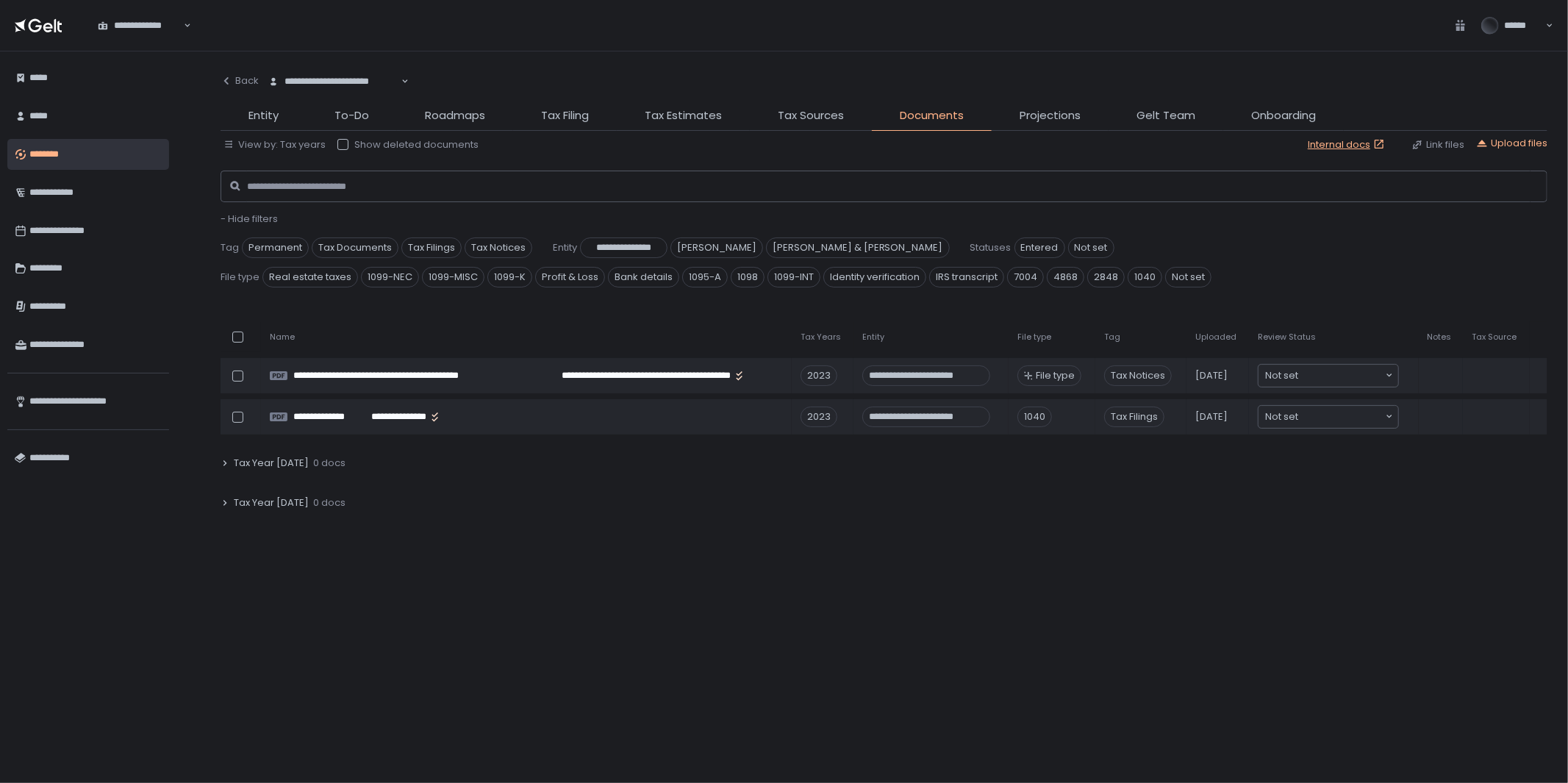
scroll to position [387, 0]
click at [231, 458] on div "Tax Year [DATE] 0 docs" at bounding box center [884, 464] width 1327 height 34
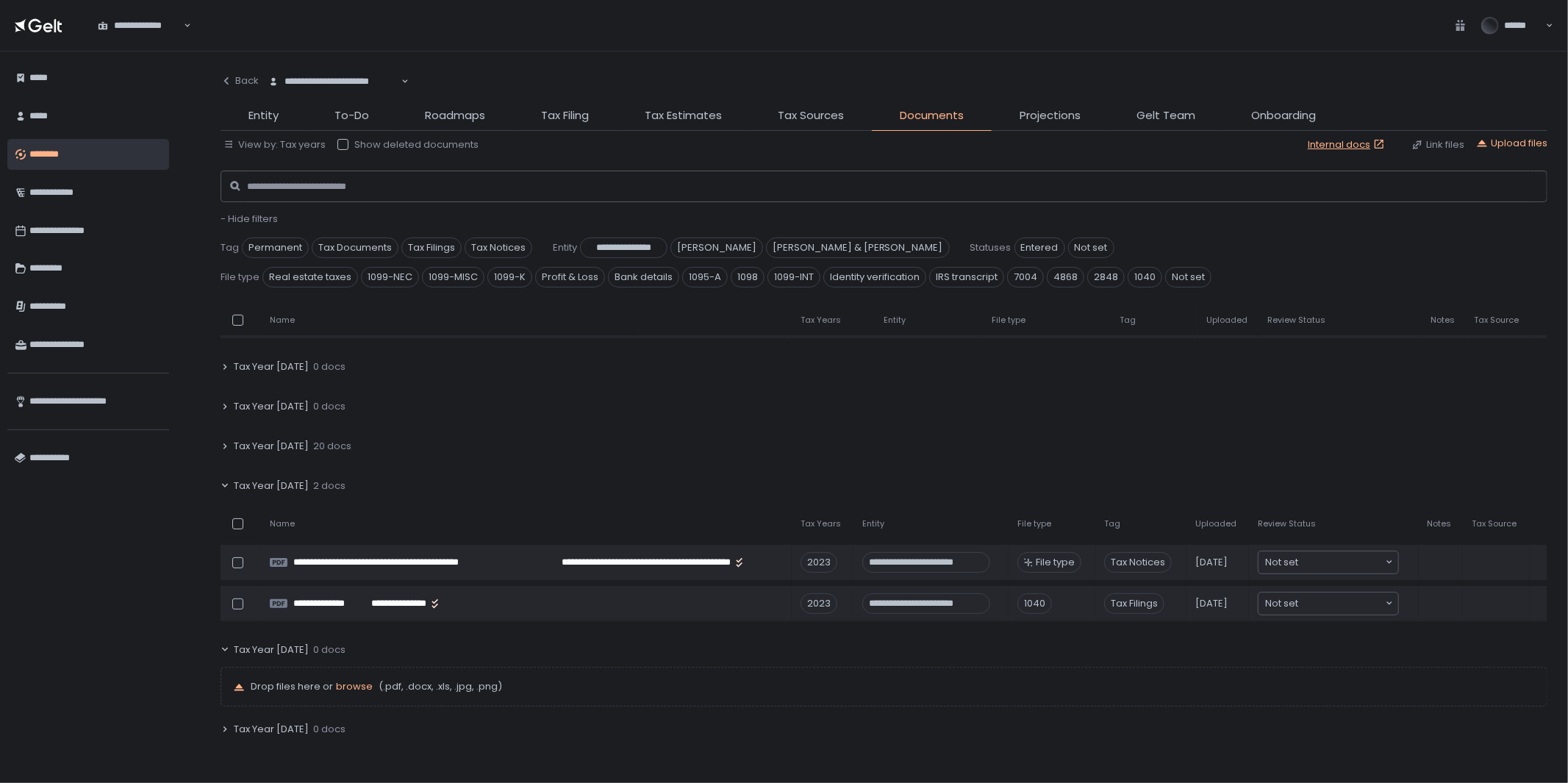
scroll to position [142, 0]
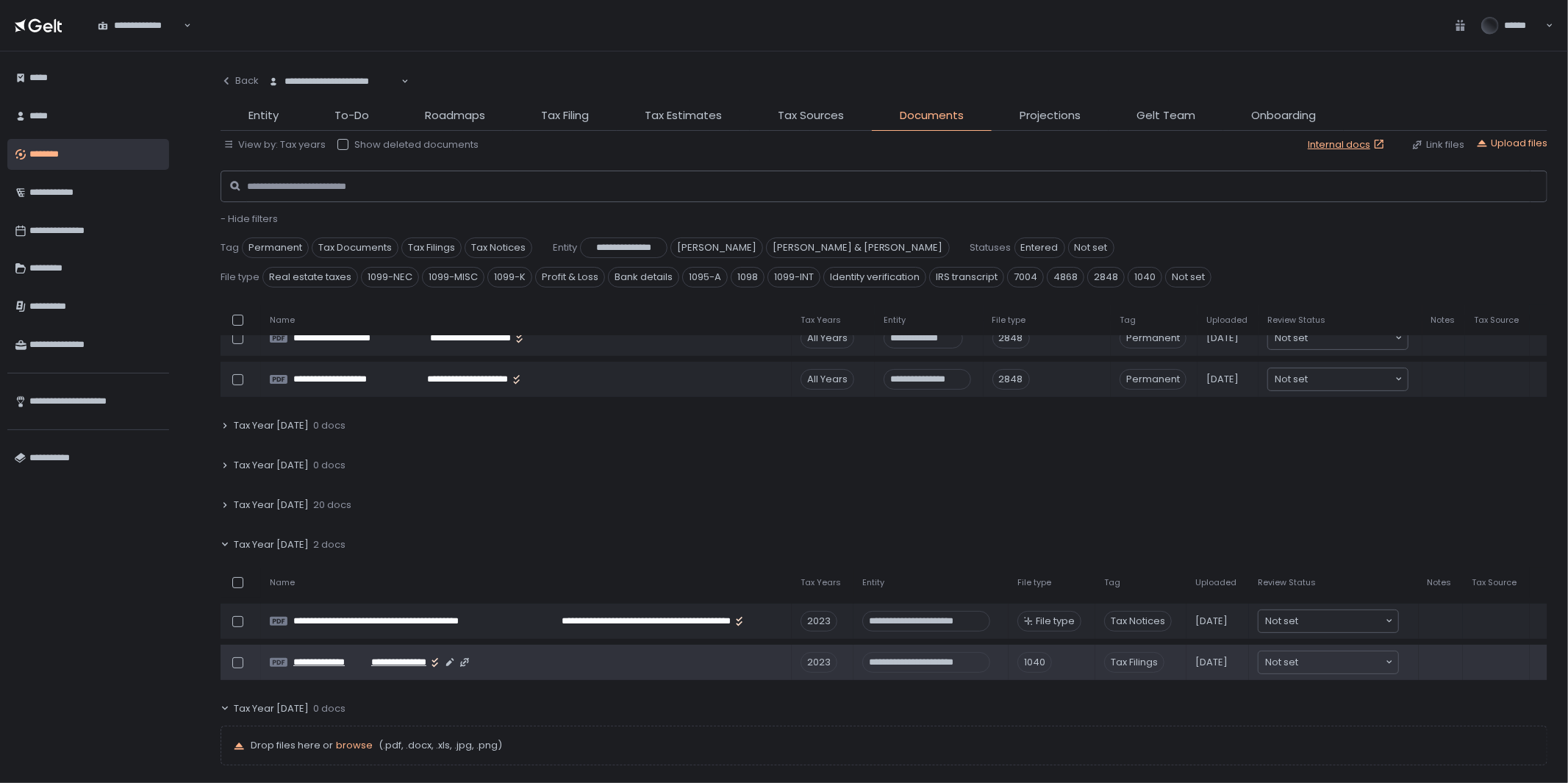
click at [379, 661] on span "**********" at bounding box center [395, 662] width 64 height 13
